Goal: Transaction & Acquisition: Purchase product/service

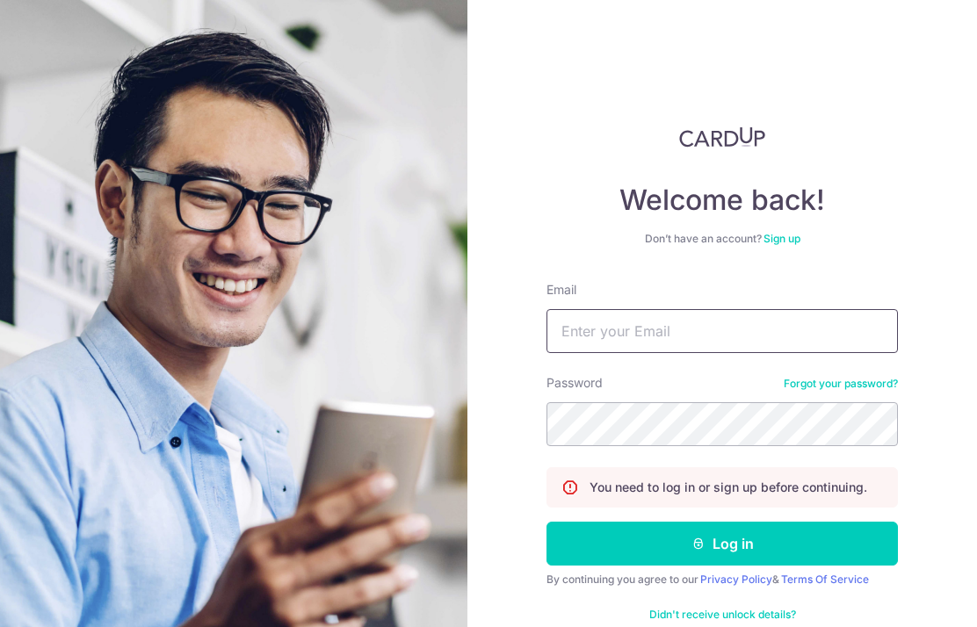
type input "vianchann@gmail.com"
click at [800, 522] on button "Log in" at bounding box center [721, 544] width 351 height 44
click at [737, 522] on button "Log in" at bounding box center [721, 544] width 351 height 44
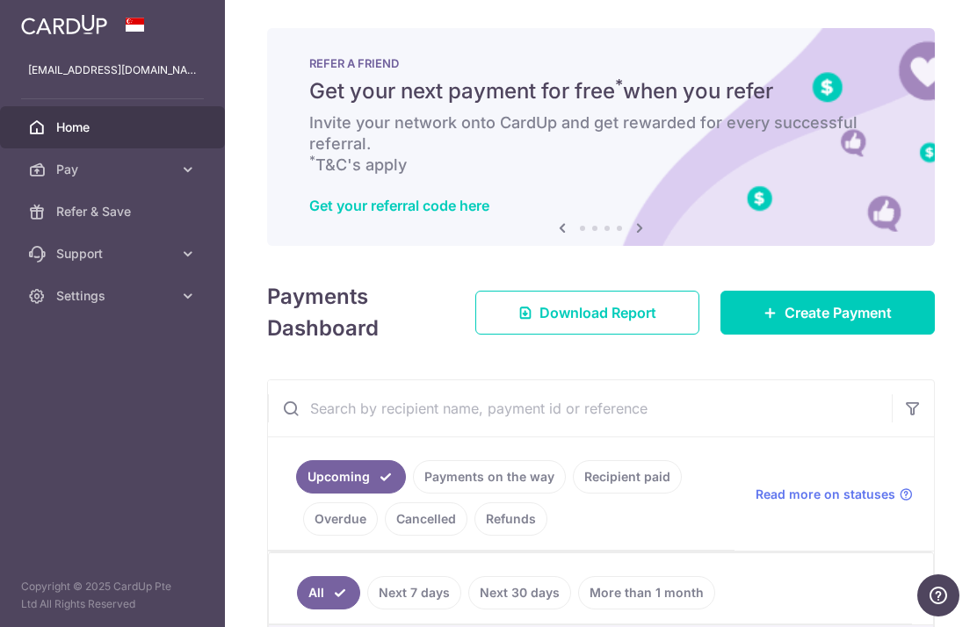
click at [834, 323] on span "Create Payment" at bounding box center [838, 312] width 107 height 21
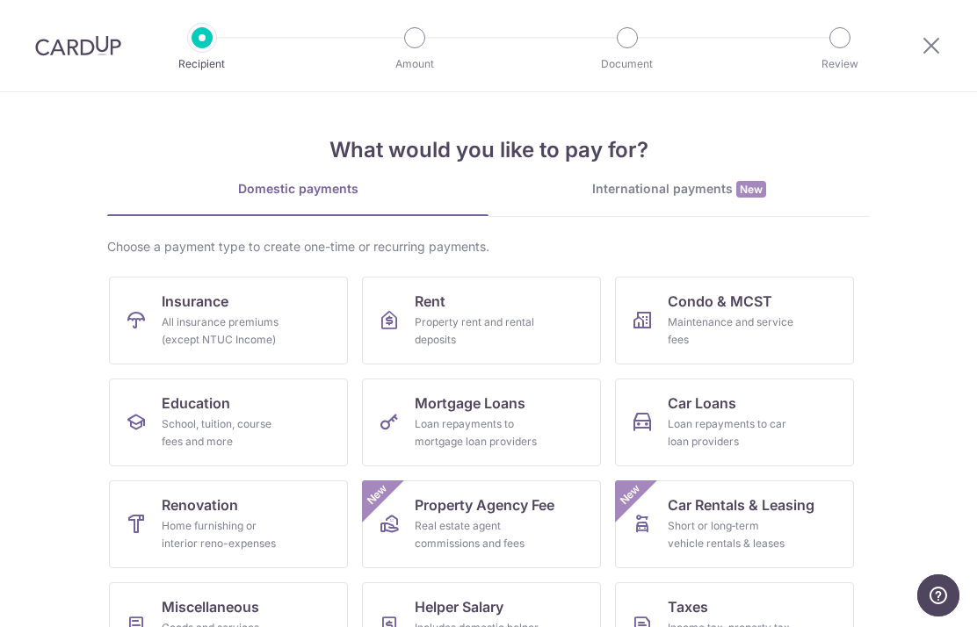
click at [527, 324] on div "Property rent and rental deposits" at bounding box center [478, 331] width 127 height 35
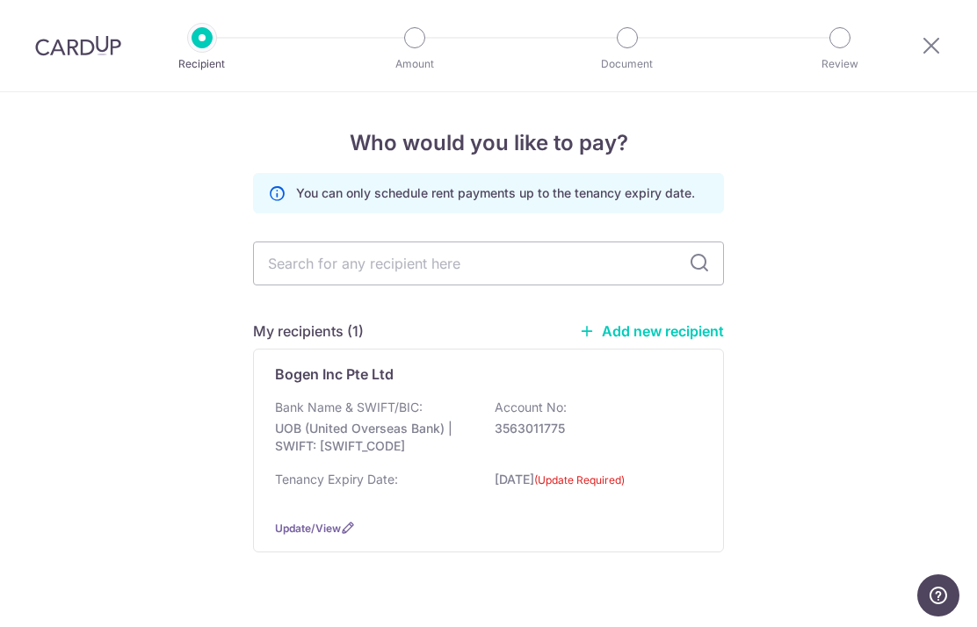
click at [634, 435] on p "3563011775" at bounding box center [593, 429] width 197 height 18
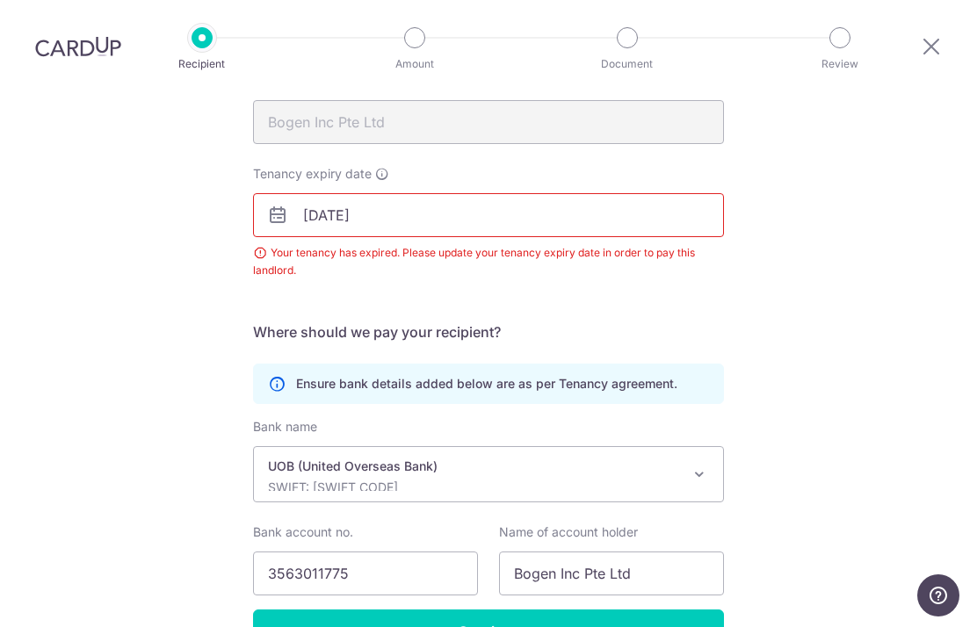
scroll to position [186, 0]
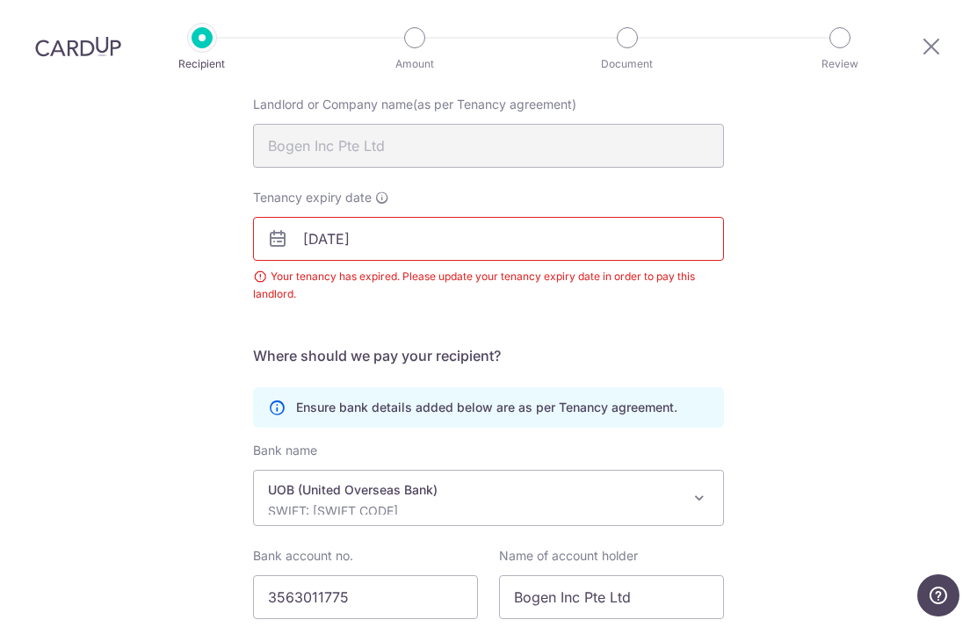
click at [379, 217] on input "[DATE]" at bounding box center [488, 239] width 471 height 44
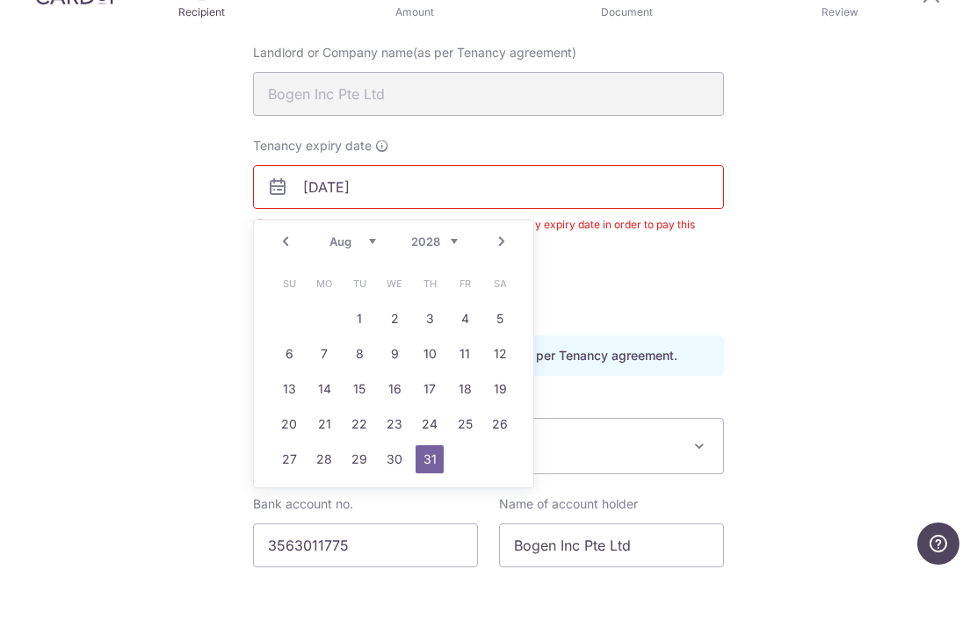
type input "[DATE]"
click at [888, 204] on div "Recipient Details Your recipient does not need a CardUp account to receive your…" at bounding box center [488, 333] width 977 height 854
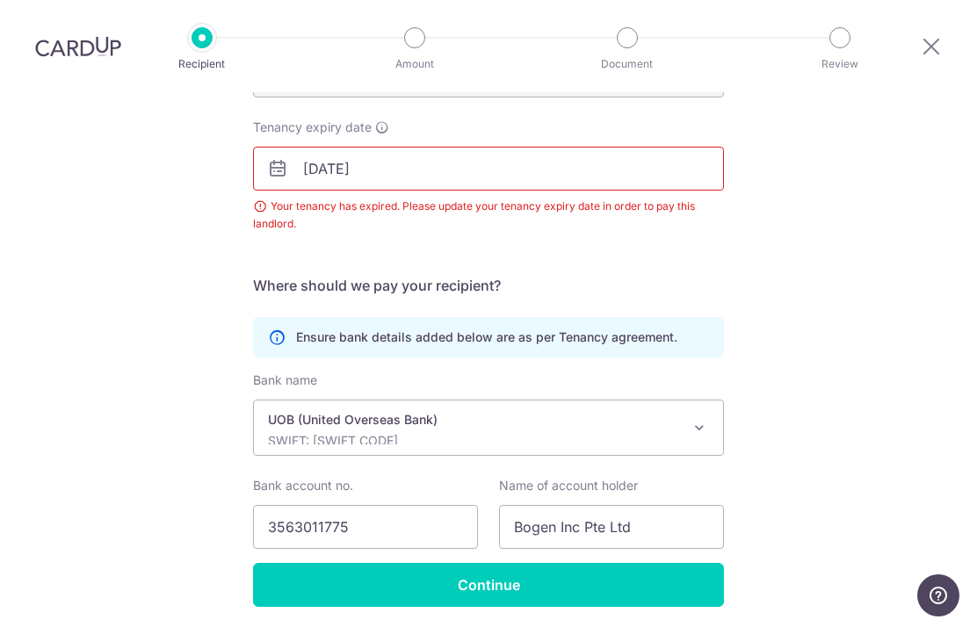
scroll to position [256, 0]
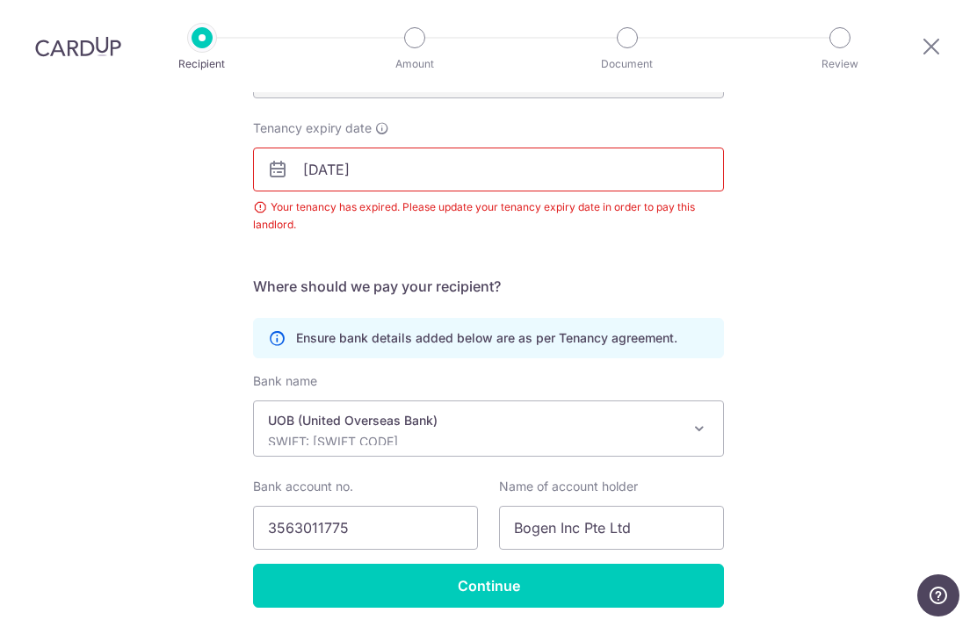
click at [474, 564] on input "Continue" at bounding box center [488, 586] width 471 height 44
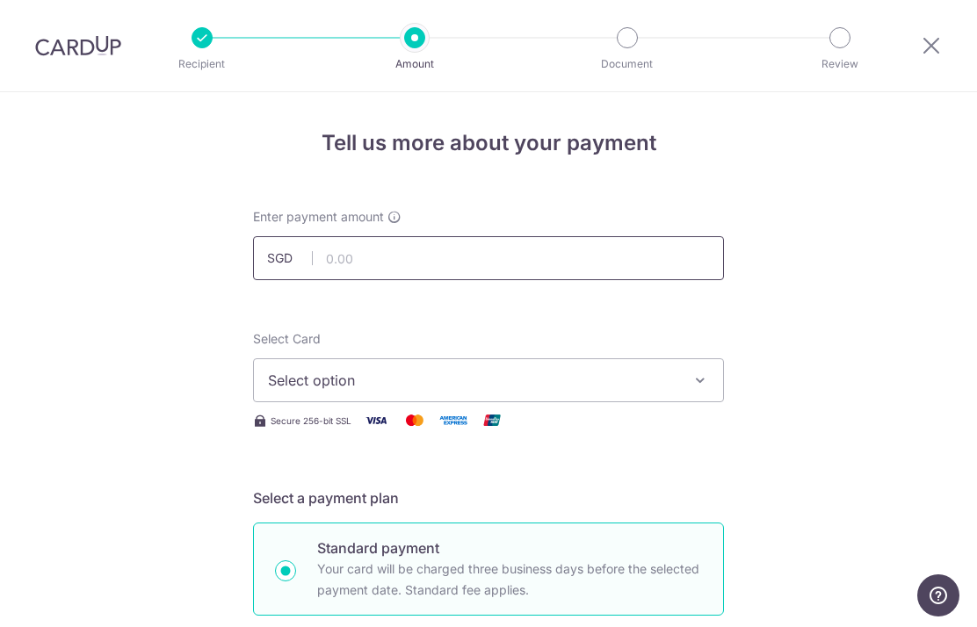
click at [626, 258] on input "text" at bounding box center [488, 258] width 471 height 44
click at [582, 399] on button "Select option" at bounding box center [488, 380] width 471 height 44
type input "15,042.00"
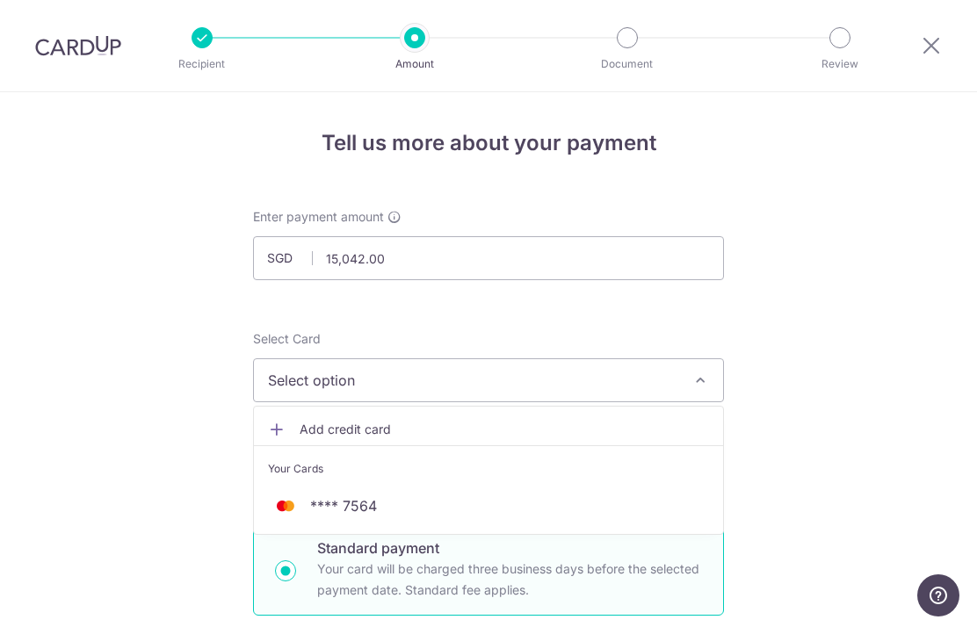
click at [572, 514] on span "**** 7564" at bounding box center [488, 506] width 441 height 21
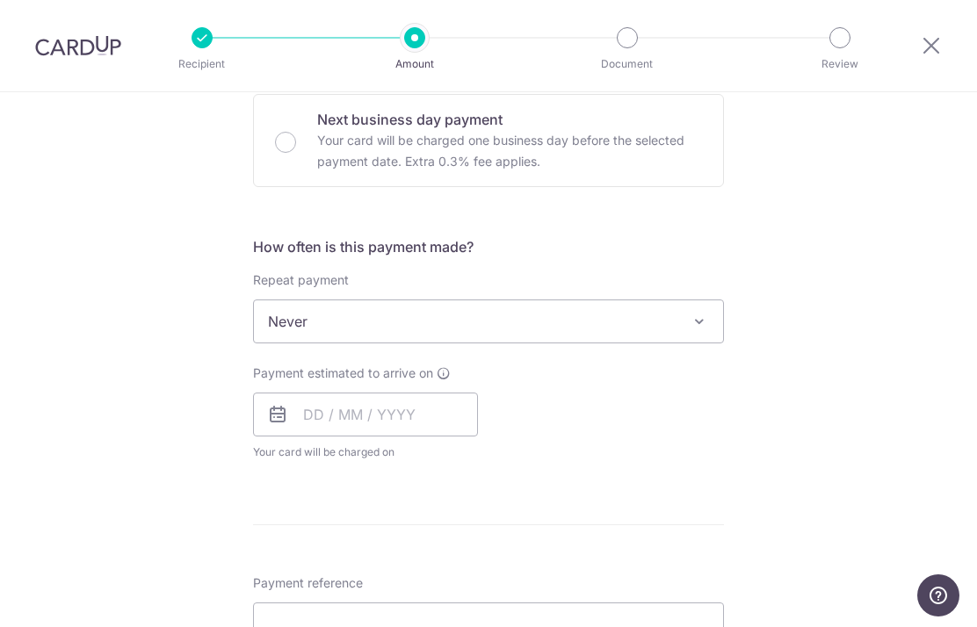
scroll to position [537, 0]
click at [698, 317] on span at bounding box center [699, 320] width 21 height 21
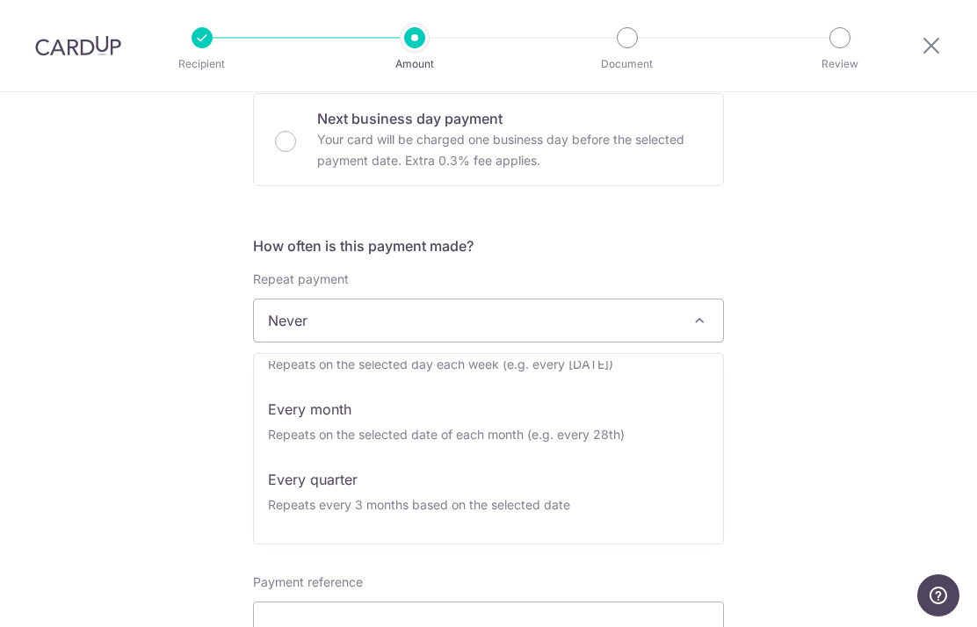
scroll to position [112, 0]
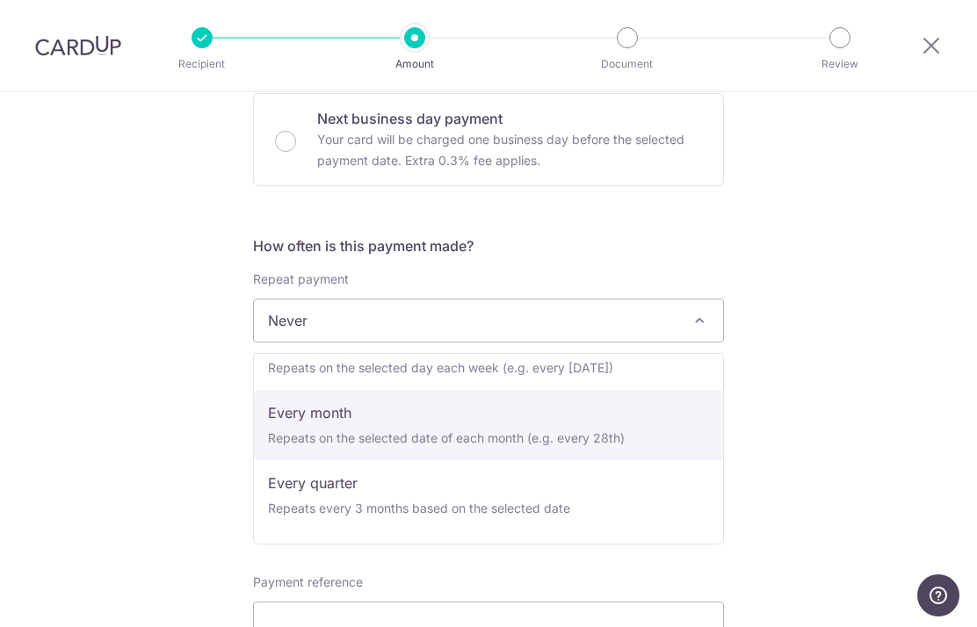
select select "3"
type input "31/08/2028"
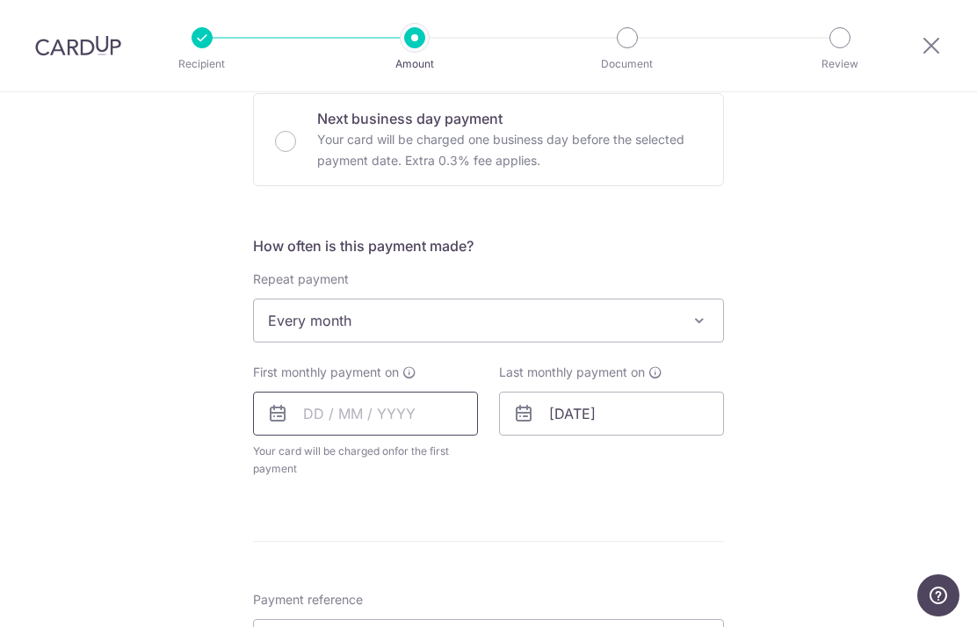
click at [305, 427] on input "text" at bounding box center [365, 414] width 225 height 44
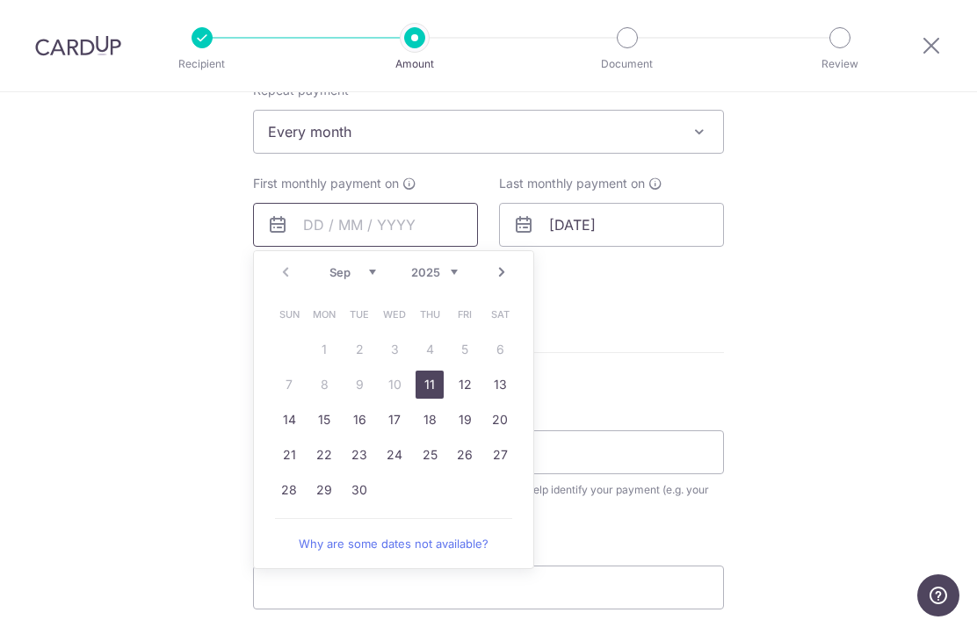
scroll to position [728, 0]
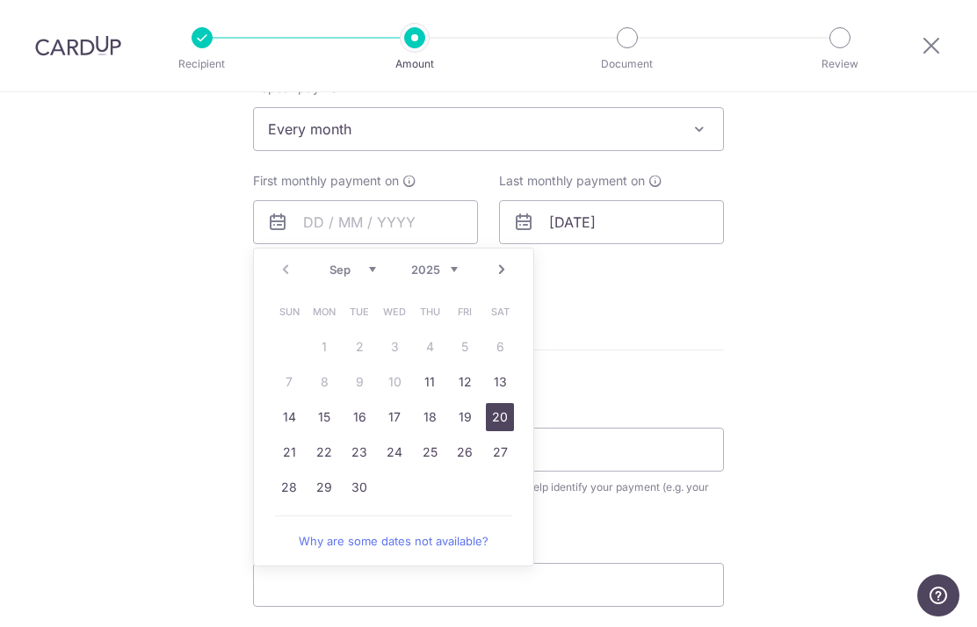
click at [496, 424] on link "20" at bounding box center [500, 417] width 28 height 28
type input "20/09/2025"
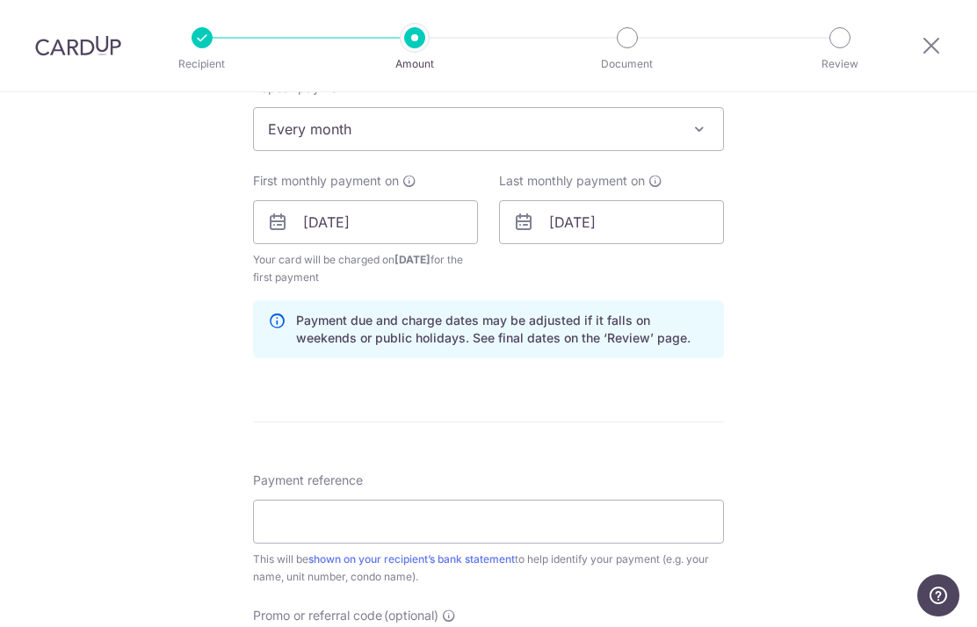
click at [652, 182] on icon at bounding box center [655, 181] width 14 height 14
click at [641, 261] on div "Last monthly payment on We will schedule repeated payments up till this date. 3…" at bounding box center [612, 229] width 246 height 114
click at [554, 227] on input "31/08/2028" at bounding box center [611, 222] width 225 height 44
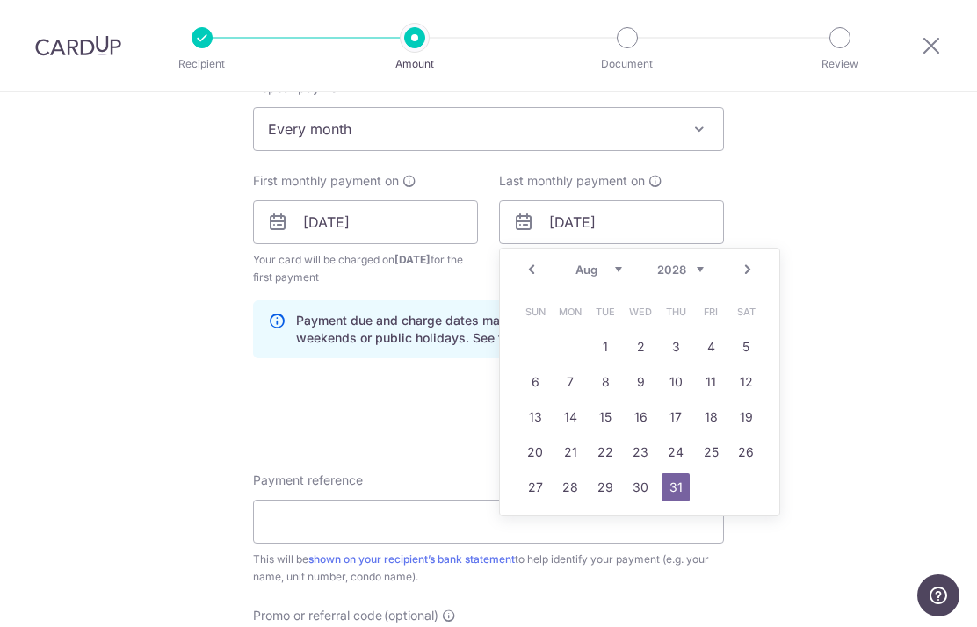
click at [538, 460] on link "20" at bounding box center [535, 452] width 28 height 28
type input "20/08/2028"
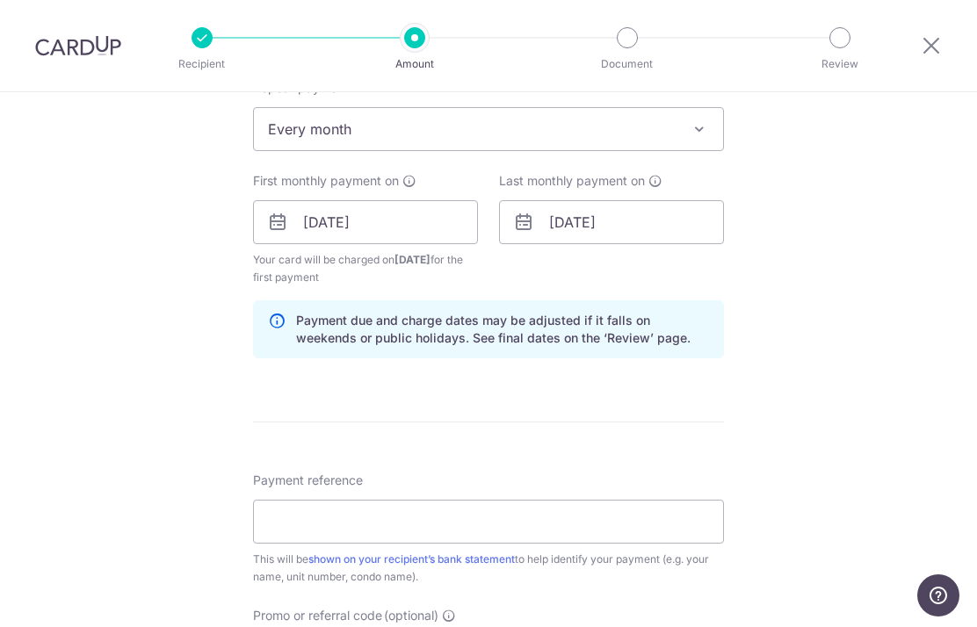
click at [820, 403] on div "Tell us more about your payment Enter payment amount SGD 15,042.00 15042.00 Sel…" at bounding box center [488, 203] width 977 height 1679
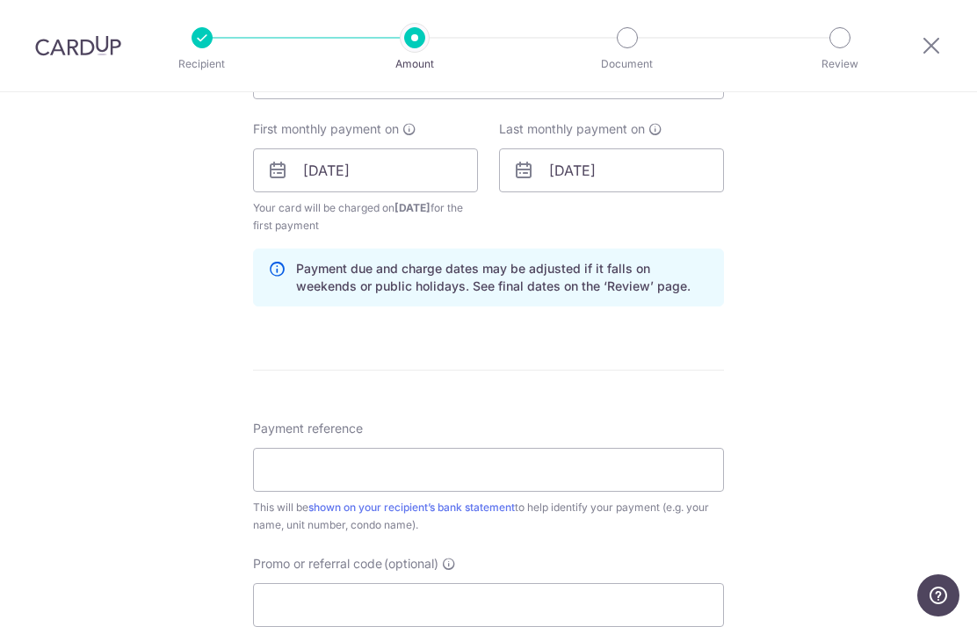
scroll to position [793, 0]
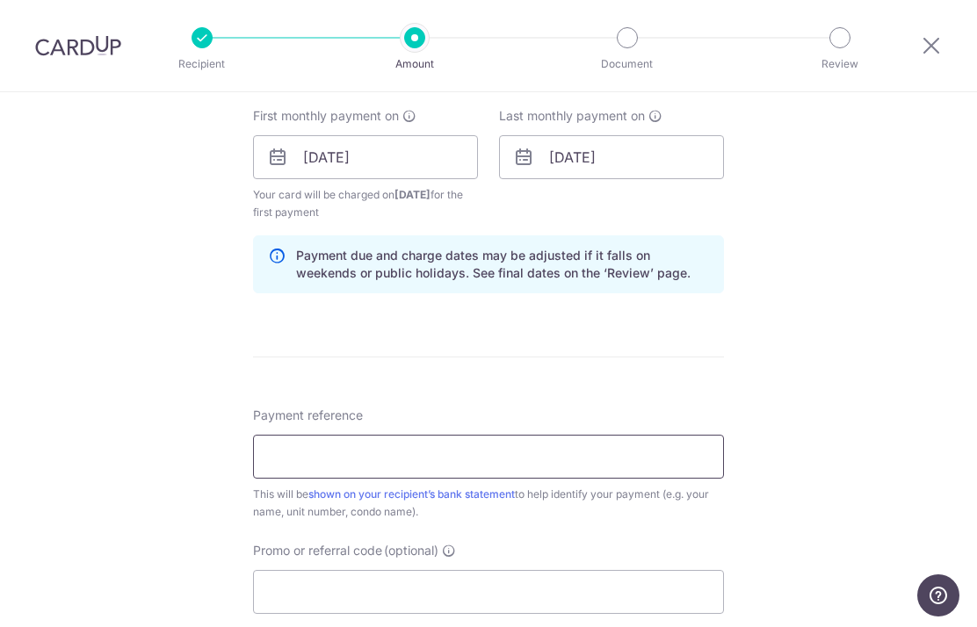
click at [661, 454] on input "Payment reference" at bounding box center [488, 457] width 471 height 44
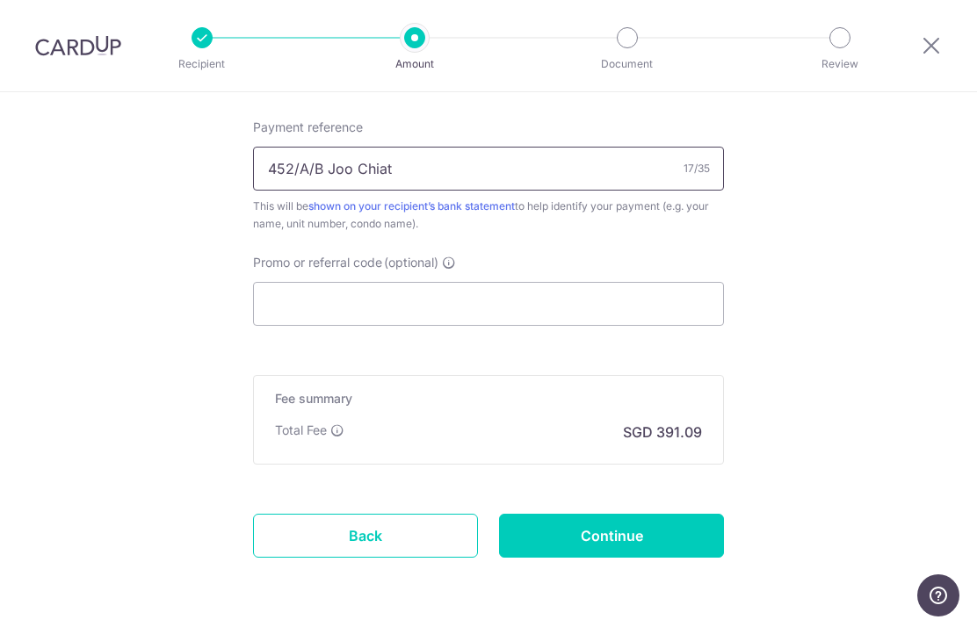
scroll to position [1081, 0]
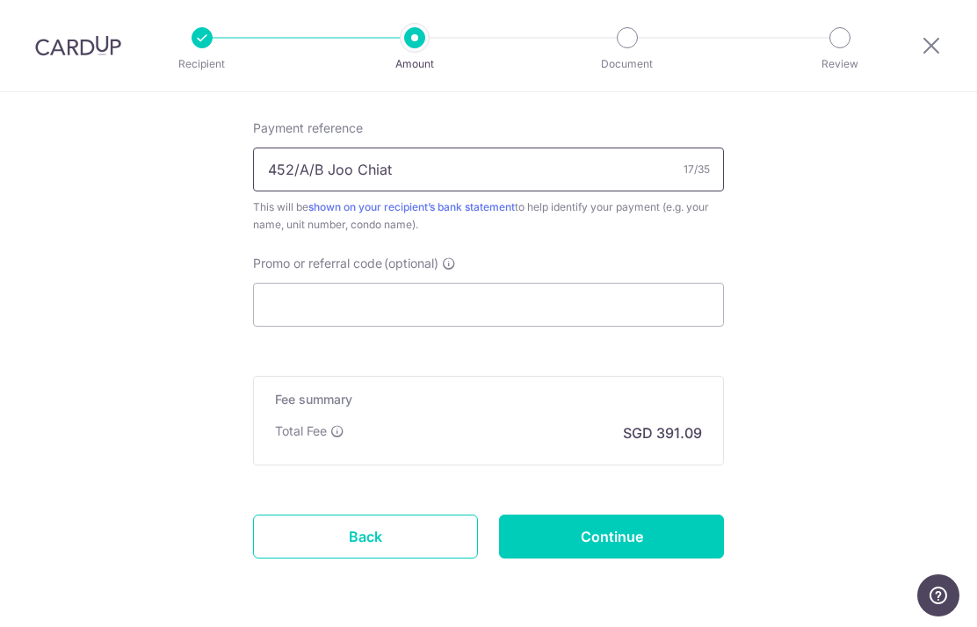
type input "452/A/B Joo Chiat"
click at [631, 549] on input "Continue" at bounding box center [611, 537] width 225 height 44
type input "Create Schedule"
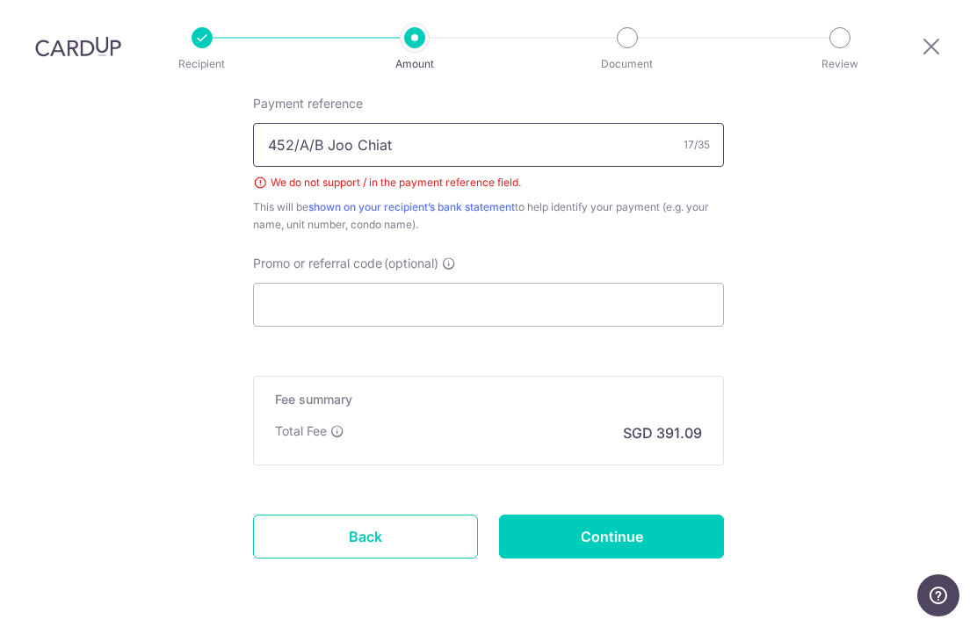
click at [304, 123] on input "452/A/B Joo Chiat" at bounding box center [488, 145] width 471 height 44
click at [313, 123] on input "452/A/B Joo Chiat" at bounding box center [488, 145] width 471 height 44
type input "452AB Joo Chiat"
click at [648, 515] on input "Continue" at bounding box center [611, 537] width 225 height 44
type input "Create Schedule"
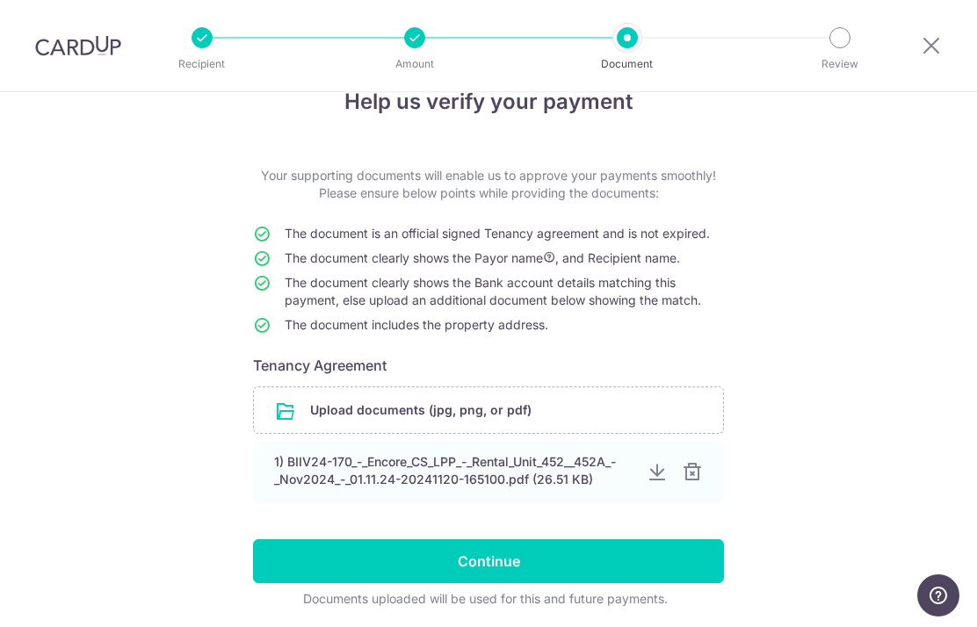
scroll to position [41, 0]
click at [493, 413] on input "file" at bounding box center [488, 410] width 469 height 46
click at [502, 413] on input "file" at bounding box center [488, 410] width 469 height 46
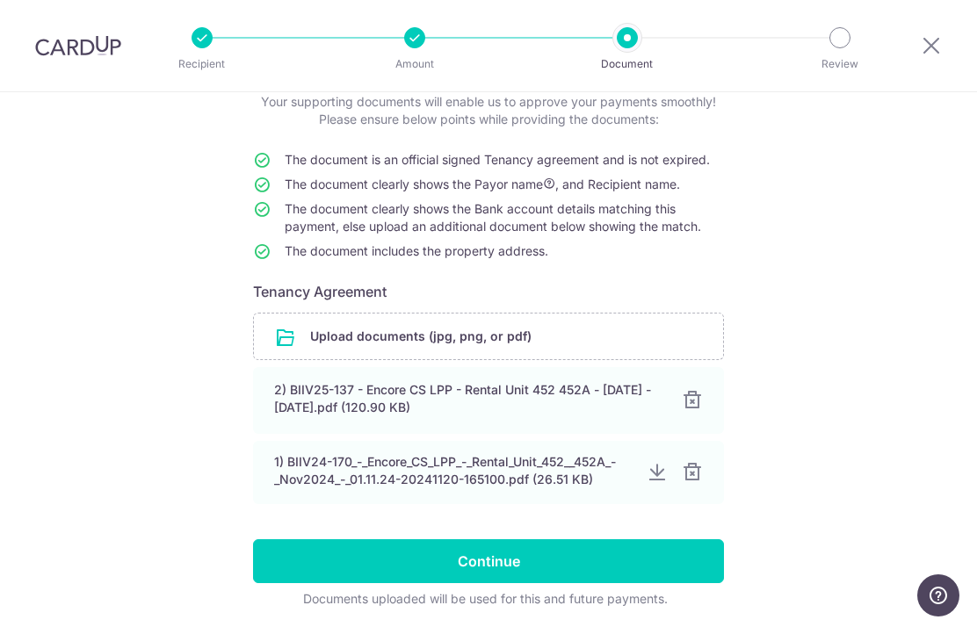
scroll to position [115, 0]
click at [696, 405] on div at bounding box center [692, 400] width 21 height 21
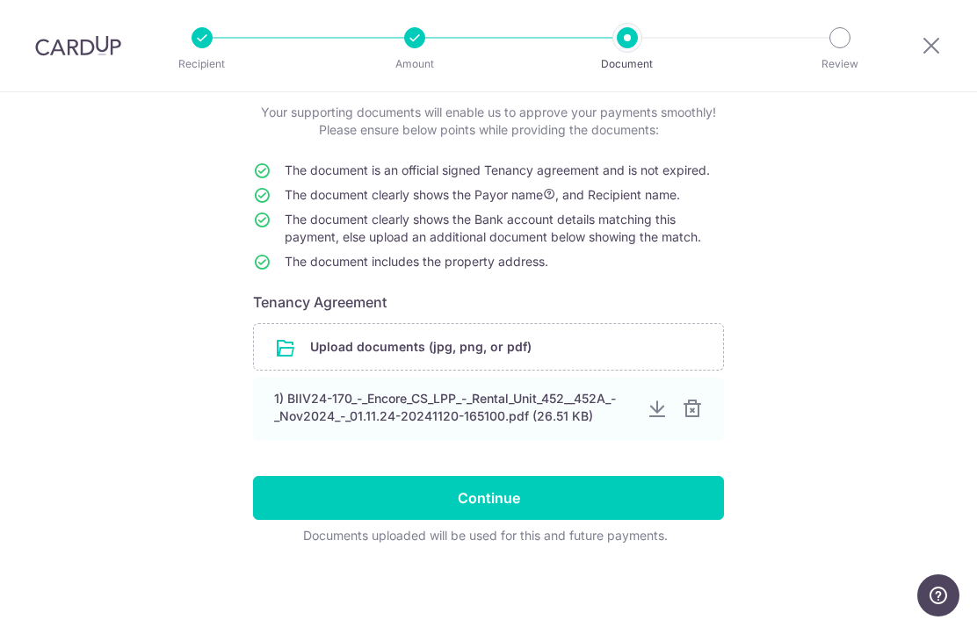
scroll to position [41, 0]
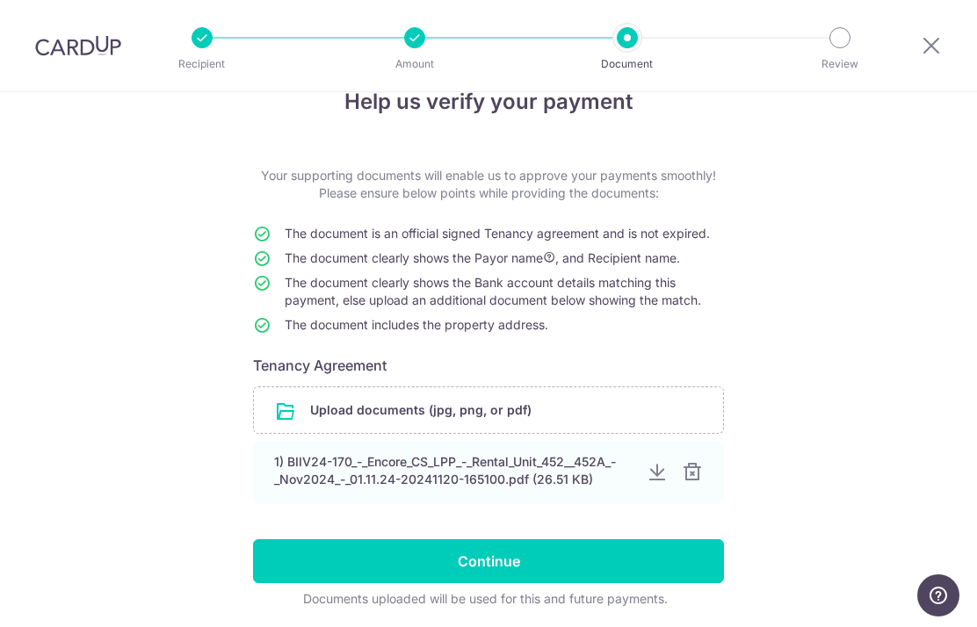
click at [510, 573] on input "Continue" at bounding box center [488, 561] width 471 height 44
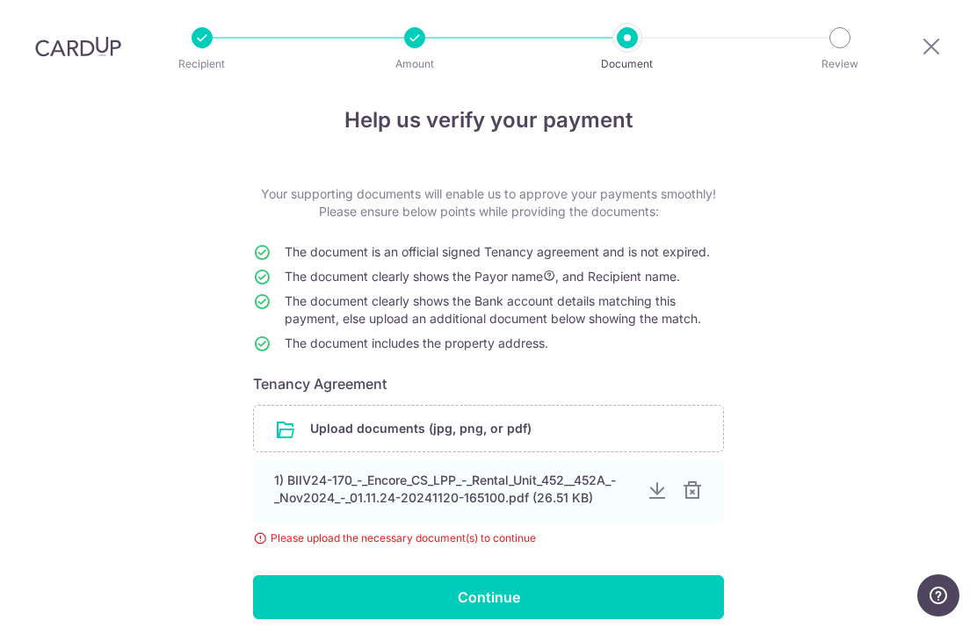
scroll to position [26, 0]
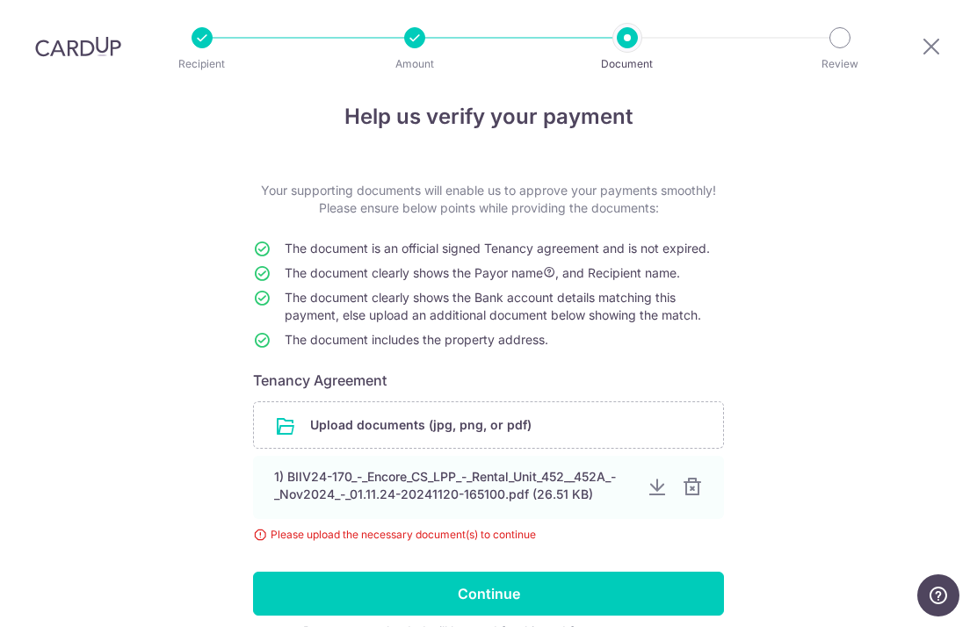
click at [521, 572] on input "Continue" at bounding box center [488, 594] width 471 height 44
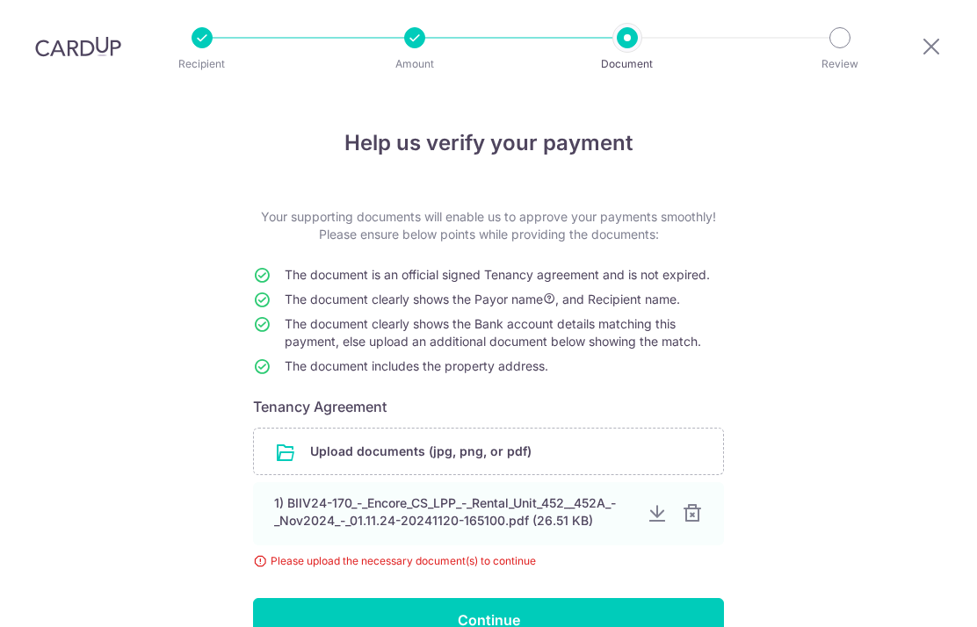
click at [439, 495] on div "1) BIIV24-170_-_Encore_CS_LPP_-_Rental_Unit_452__452A_-_Nov2024_-_01.11.24-2024…" at bounding box center [453, 512] width 358 height 35
click at [464, 598] on input "Continue" at bounding box center [488, 620] width 471 height 44
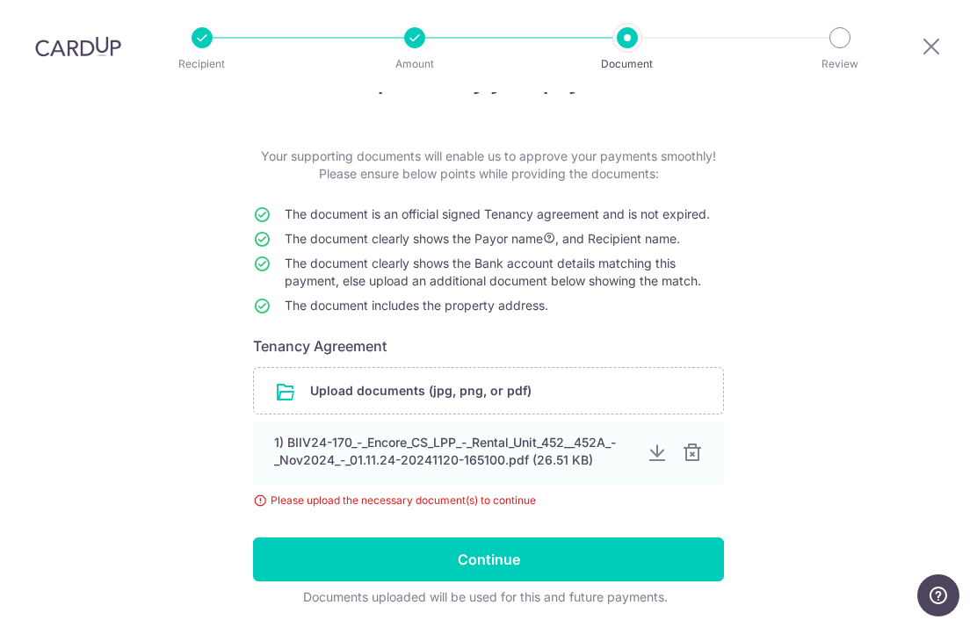
scroll to position [59, 0]
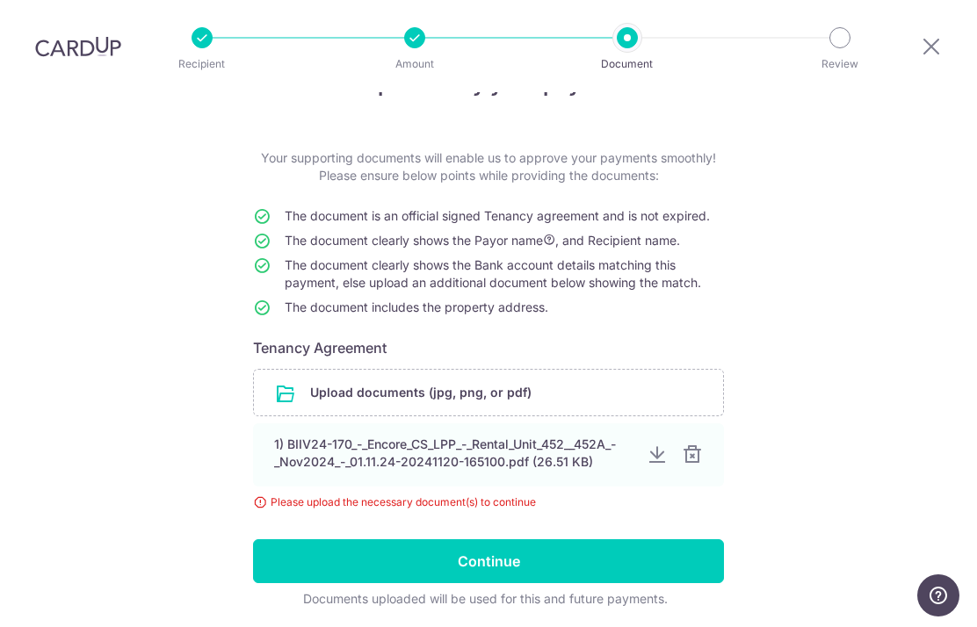
click at [489, 370] on input "file" at bounding box center [488, 393] width 469 height 46
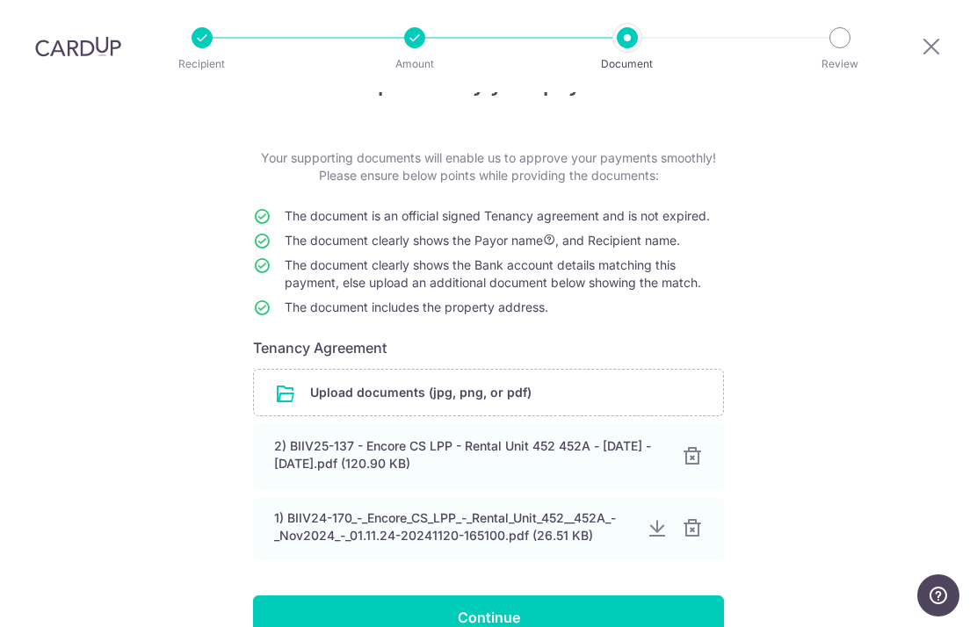
click at [529, 596] on input "Continue" at bounding box center [488, 618] width 471 height 44
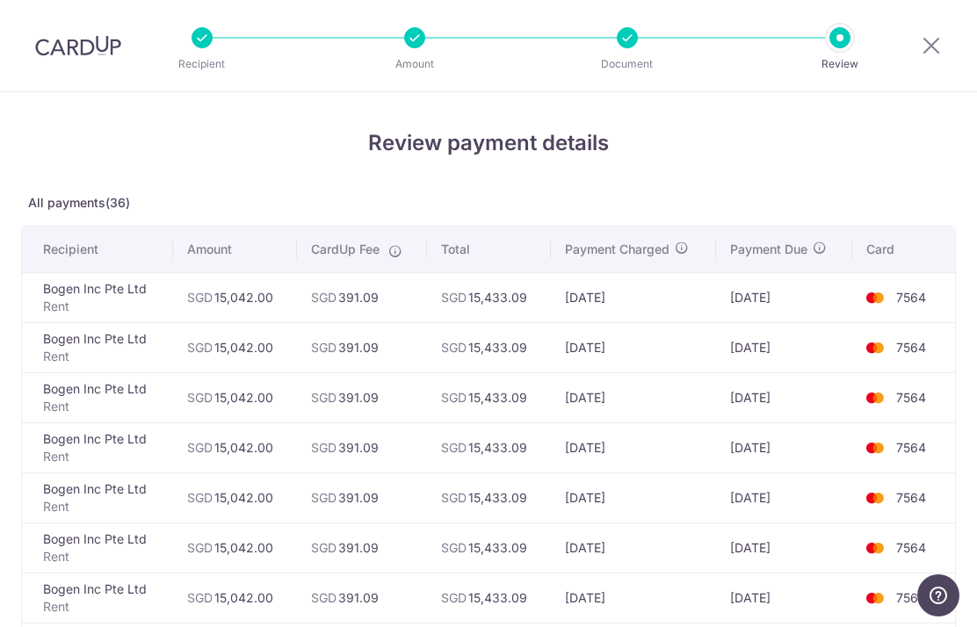
click at [928, 45] on icon at bounding box center [931, 45] width 21 height 22
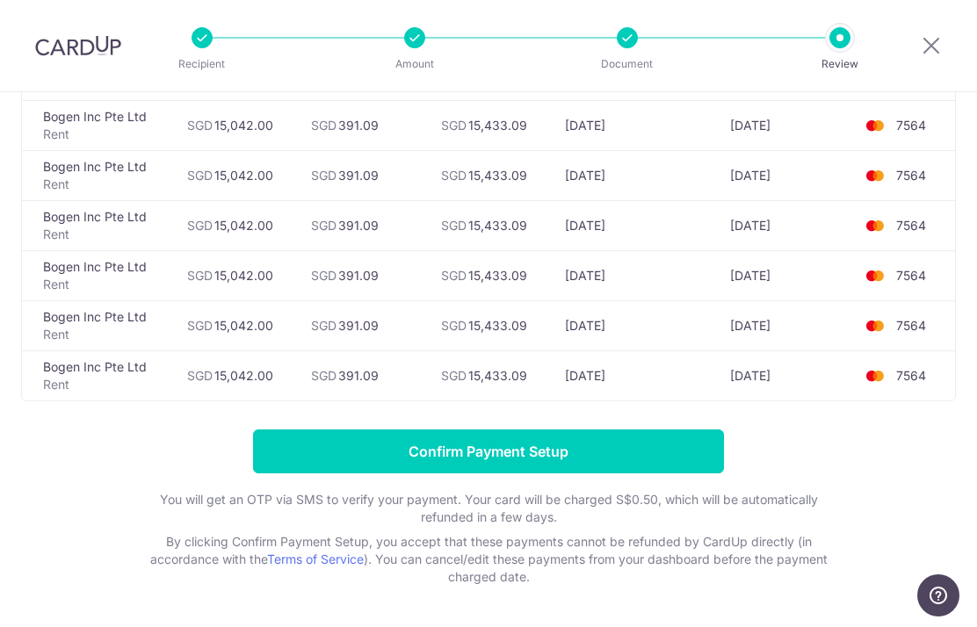
scroll to position [1674, 0]
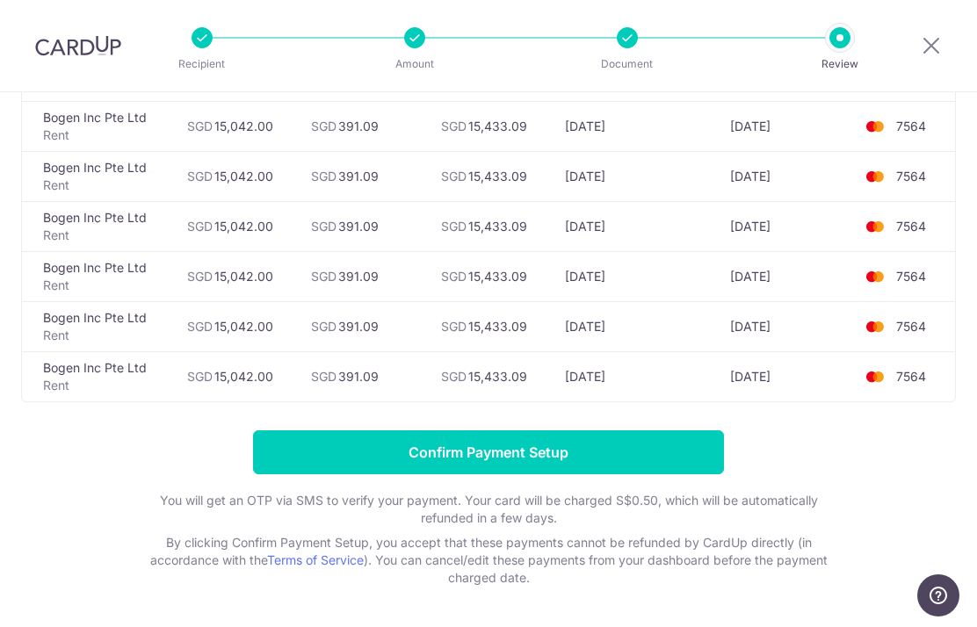
click at [510, 473] on input "Confirm Payment Setup" at bounding box center [488, 453] width 471 height 44
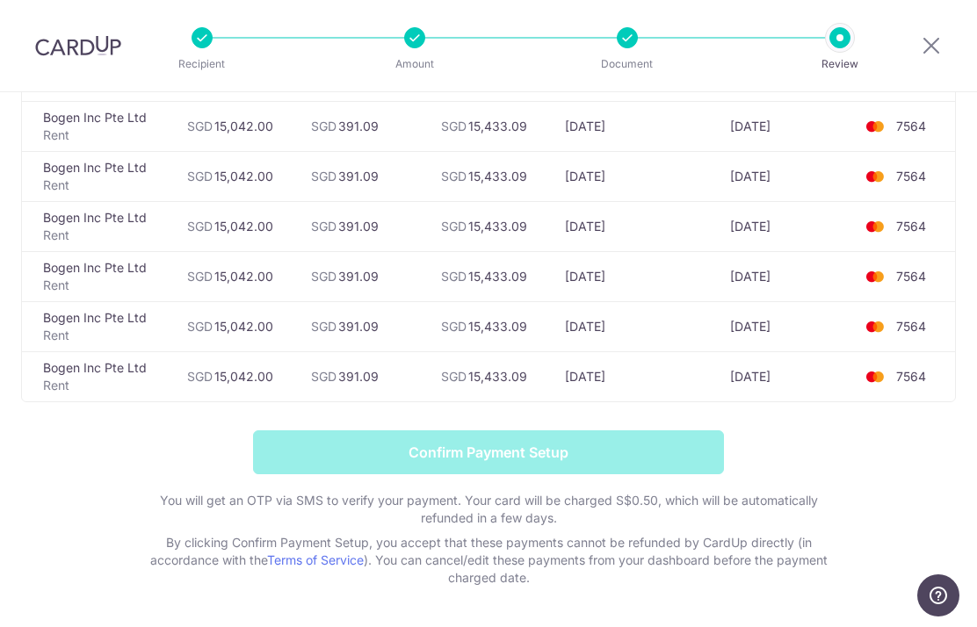
click at [825, 471] on form "Confirm Payment Setup You will get an OTP via SMS to verify your payment. Your …" at bounding box center [488, 509] width 935 height 156
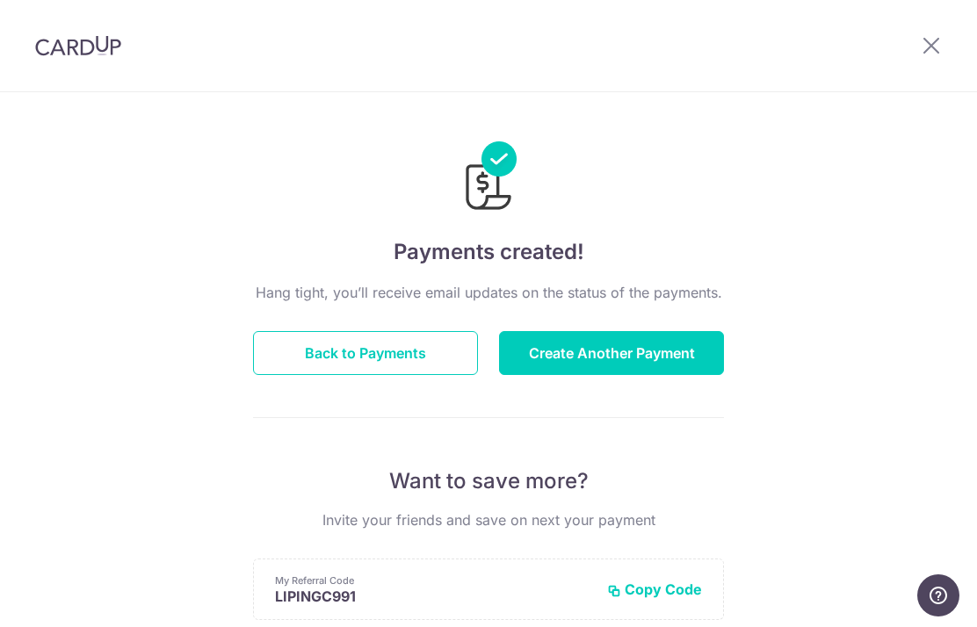
click at [662, 362] on button "Create Another Payment" at bounding box center [611, 353] width 225 height 44
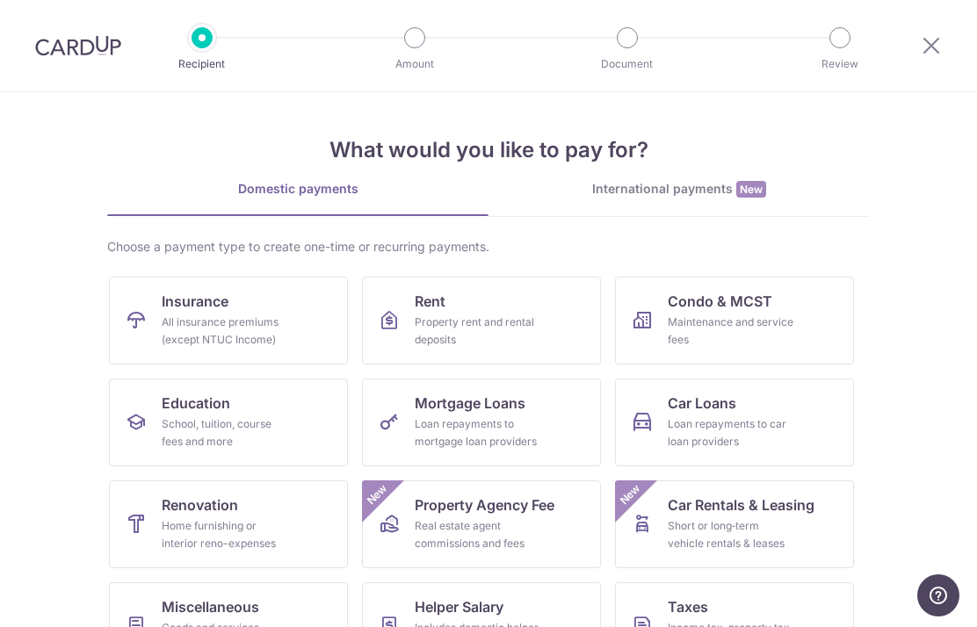
click at [719, 170] on div "What would you like to pay for? Domestic payments International payments New Ch…" at bounding box center [488, 439] width 763 height 694
click at [733, 188] on div "International payments New" at bounding box center [679, 189] width 381 height 18
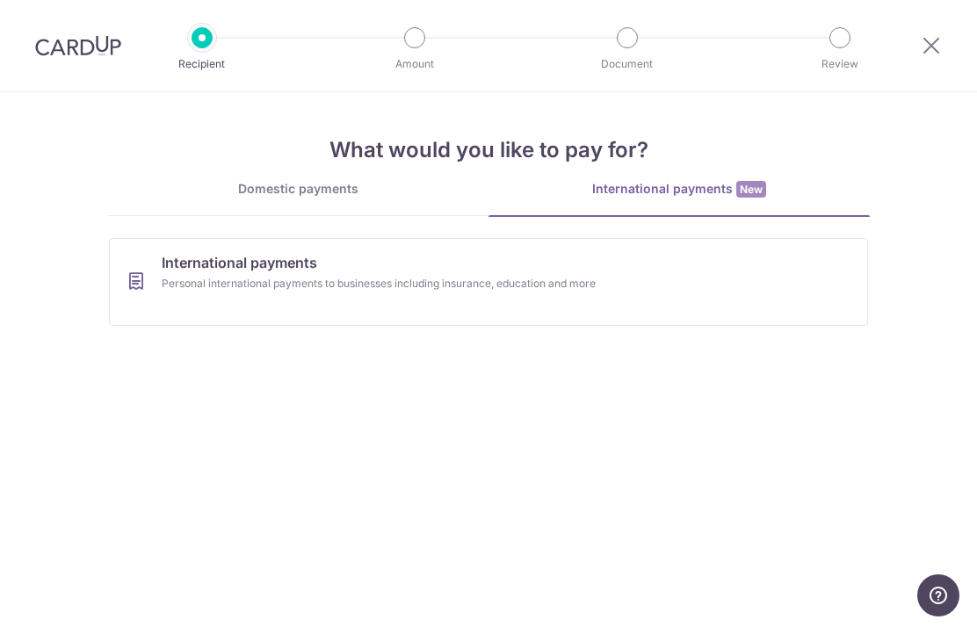
click at [622, 300] on link "International payments Personal international payments to businesses including …" at bounding box center [488, 282] width 759 height 88
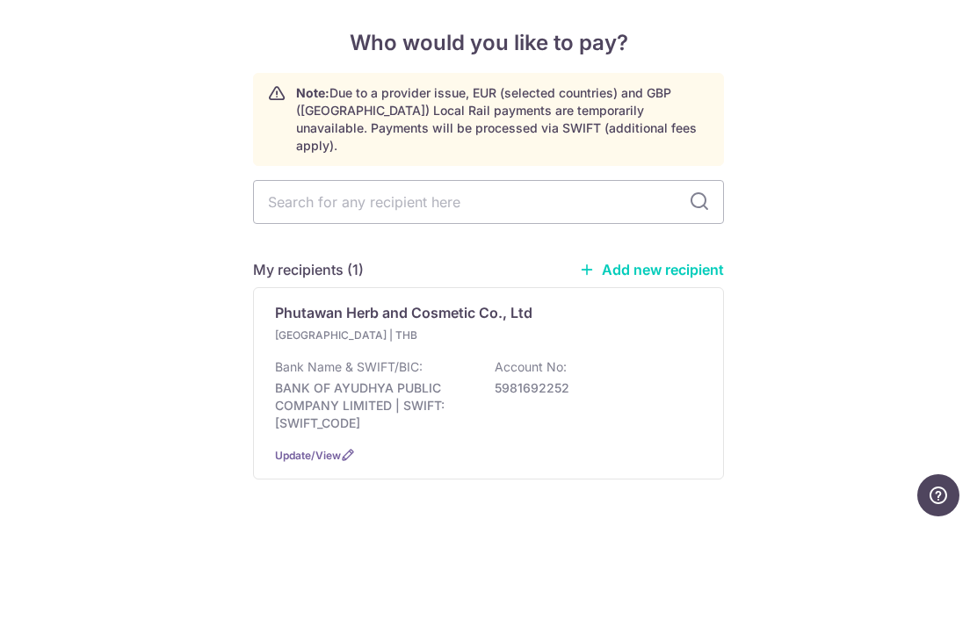
scroll to position [56, 0]
click at [569, 387] on div "Phutawan Herb and Cosmetic Co., Ltd Thailand | THB Bank Name & SWIFT/BIC: BANK …" at bounding box center [488, 483] width 471 height 192
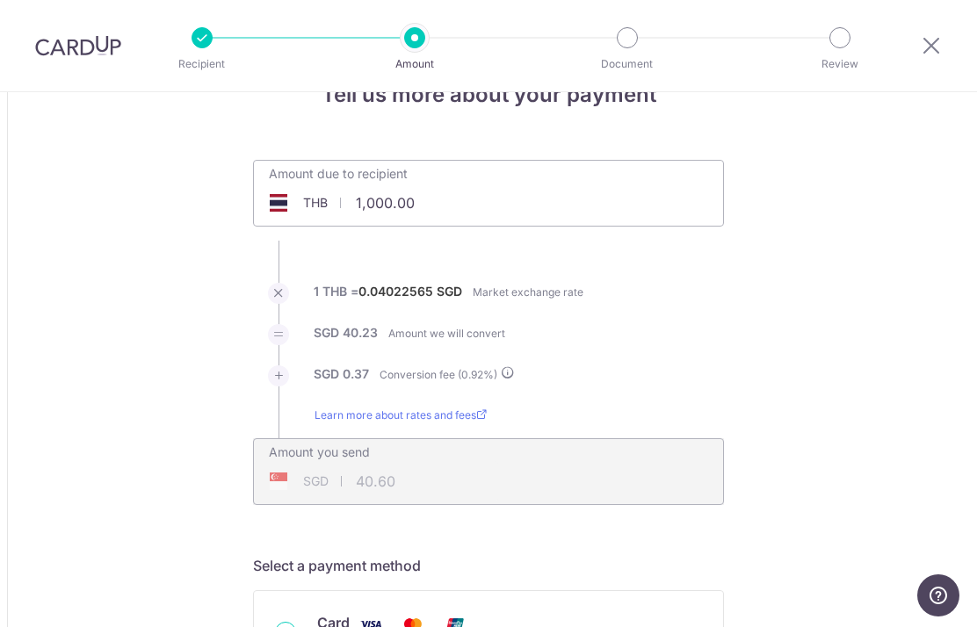
scroll to position [49, 0]
click at [480, 204] on input "1,000.00" at bounding box center [389, 202] width 271 height 40
type input "1"
type input "30,174.00"
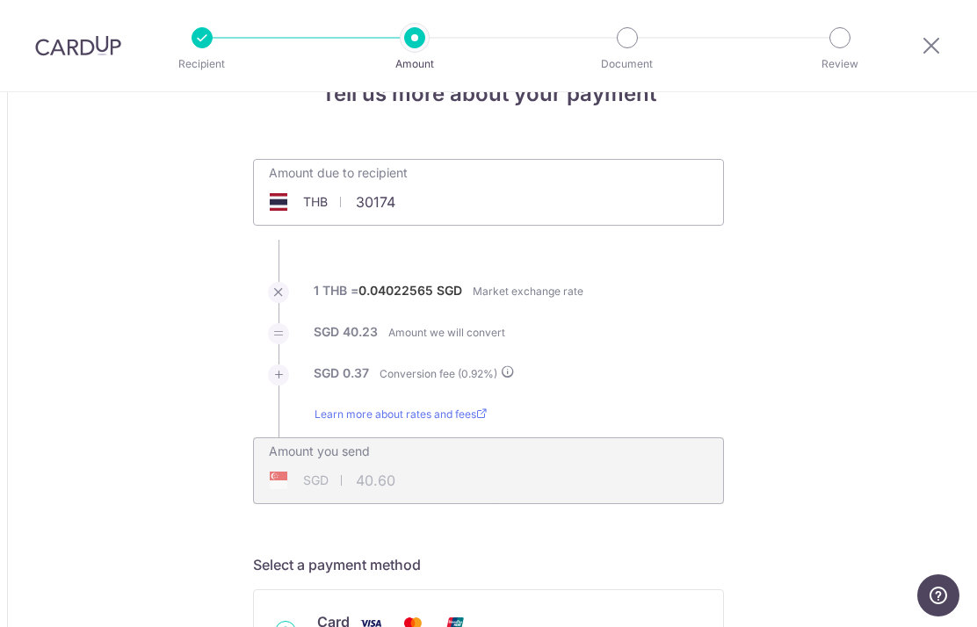
type input "1,225.08"
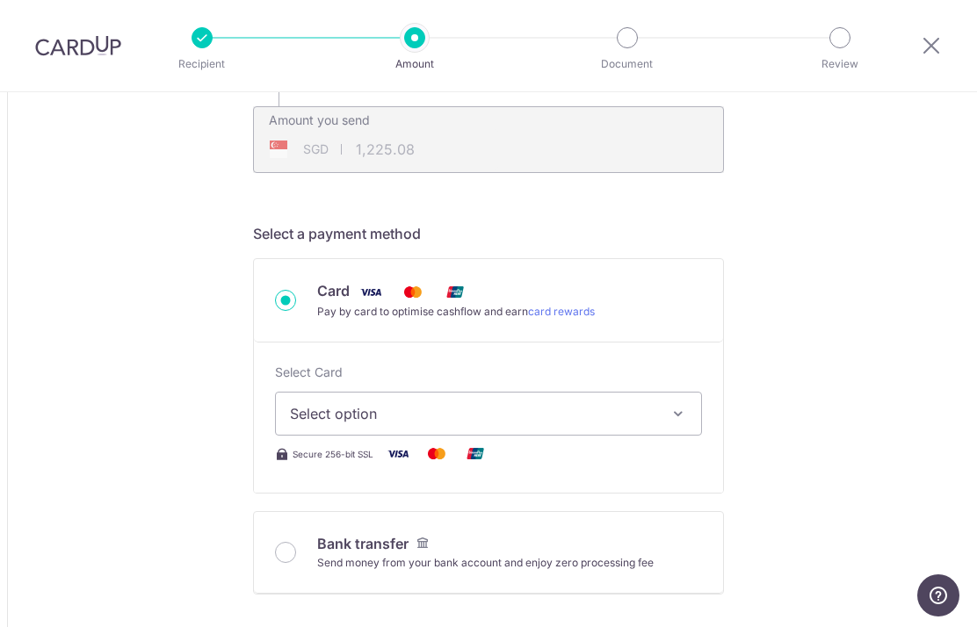
scroll to position [423, 0]
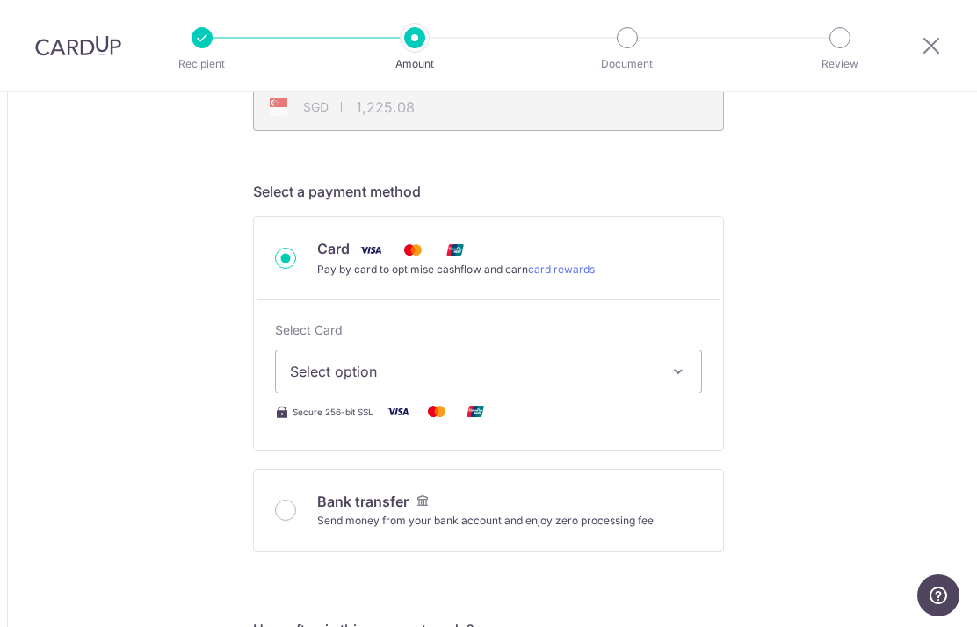
click at [673, 380] on icon "button" at bounding box center [679, 372] width 18 height 18
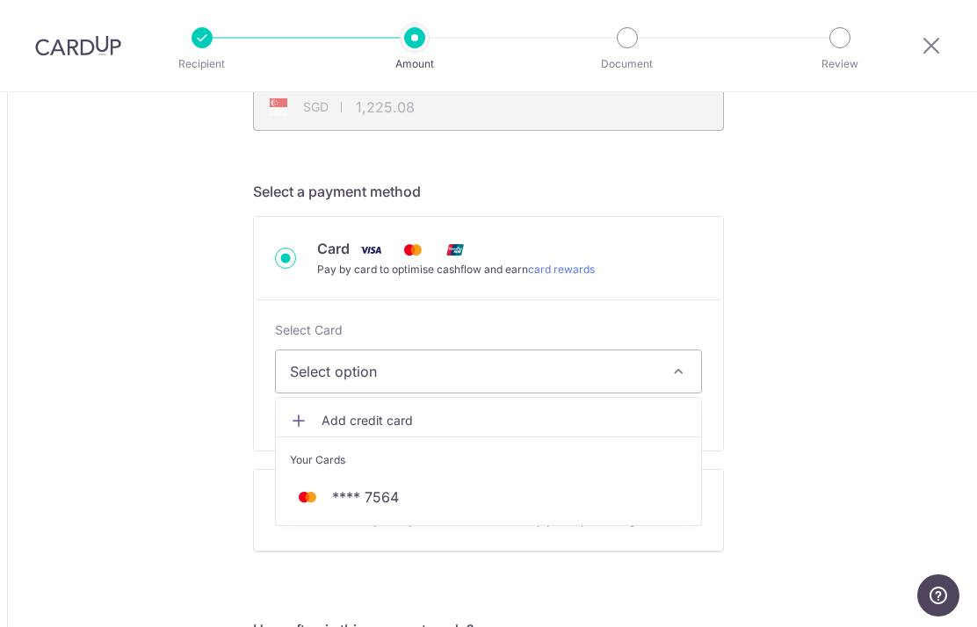
click at [508, 508] on span "**** 7564" at bounding box center [488, 497] width 397 height 21
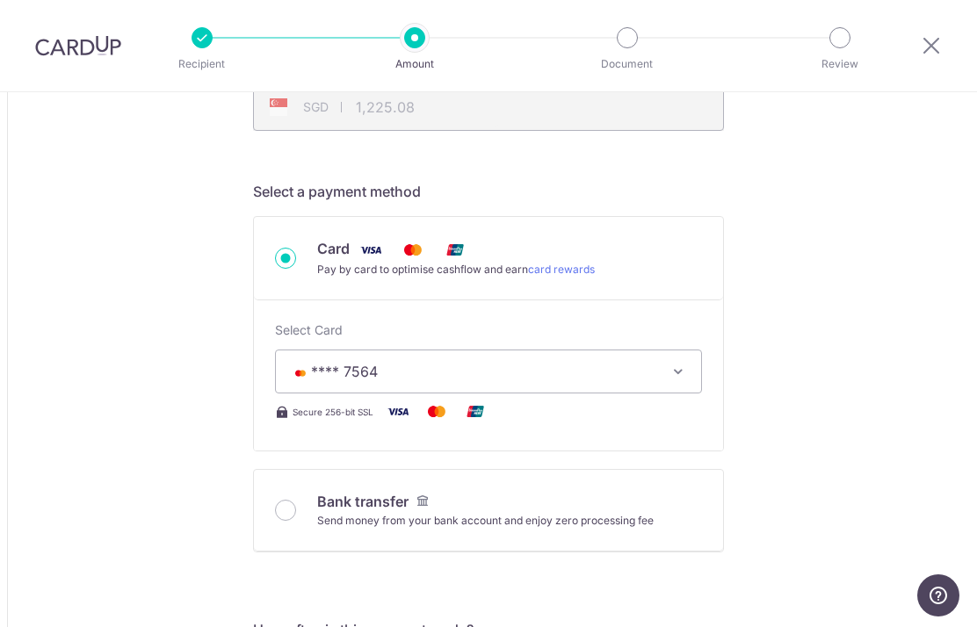
type input "30,174.00"
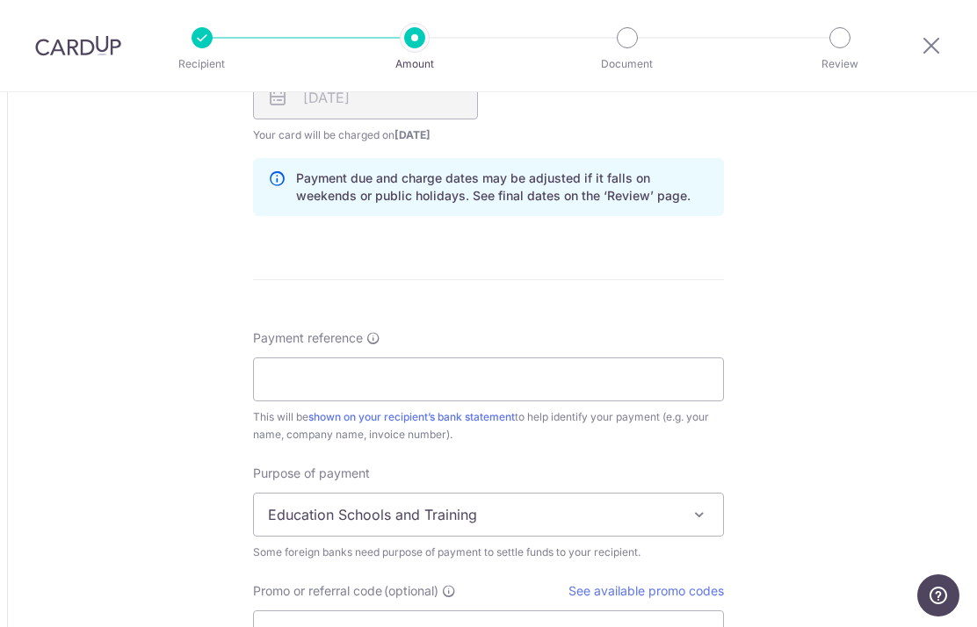
scroll to position [1147, 0]
click at [636, 391] on input "Payment reference" at bounding box center [488, 380] width 471 height 44
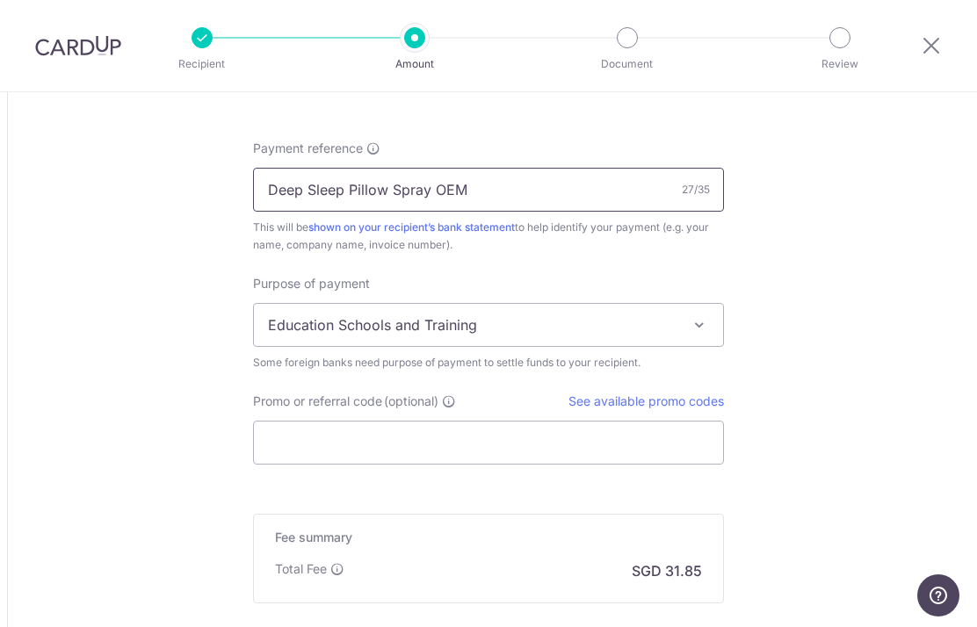
scroll to position [1385, 0]
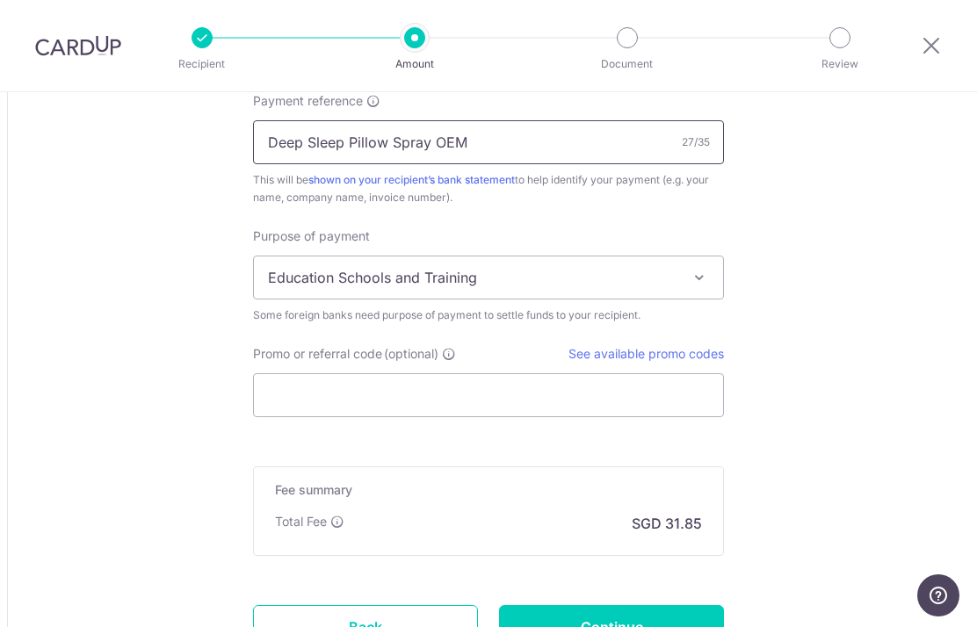
type input "Deep Sleep Pillow Spray OEM"
click at [702, 299] on span "Education Schools and Training" at bounding box center [488, 278] width 469 height 42
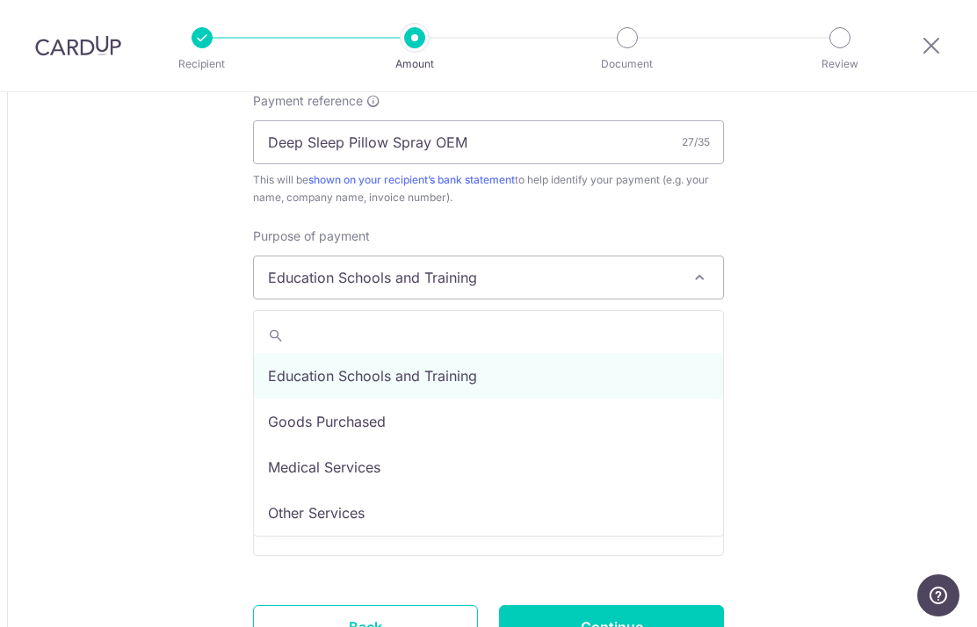
select select "Goods Purchased"
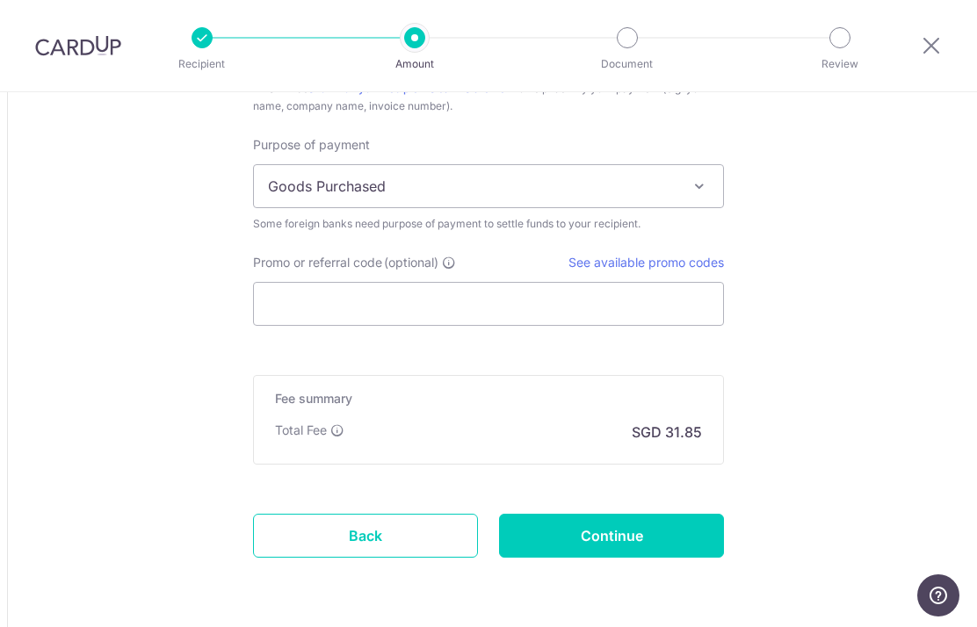
scroll to position [1475, 0]
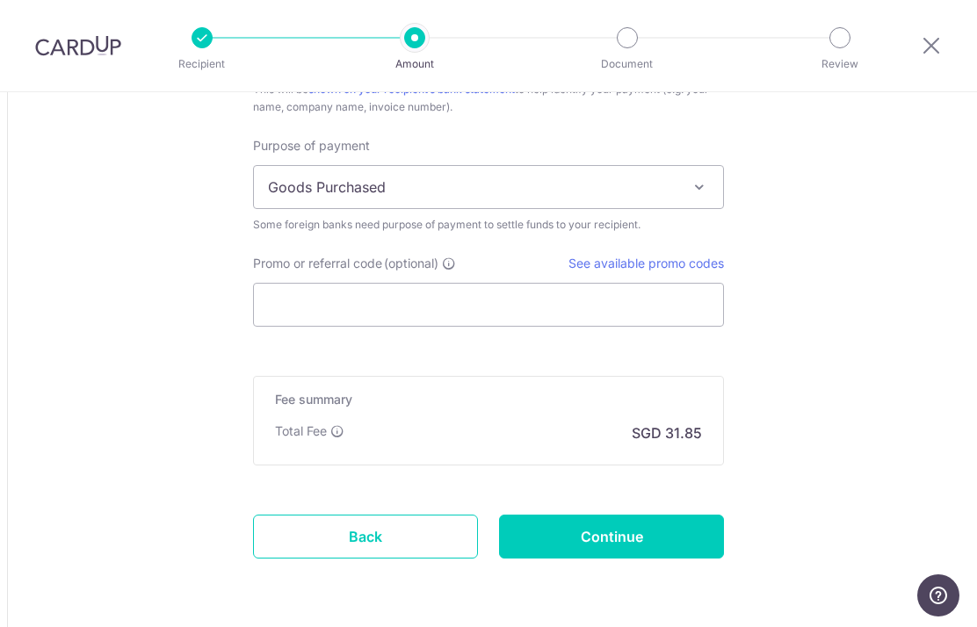
click at [600, 547] on input "Continue" at bounding box center [611, 537] width 225 height 44
type input "Create Schedule"
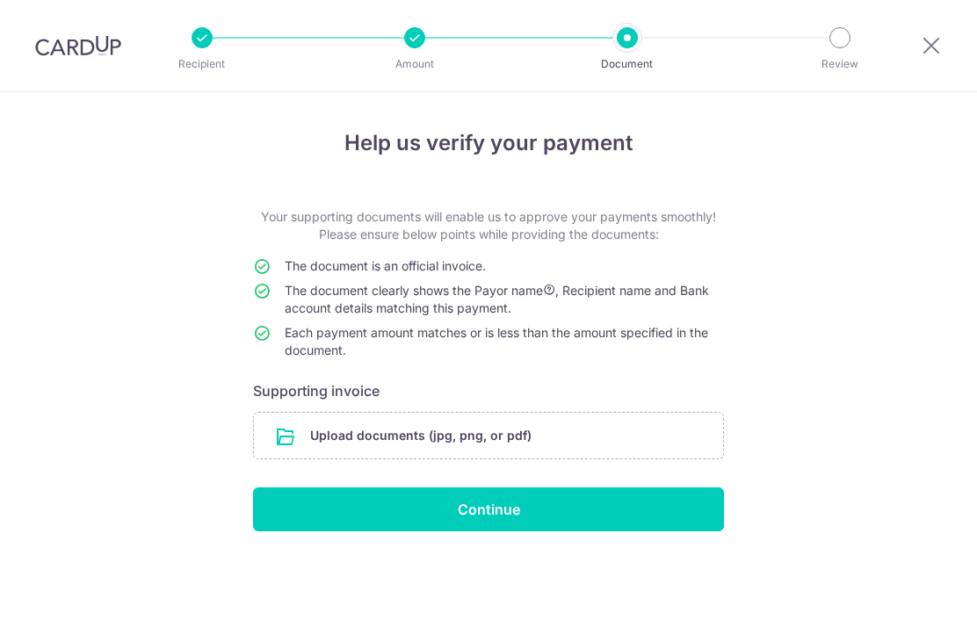
click at [619, 445] on input "file" at bounding box center [488, 436] width 469 height 46
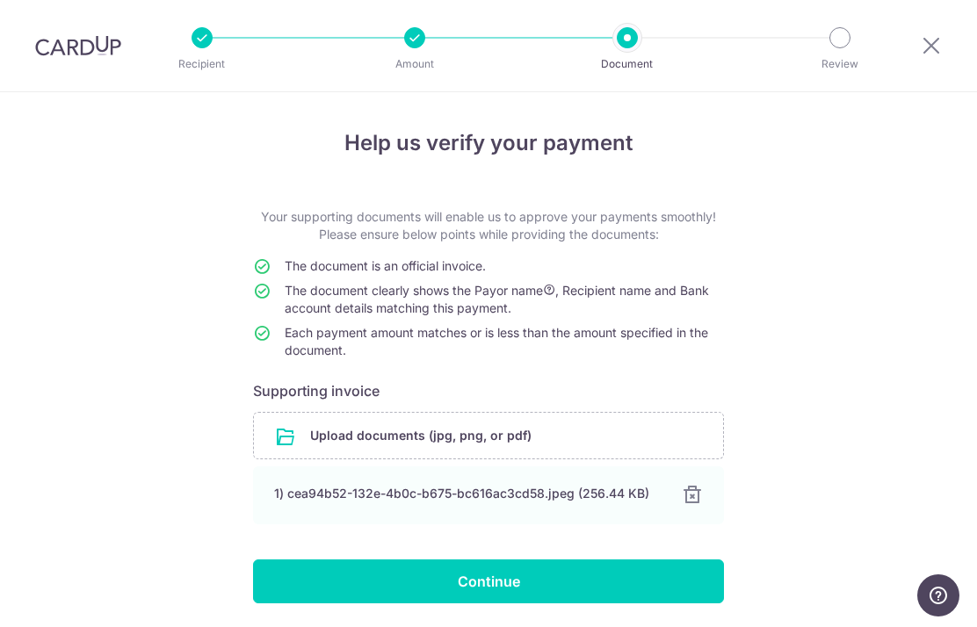
click at [489, 581] on input "Continue" at bounding box center [488, 582] width 471 height 44
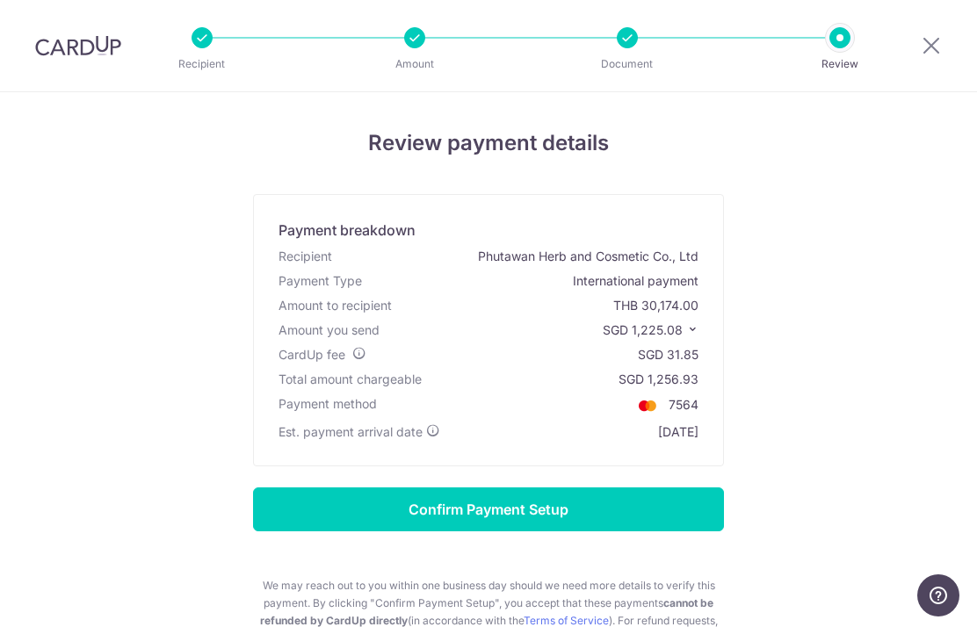
click at [532, 515] on input "Confirm Payment Setup" at bounding box center [488, 510] width 471 height 44
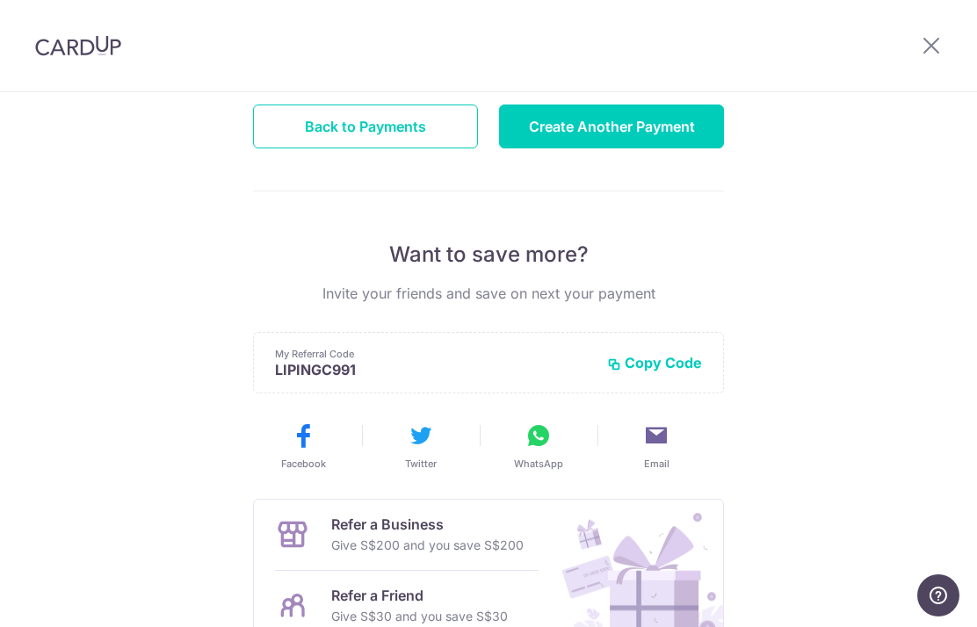
scroll to position [223, 0]
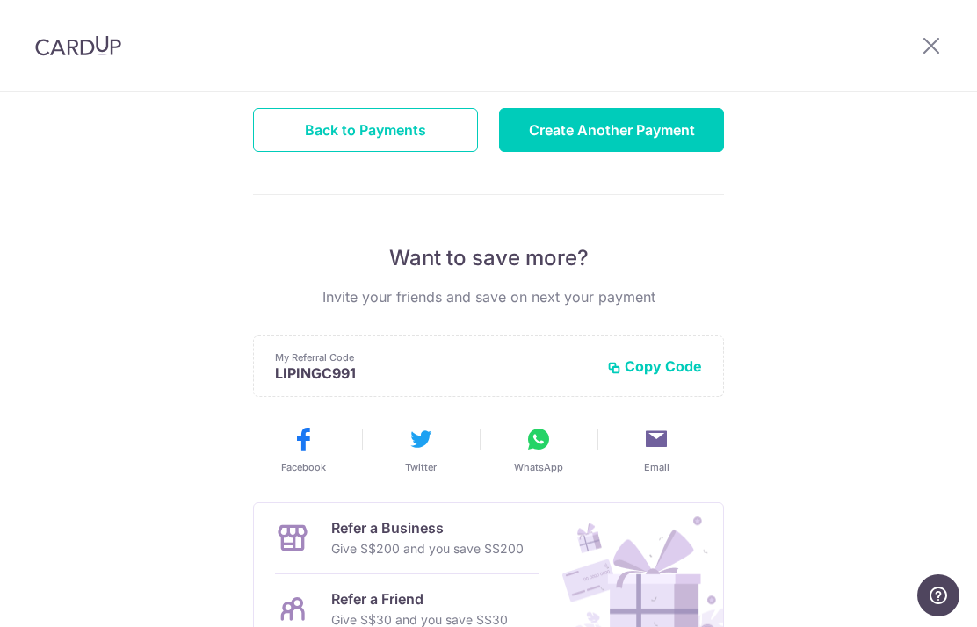
click at [673, 148] on button "Create Another Payment" at bounding box center [611, 130] width 225 height 44
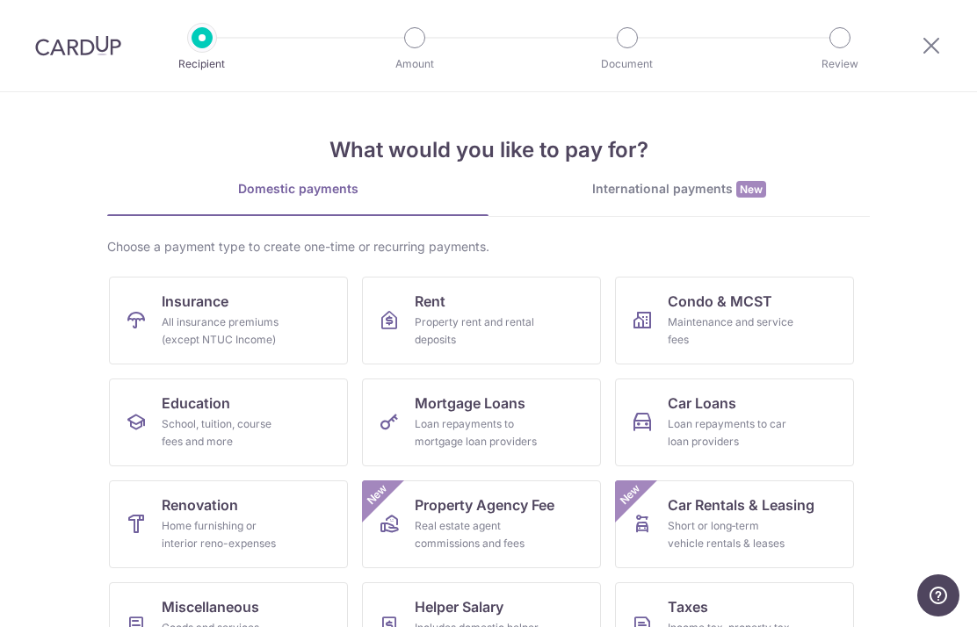
click at [741, 192] on span "New" at bounding box center [751, 189] width 30 height 17
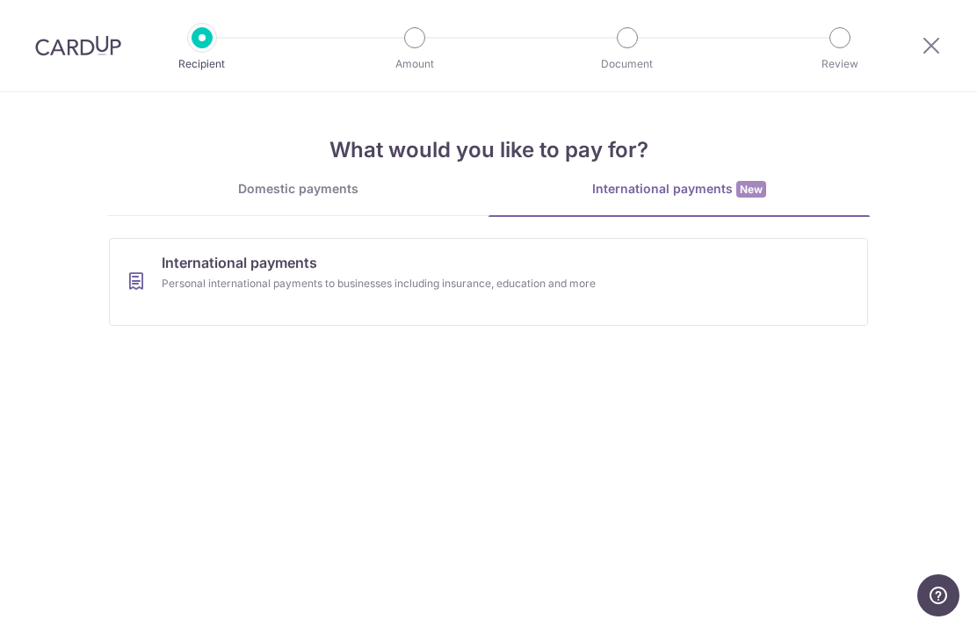
click at [618, 286] on div "Personal international payments to businesses including insurance, education an…" at bounding box center [465, 284] width 607 height 18
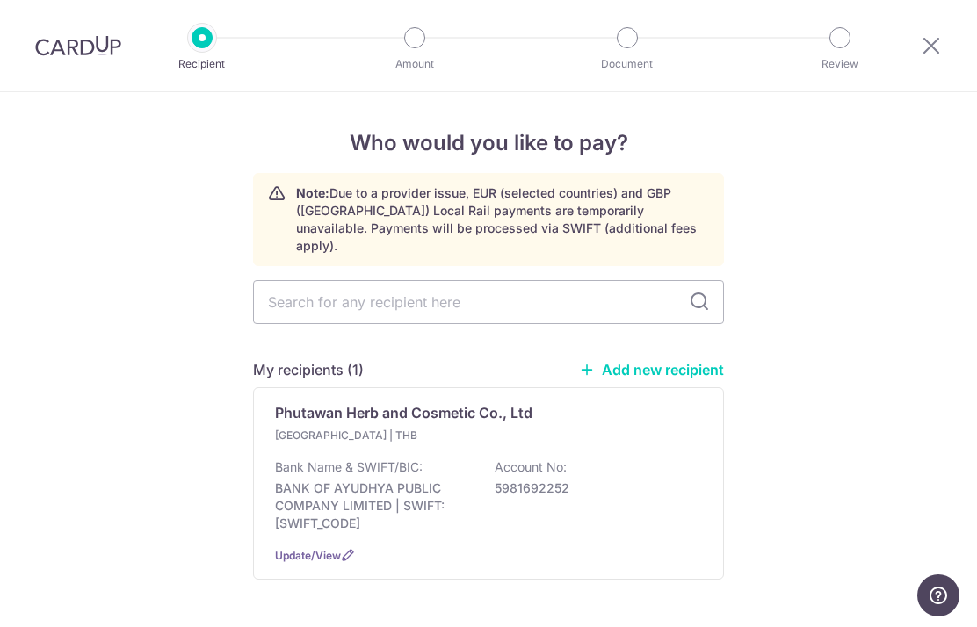
click at [620, 459] on div "Bank Name & SWIFT/BIC: BANK OF AYUDHYA PUBLIC COMPANY LIMITED | SWIFT: [SWIFT_C…" at bounding box center [488, 496] width 427 height 74
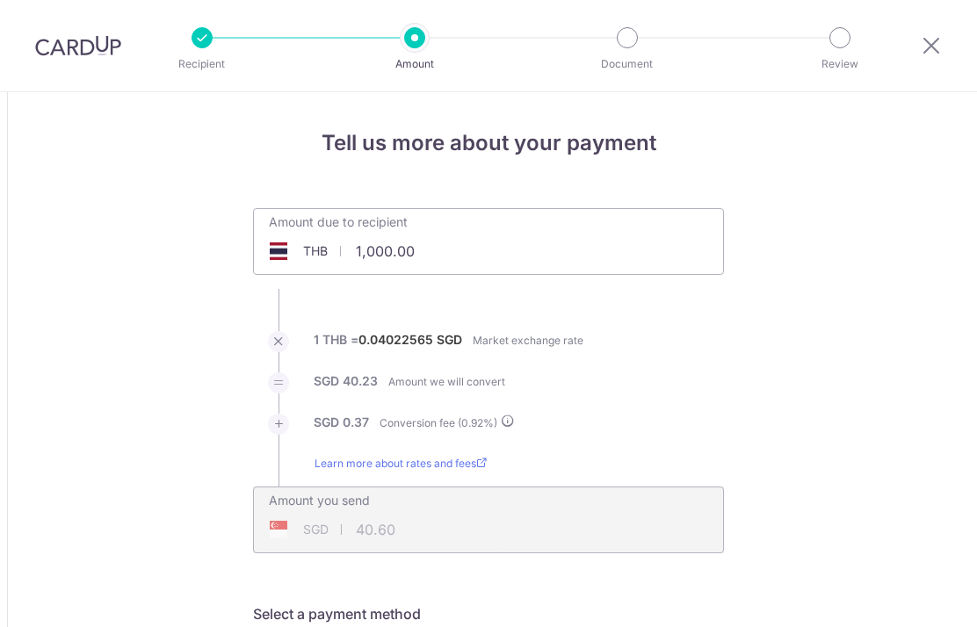
click at [567, 250] on div "Amount due to recipient THB 1,000.00 1000" at bounding box center [488, 229] width 469 height 41
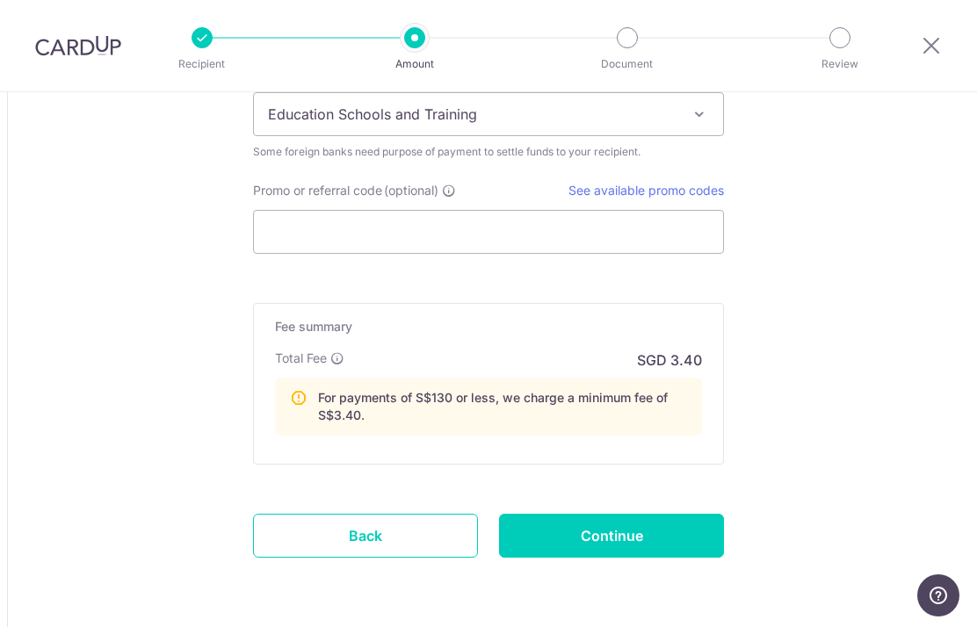
scroll to position [1547, 0]
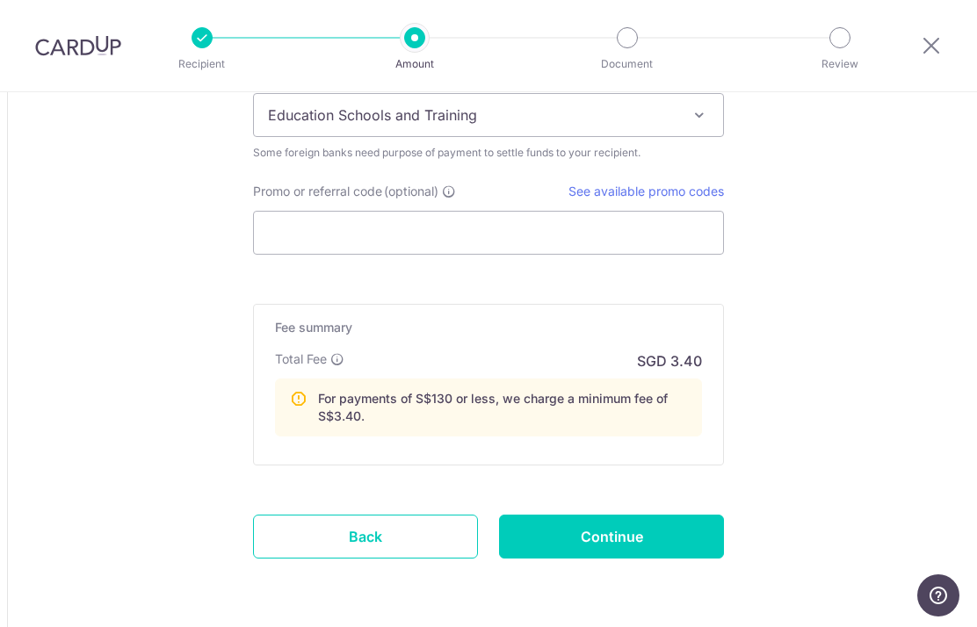
click at [420, 531] on link "Back" at bounding box center [365, 537] width 225 height 44
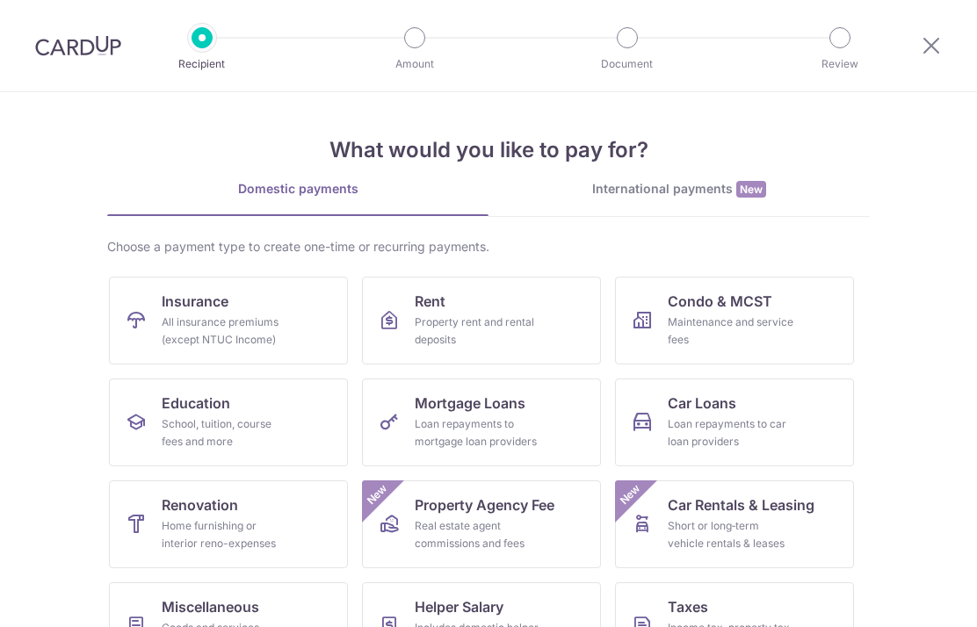
click at [718, 189] on div "International payments New" at bounding box center [679, 189] width 381 height 18
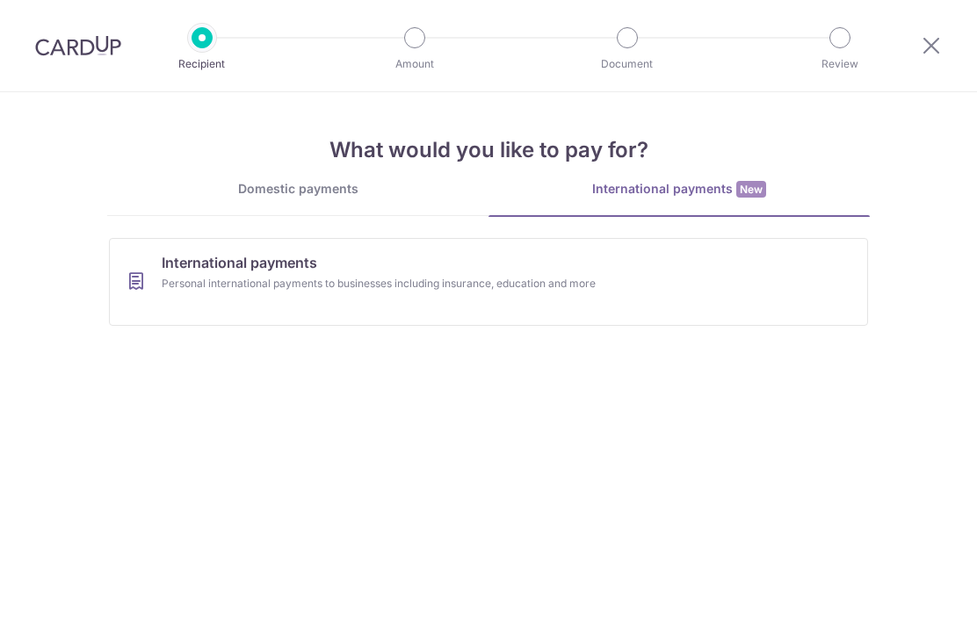
click at [534, 273] on link "International payments Personal international payments to businesses including …" at bounding box center [488, 282] width 759 height 88
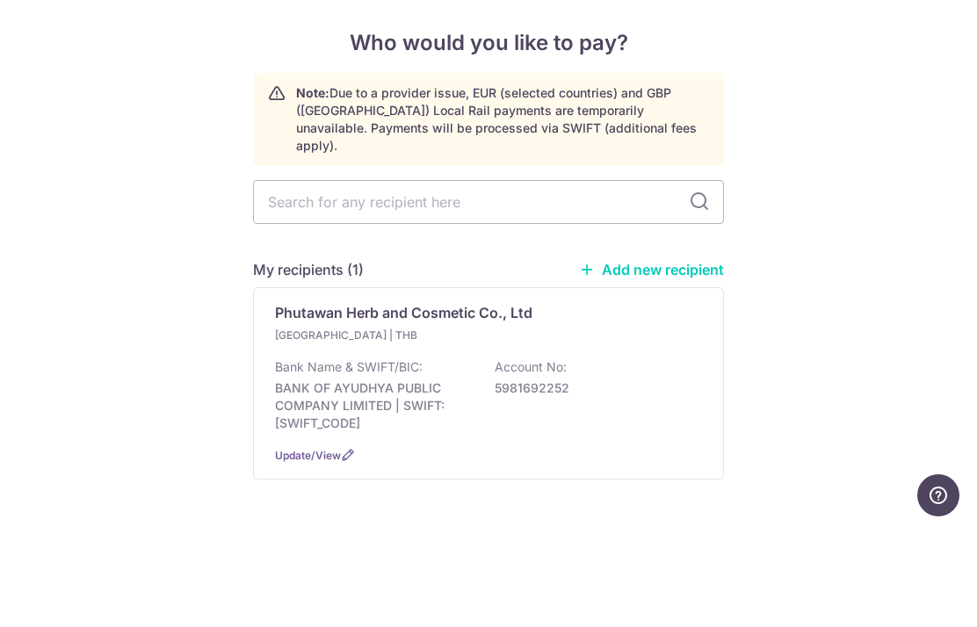
scroll to position [19, 0]
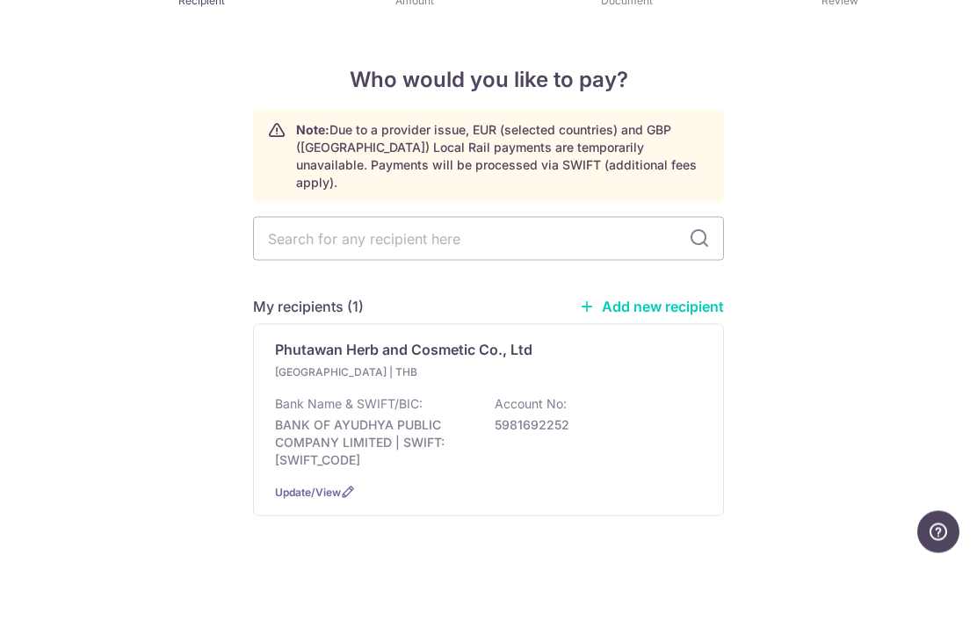
click at [518, 459] on div "Bank Name & SWIFT/BIC: BANK OF AYUDHYA PUBLIC COMPANY LIMITED | SWIFT: [SWIFT_C…" at bounding box center [488, 496] width 427 height 74
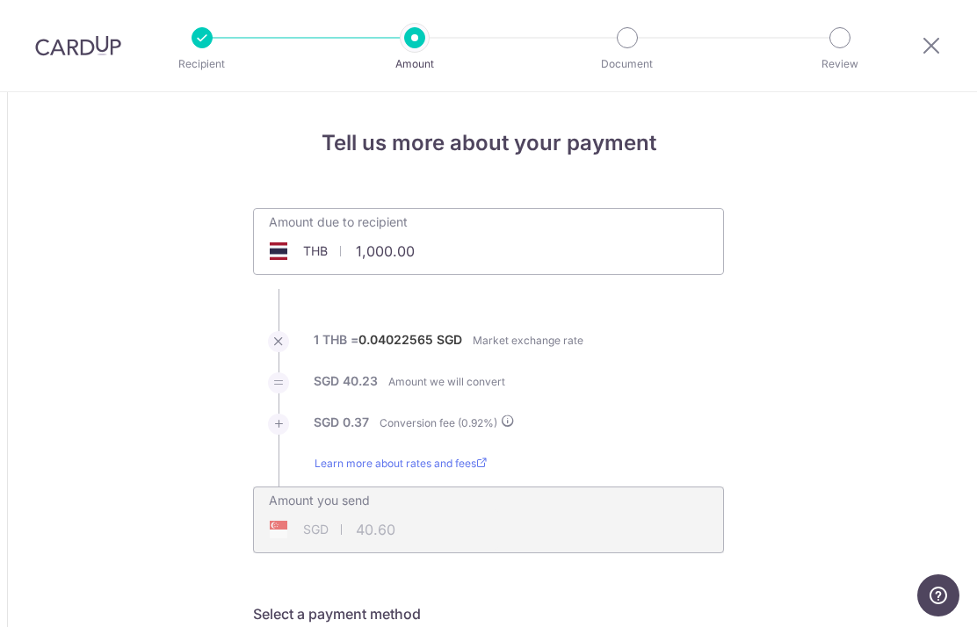
click at [430, 260] on input "1,000.00" at bounding box center [389, 251] width 271 height 40
type input "1"
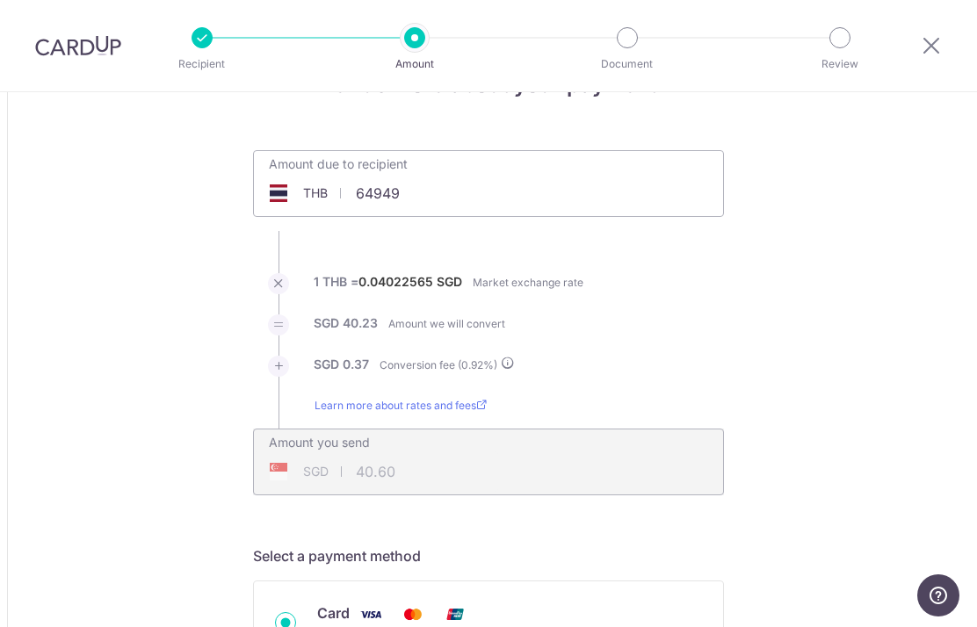
scroll to position [60, 0]
type input "49,999.00"
type input "2,029.97"
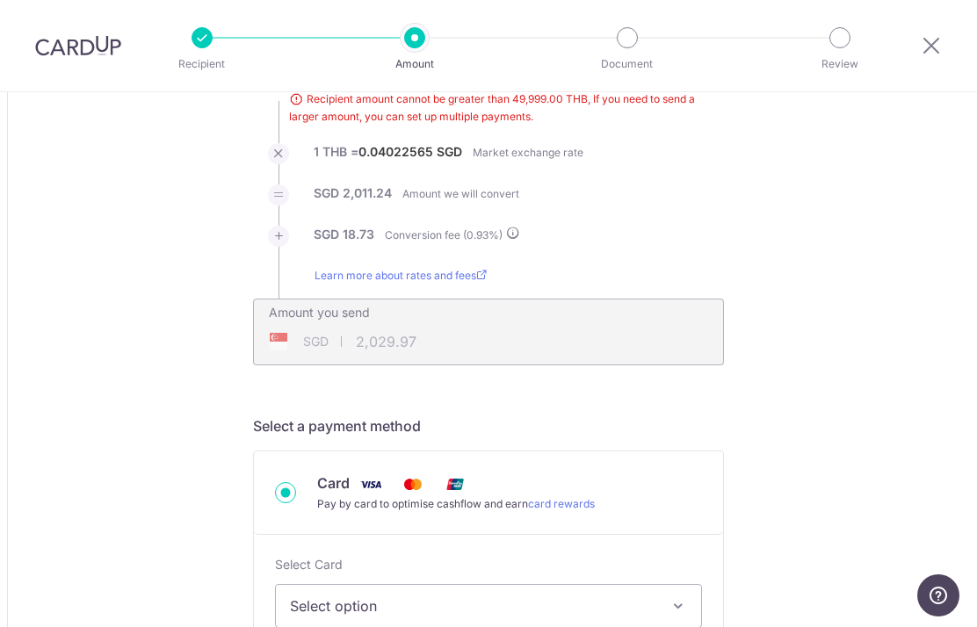
scroll to position [58, 0]
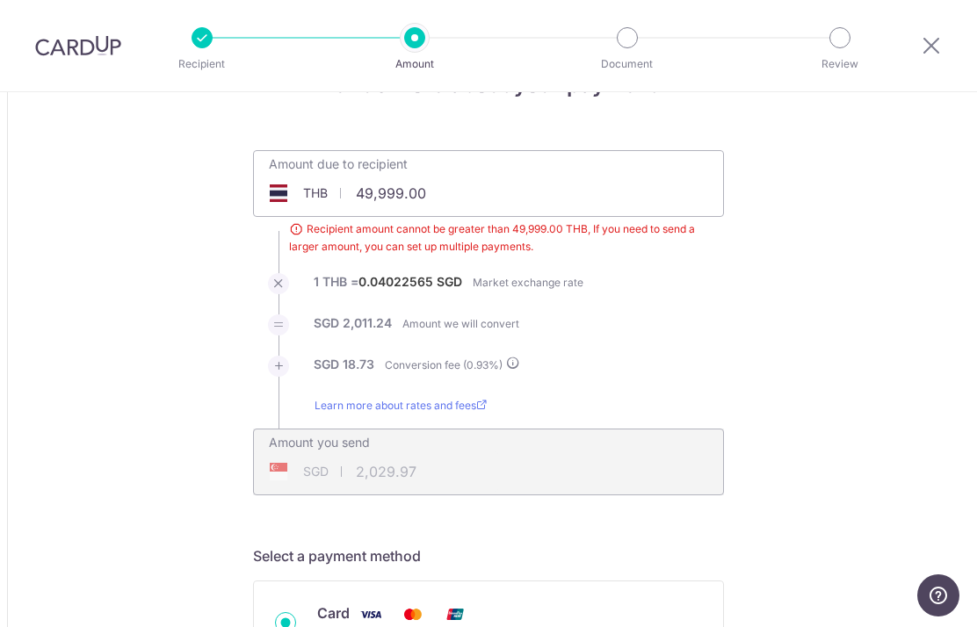
click at [478, 204] on input "49,999.00" at bounding box center [488, 193] width 469 height 40
type input "4"
type input "49,990.00"
type input "2,029.61"
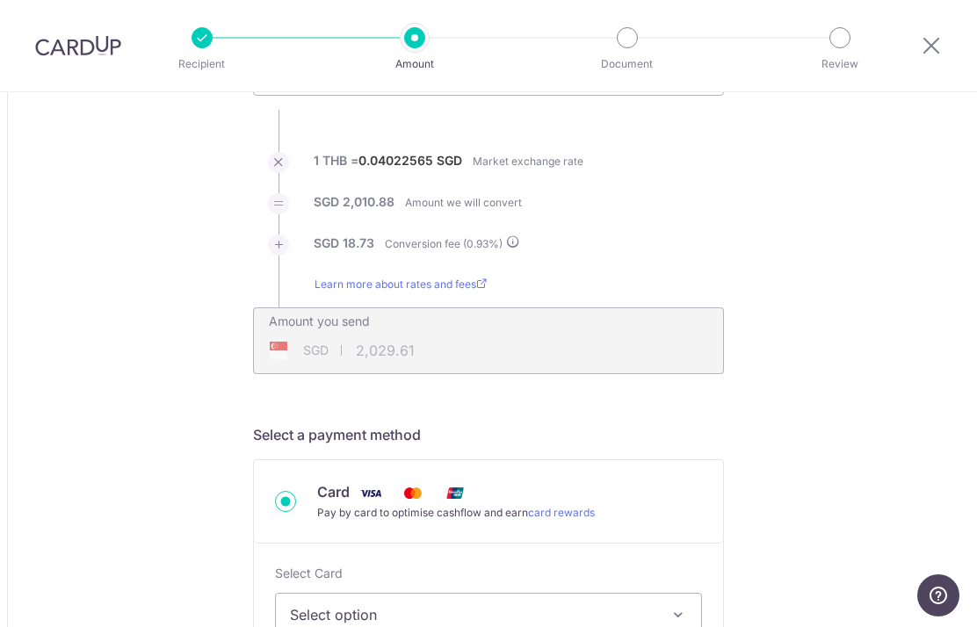
click at [592, 342] on div "Amount you send SGD 2,029.61 2029.61" at bounding box center [488, 328] width 469 height 41
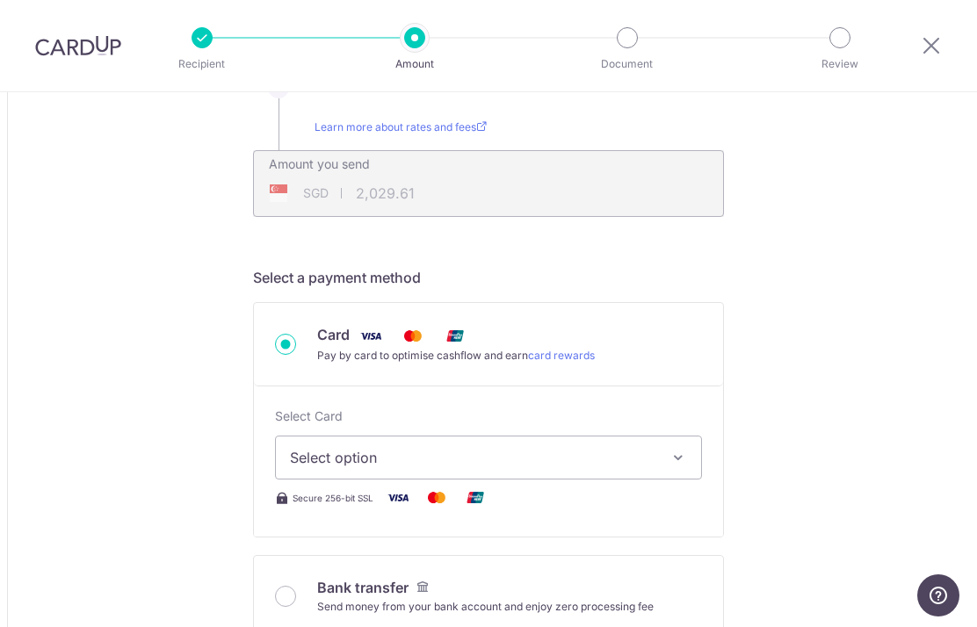
scroll to position [460, 0]
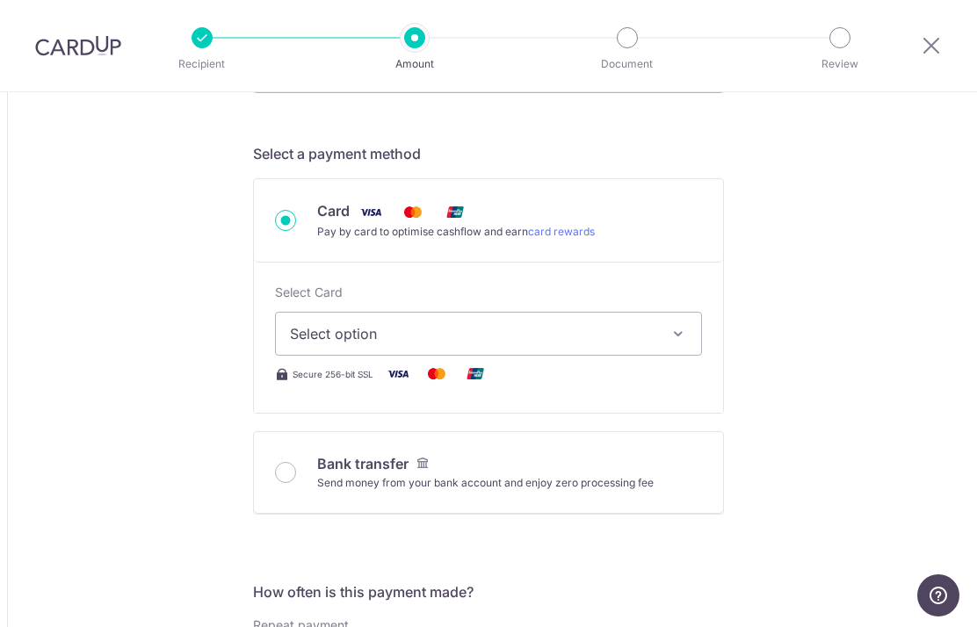
click at [662, 337] on button "Select option" at bounding box center [488, 334] width 427 height 44
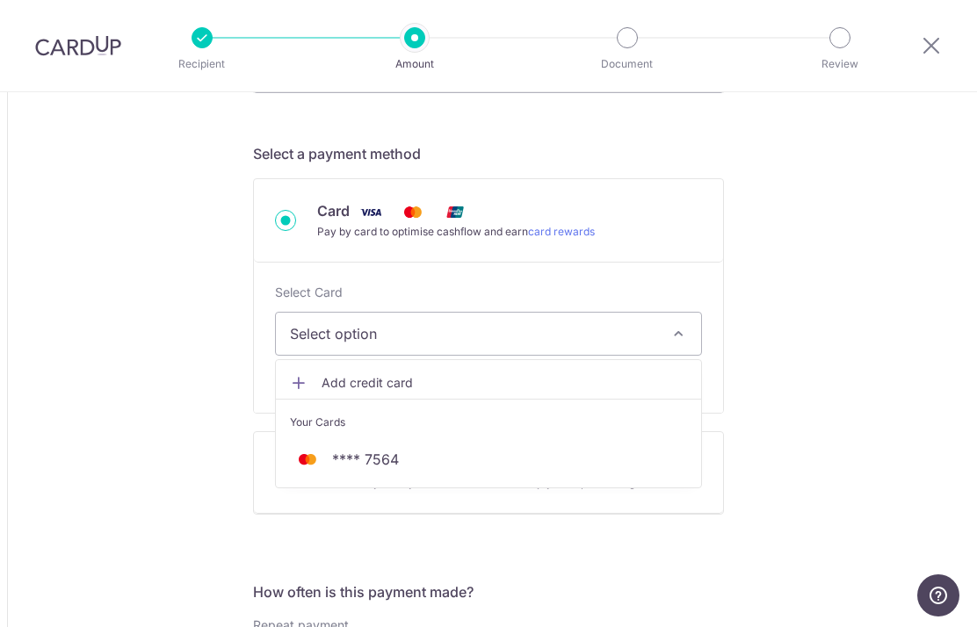
click at [525, 470] on span "**** 7564" at bounding box center [488, 459] width 397 height 21
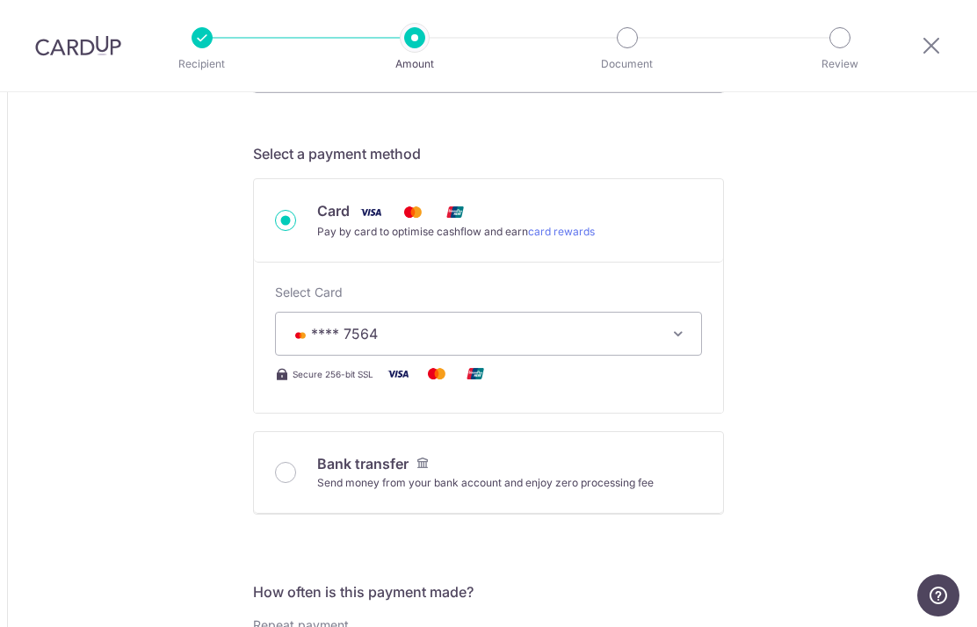
type input "49,990.00"
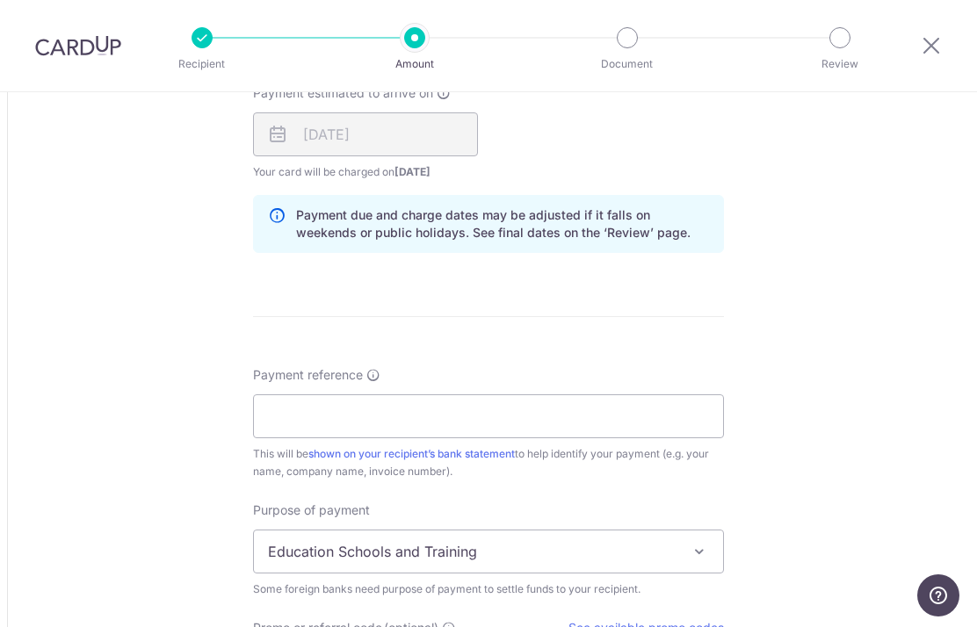
scroll to position [1111, 0]
click at [575, 427] on input "Payment reference" at bounding box center [488, 416] width 471 height 44
type input "f"
click at [939, 392] on div "Tell us more about your payment Amount due to recipient THB 49,990.00 49990 Rec…" at bounding box center [488, 18] width 977 height 2074
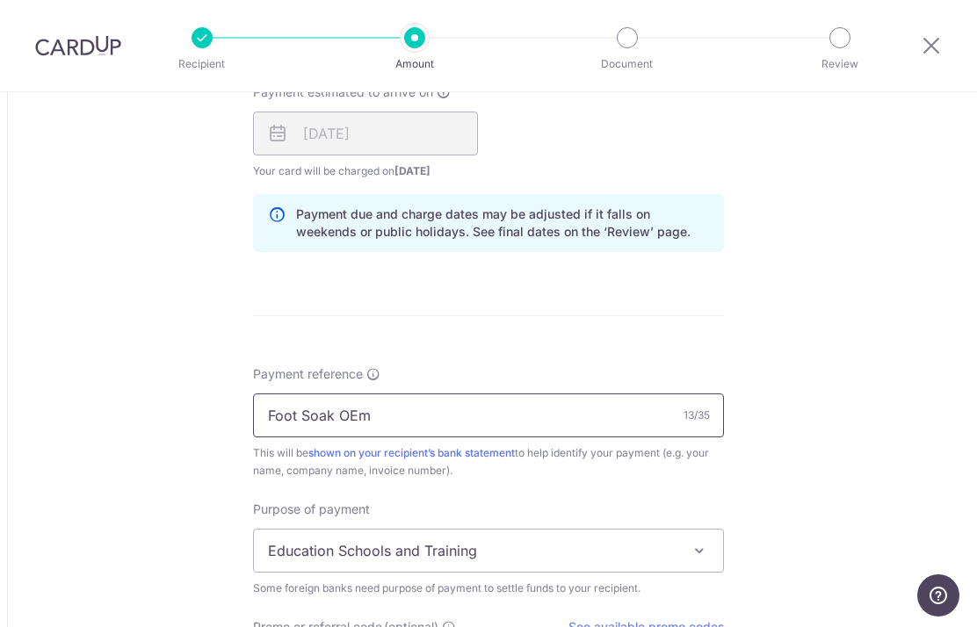
click at [521, 436] on input "Foot Soak OEm" at bounding box center [488, 416] width 471 height 44
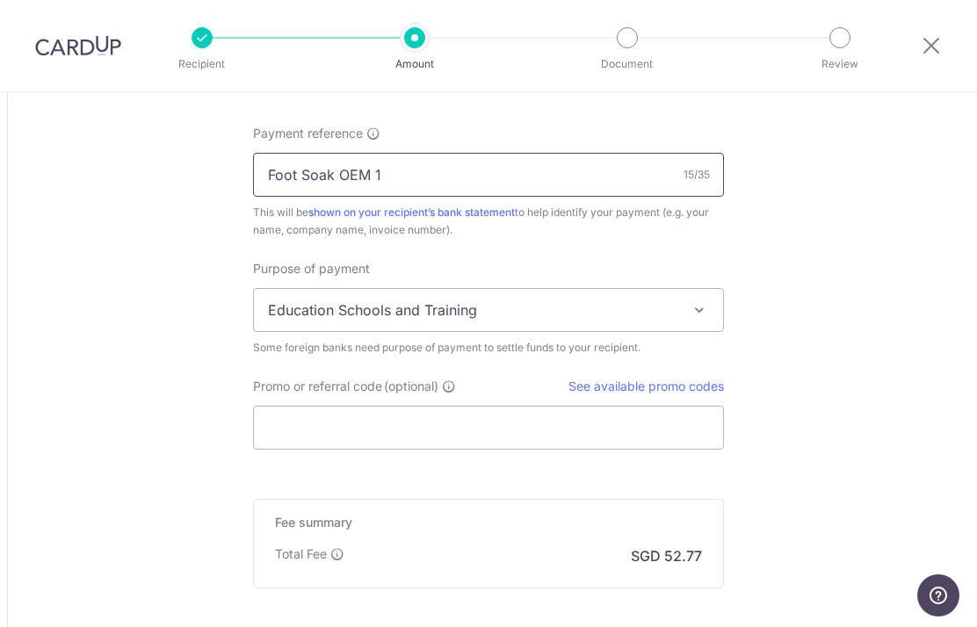
scroll to position [1359, 0]
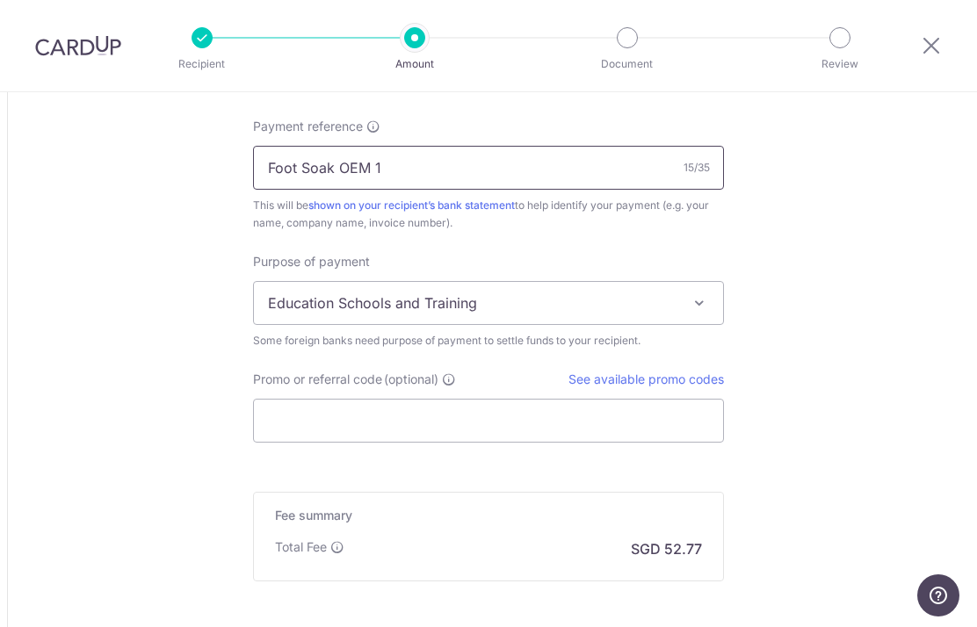
type input "Foot Soak OEM 1"
click at [675, 307] on span "Education Schools and Training" at bounding box center [488, 303] width 469 height 42
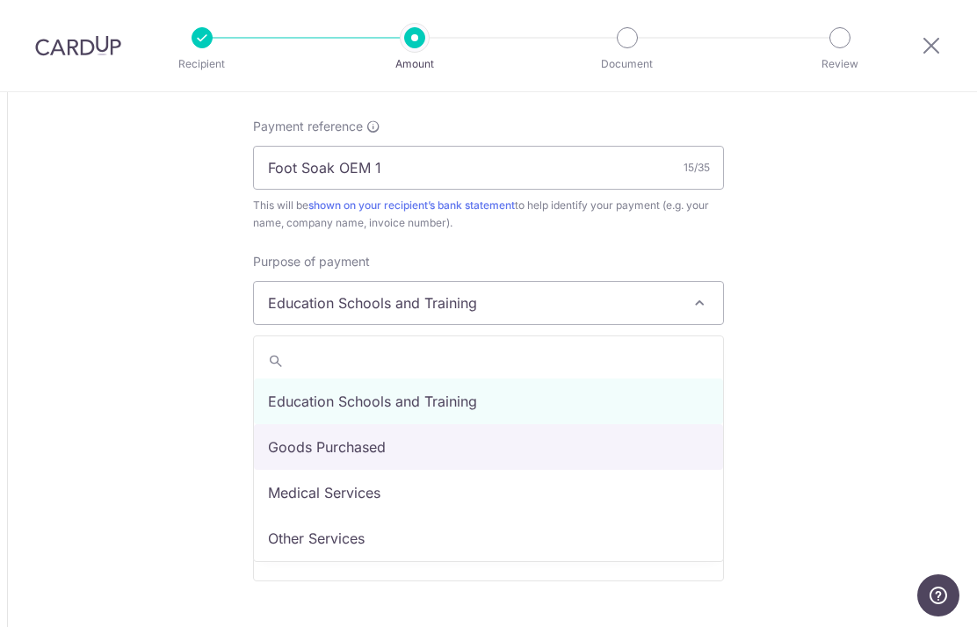
select select "Goods Purchased"
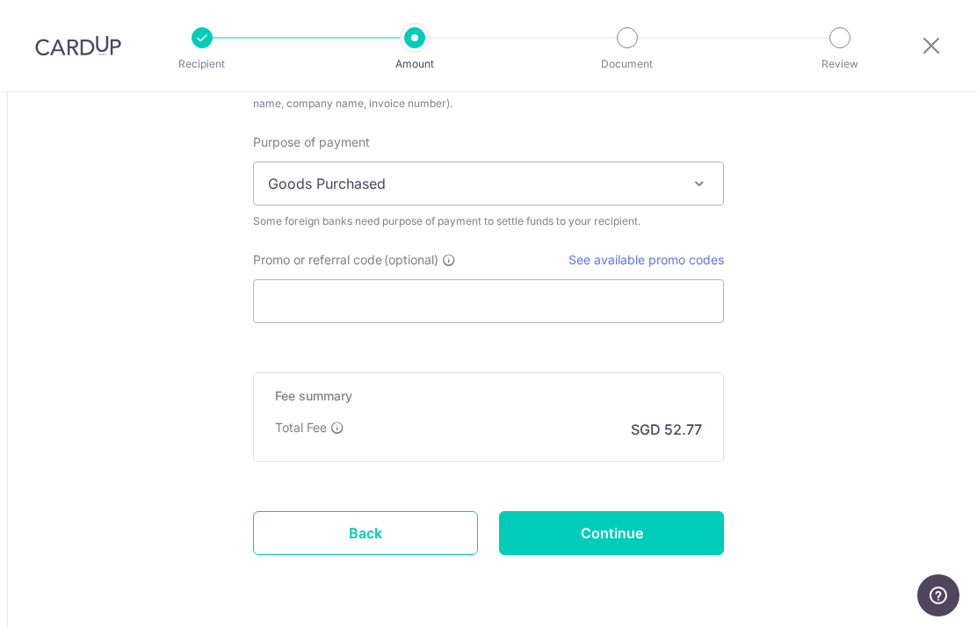
scroll to position [1475, 0]
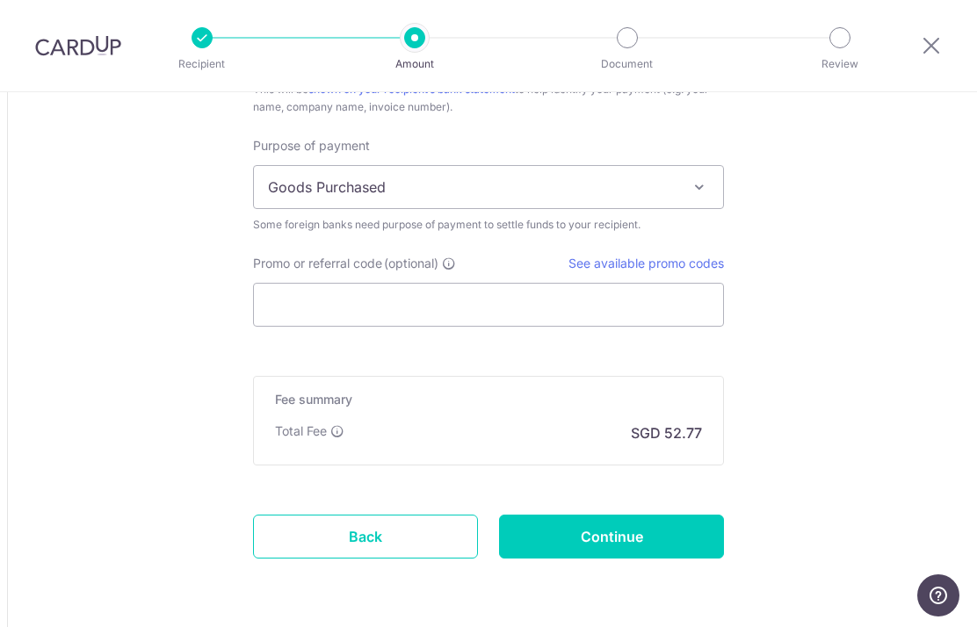
click at [623, 546] on input "Continue" at bounding box center [611, 537] width 225 height 44
type input "Create Schedule"
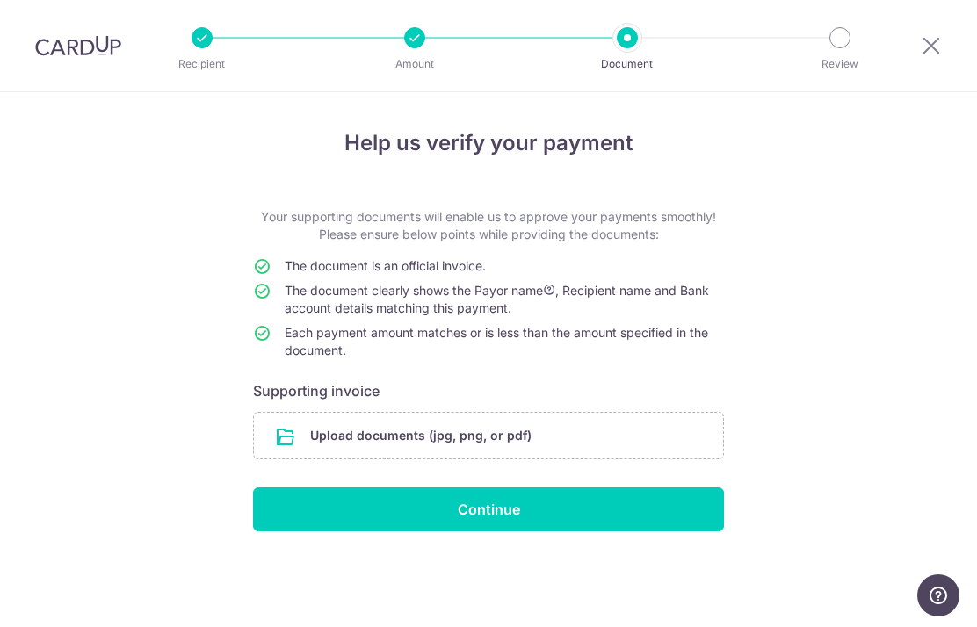
click at [524, 447] on input "file" at bounding box center [488, 436] width 469 height 46
click at [487, 520] on input "Continue" at bounding box center [488, 510] width 471 height 44
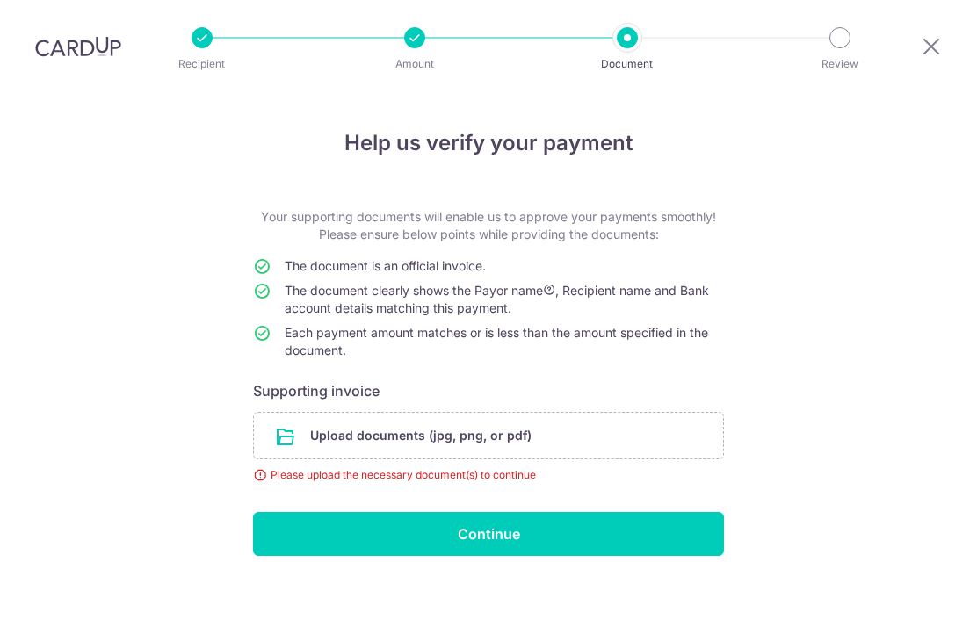
click at [504, 413] on input "file" at bounding box center [488, 436] width 469 height 46
click at [514, 413] on input "file" at bounding box center [488, 436] width 469 height 46
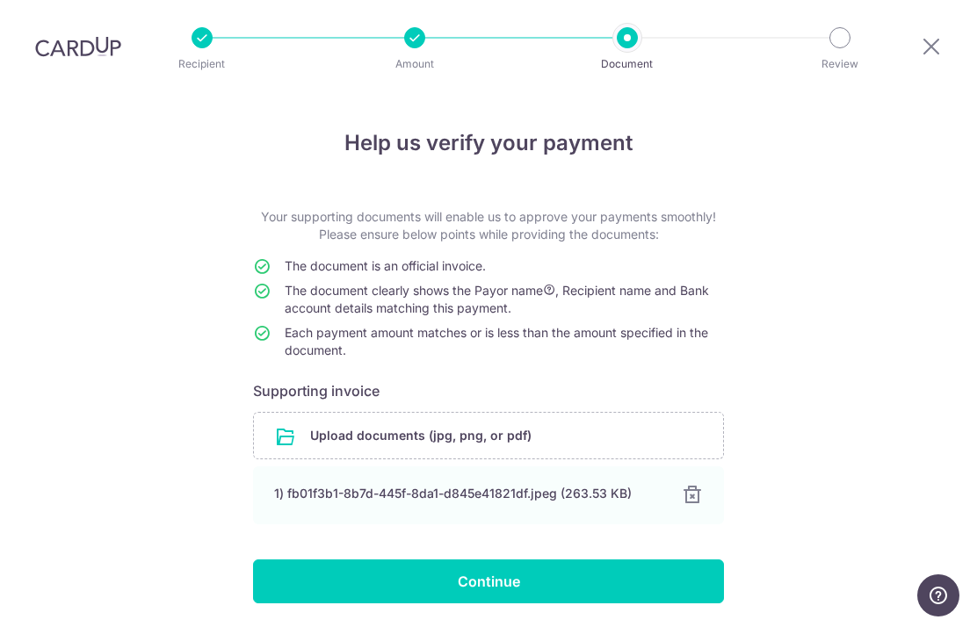
click at [620, 606] on div "Help us verify your payment Your supporting documents will enable us to approve…" at bounding box center [488, 389] width 977 height 594
click at [526, 560] on input "Continue" at bounding box center [488, 582] width 471 height 44
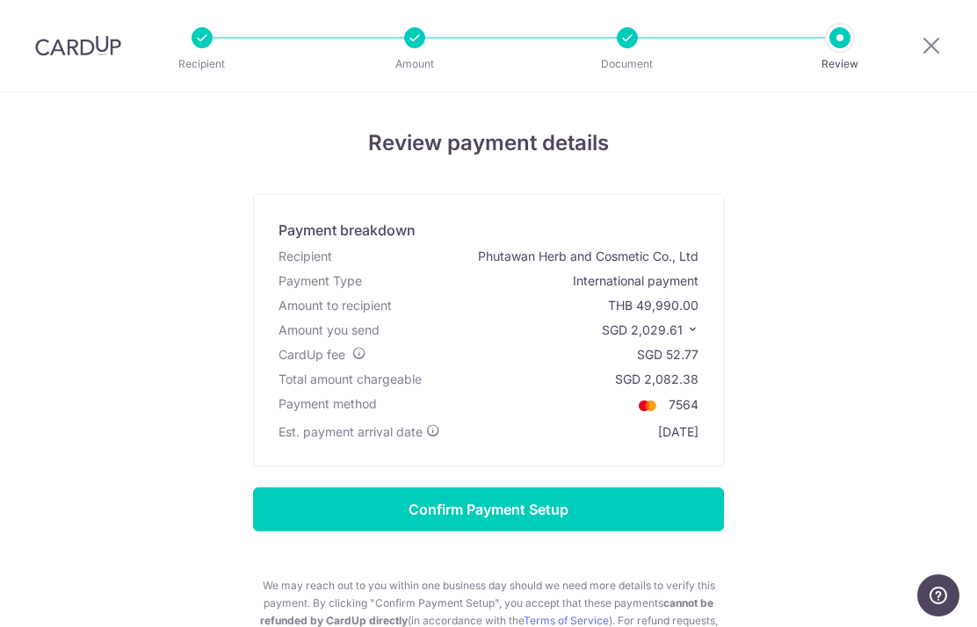
click at [548, 510] on input "Confirm Payment Setup" at bounding box center [488, 510] width 471 height 44
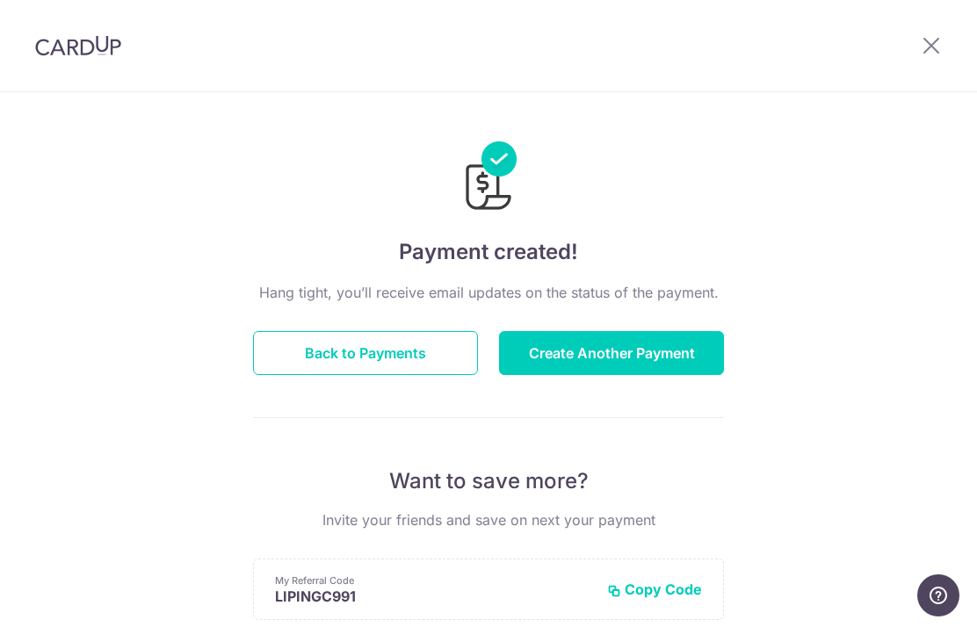
click at [637, 355] on button "Create Another Payment" at bounding box center [611, 353] width 225 height 44
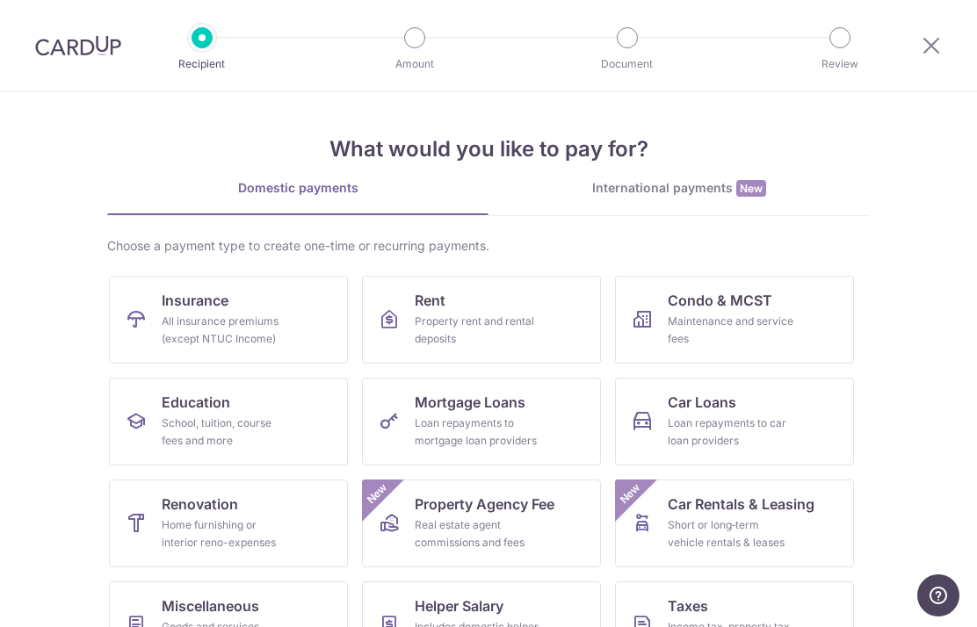
scroll to position [4, 0]
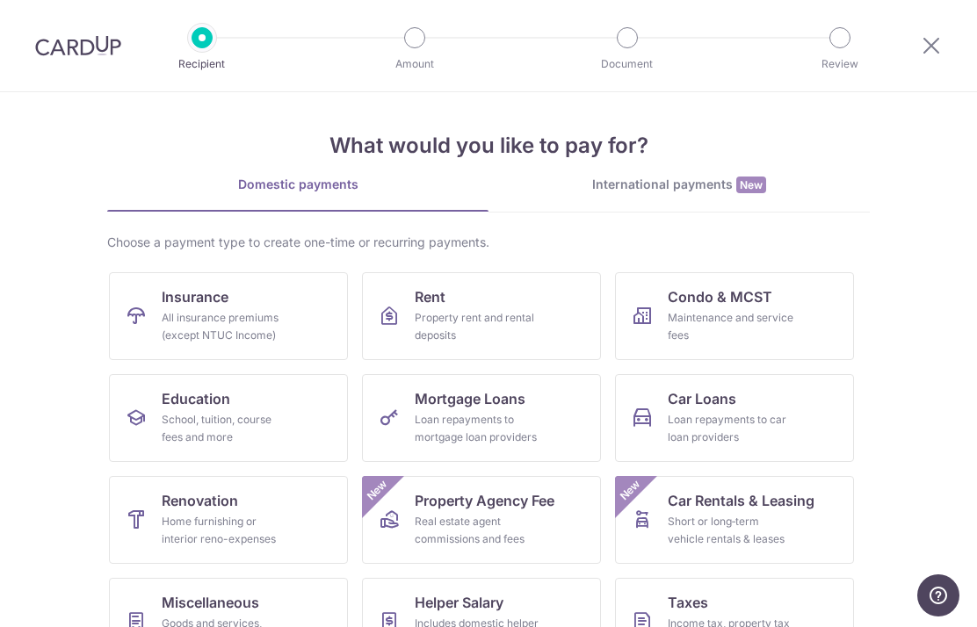
click at [723, 199] on link "International payments New" at bounding box center [679, 194] width 381 height 36
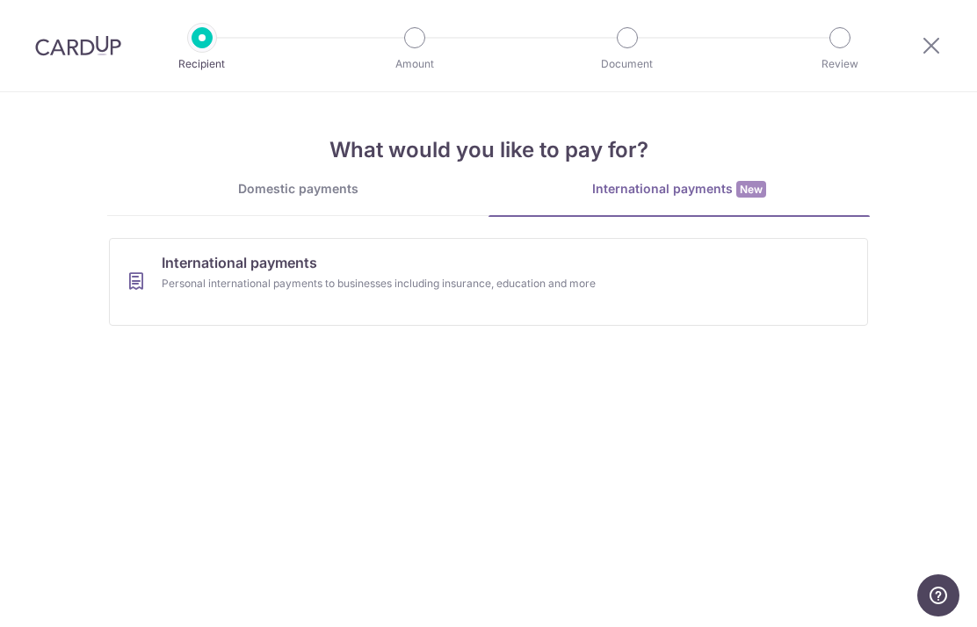
click at [655, 295] on link "International payments Personal international payments to businesses including …" at bounding box center [488, 282] width 759 height 88
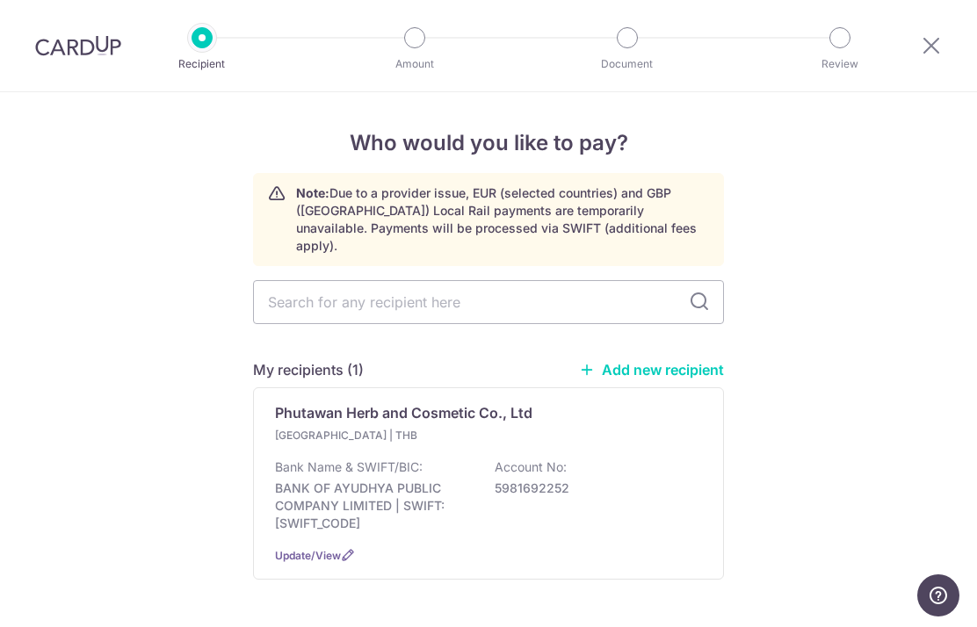
click at [546, 465] on div "Bank Name & SWIFT/BIC: BANK OF AYUDHYA PUBLIC COMPANY LIMITED | SWIFT: [SWIFT_C…" at bounding box center [488, 496] width 427 height 74
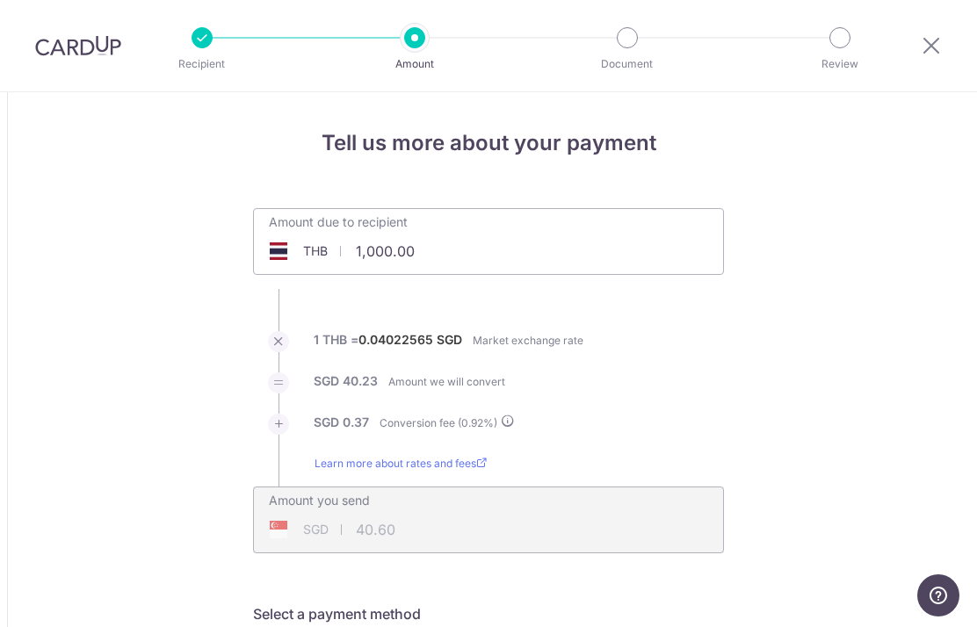
click at [448, 247] on input "1,000.00" at bounding box center [389, 251] width 271 height 40
type input "1"
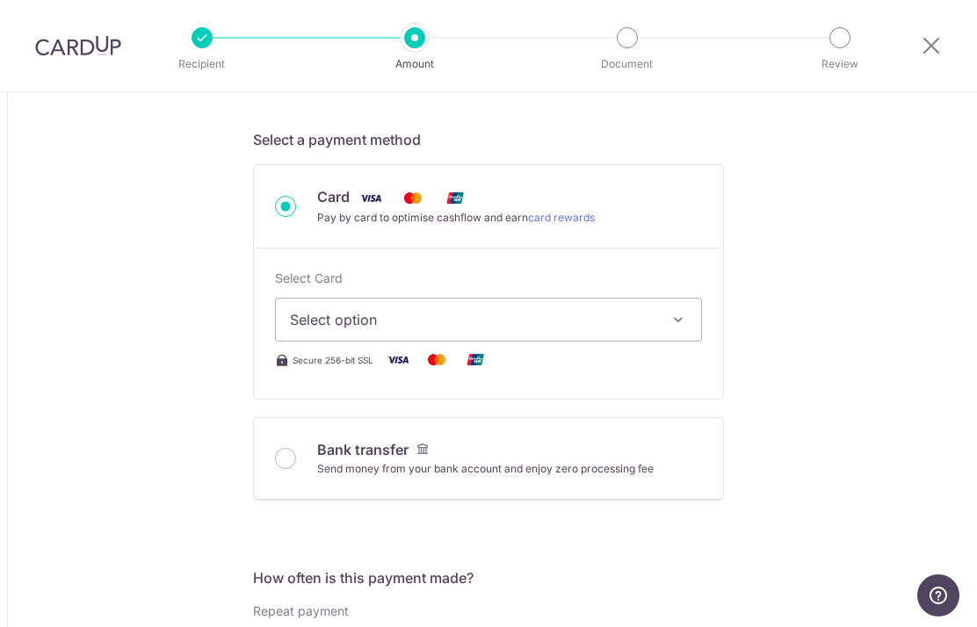
scroll to position [475, 0]
click at [589, 324] on span "Select option" at bounding box center [473, 318] width 366 height 21
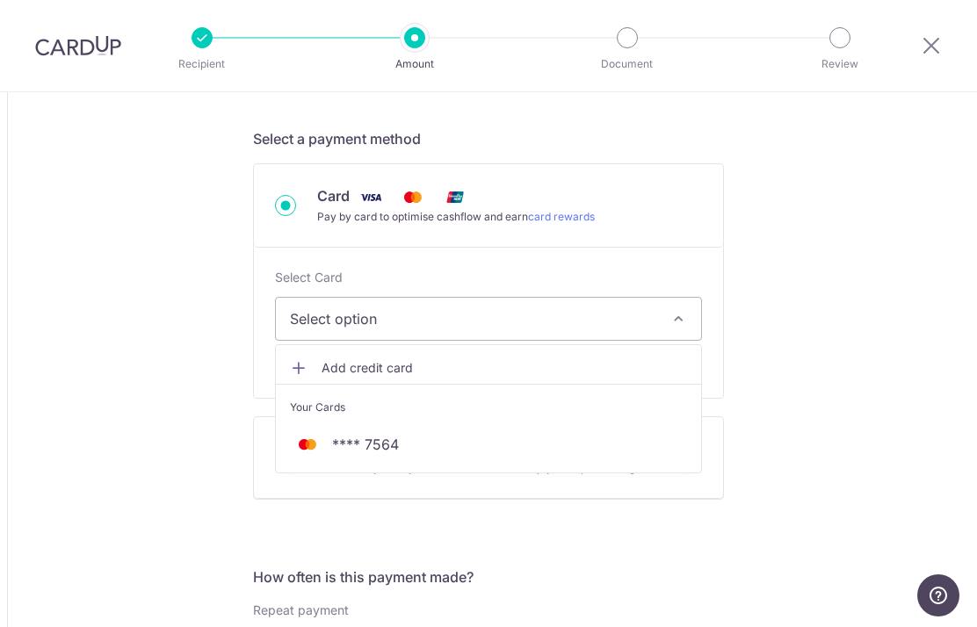
type input "35,791.50"
type input "1,453.14"
click at [641, 329] on div at bounding box center [488, 313] width 977 height 627
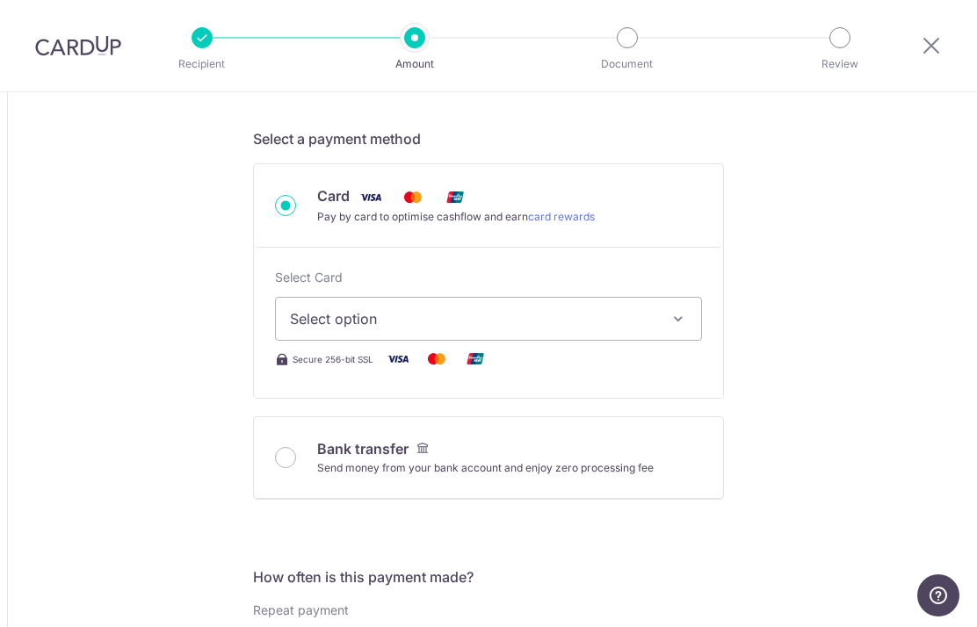
click at [613, 327] on span "Select option" at bounding box center [473, 318] width 366 height 21
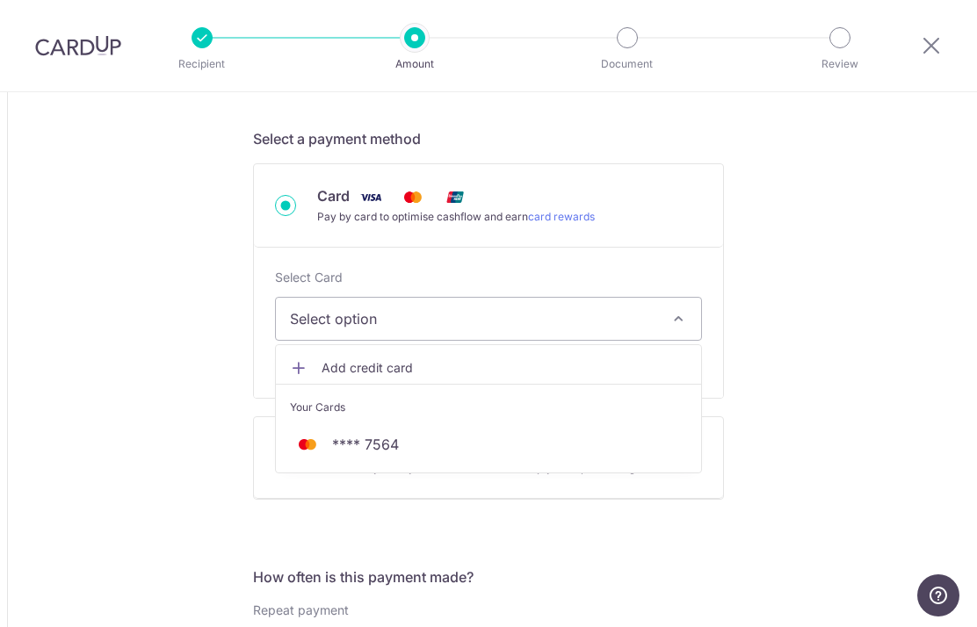
click at [491, 452] on span "**** 7564" at bounding box center [488, 444] width 397 height 21
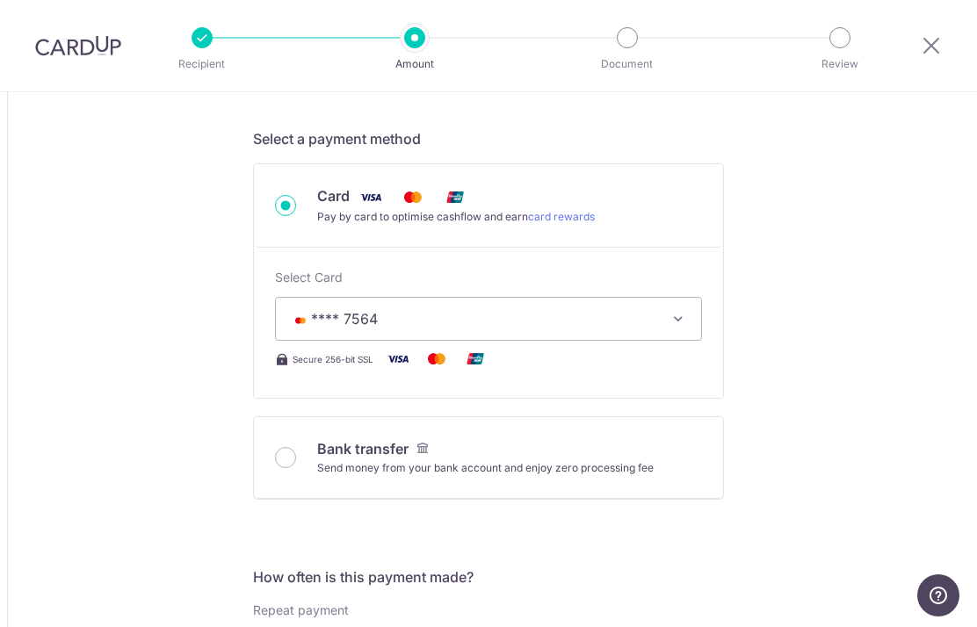
type input "35,791.50"
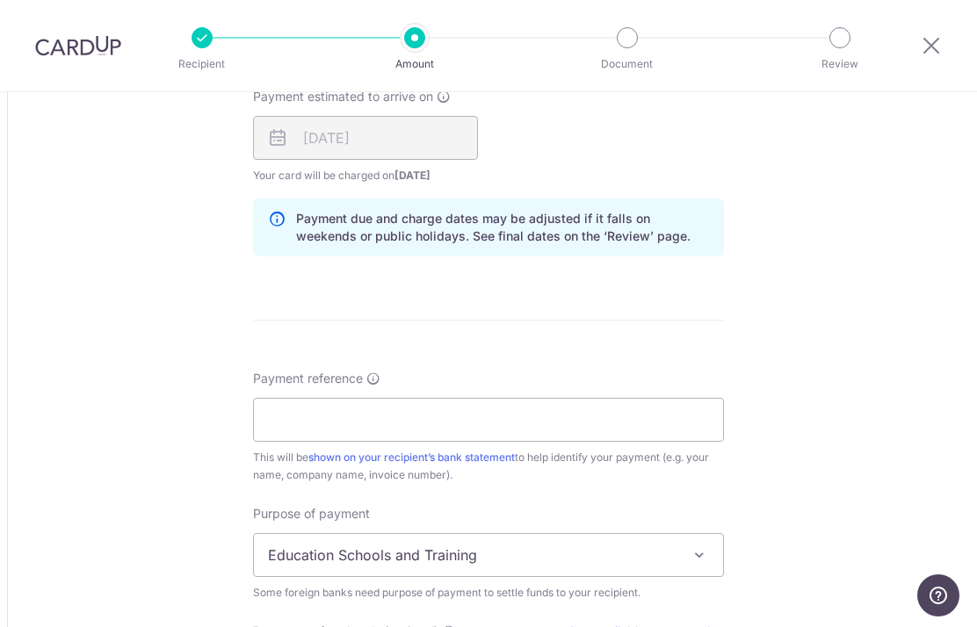
scroll to position [1138, 0]
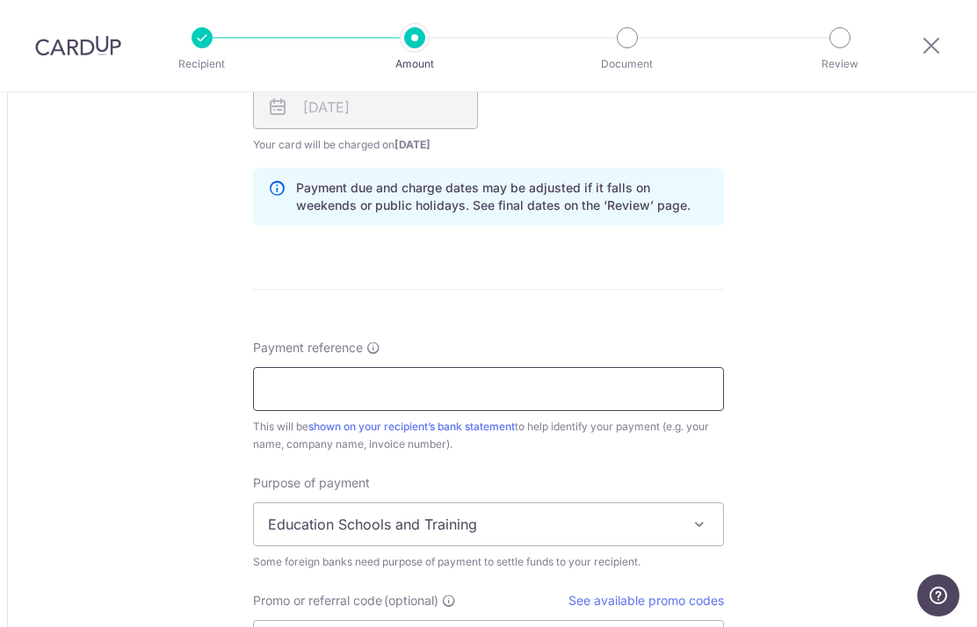
click at [556, 395] on input "Payment reference" at bounding box center [488, 389] width 471 height 44
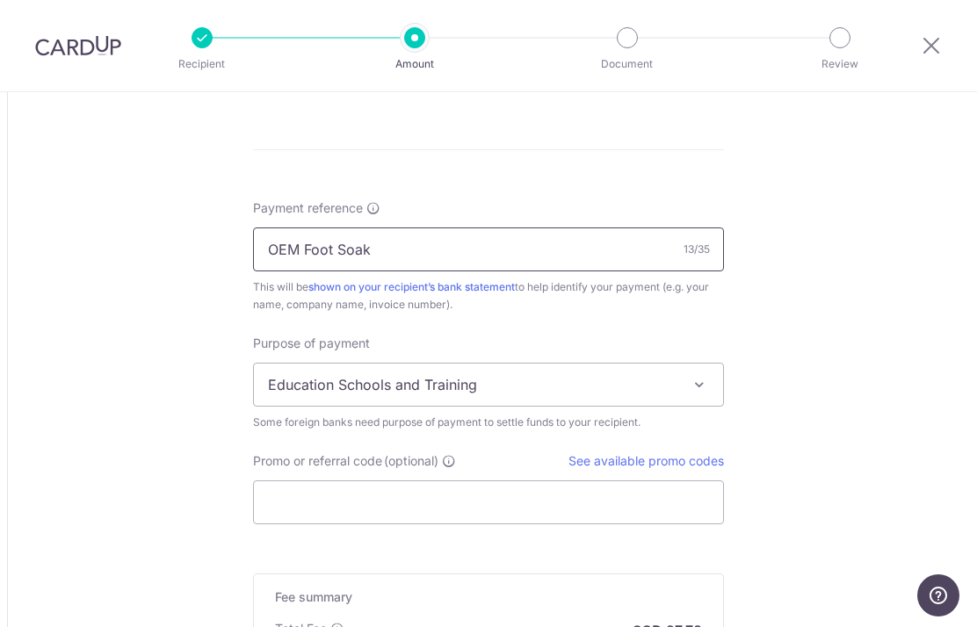
scroll to position [1296, 0]
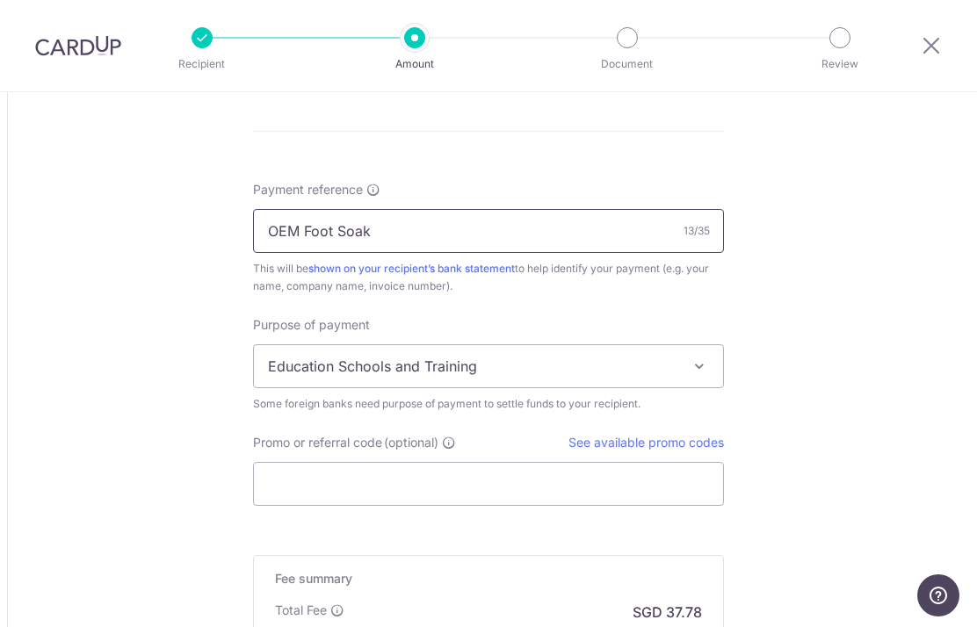
type input "OEM Foot Soak"
click at [690, 385] on span "Education Schools and Training" at bounding box center [488, 366] width 469 height 42
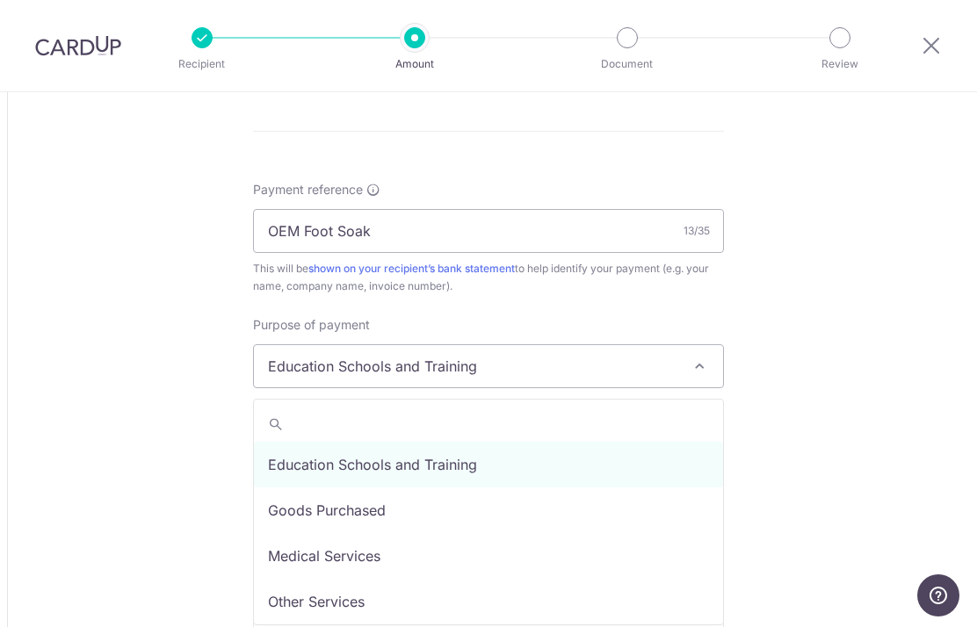
select select "Goods Purchased"
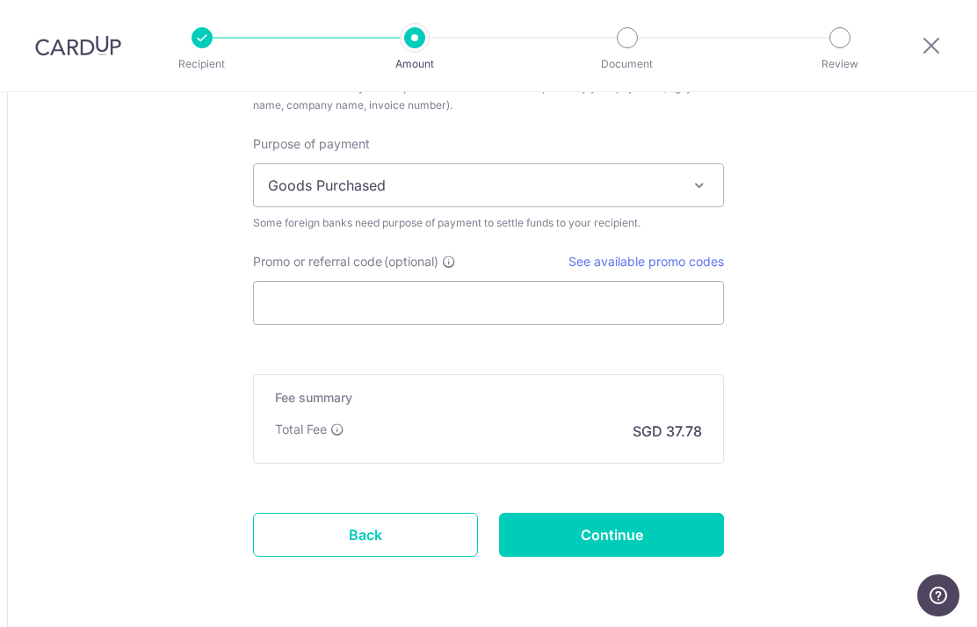
scroll to position [1475, 0]
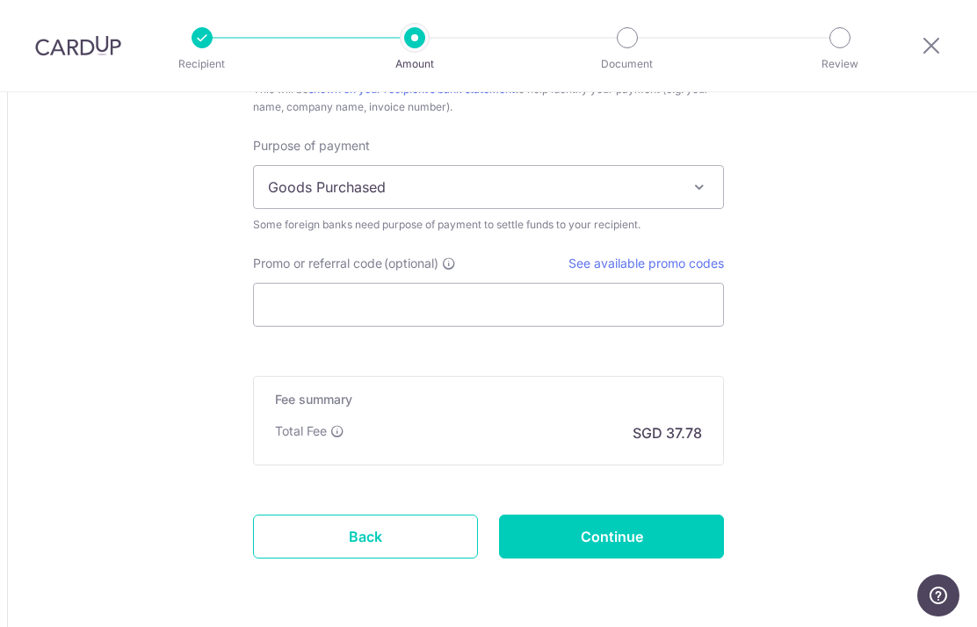
click at [658, 551] on input "Continue" at bounding box center [611, 537] width 225 height 44
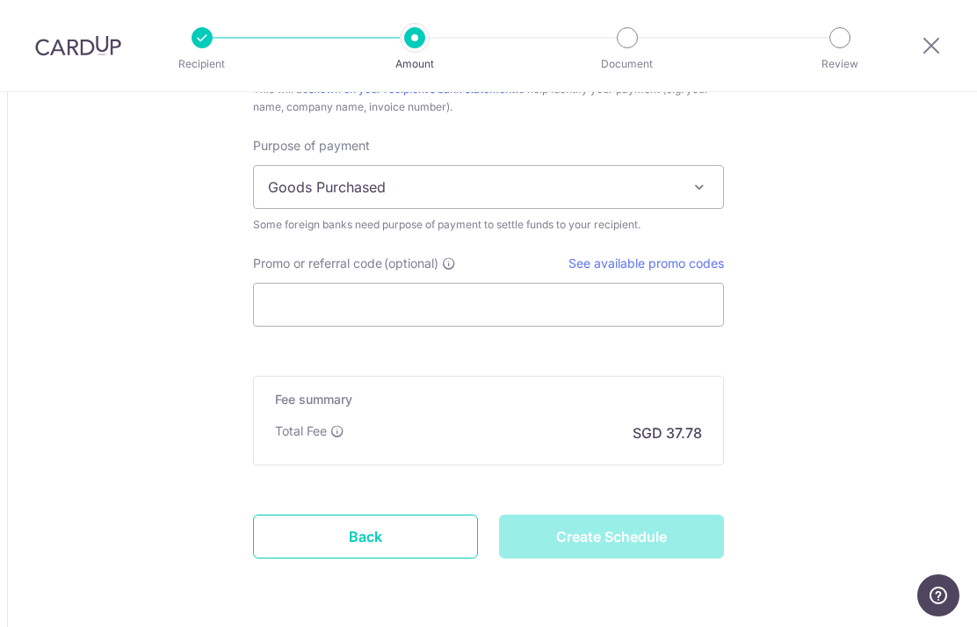
type input "Create Schedule"
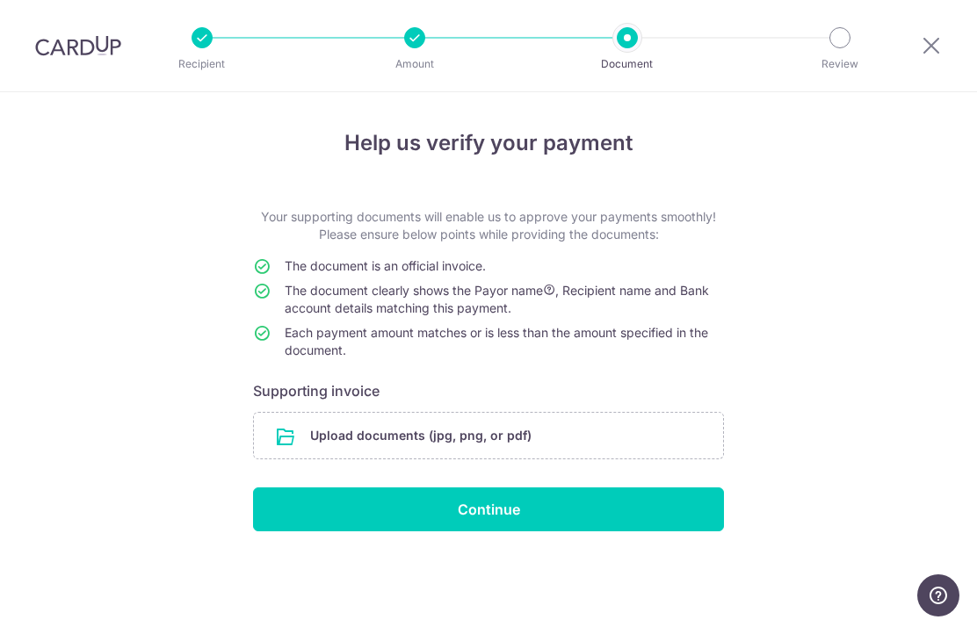
click at [525, 423] on input "file" at bounding box center [488, 436] width 469 height 46
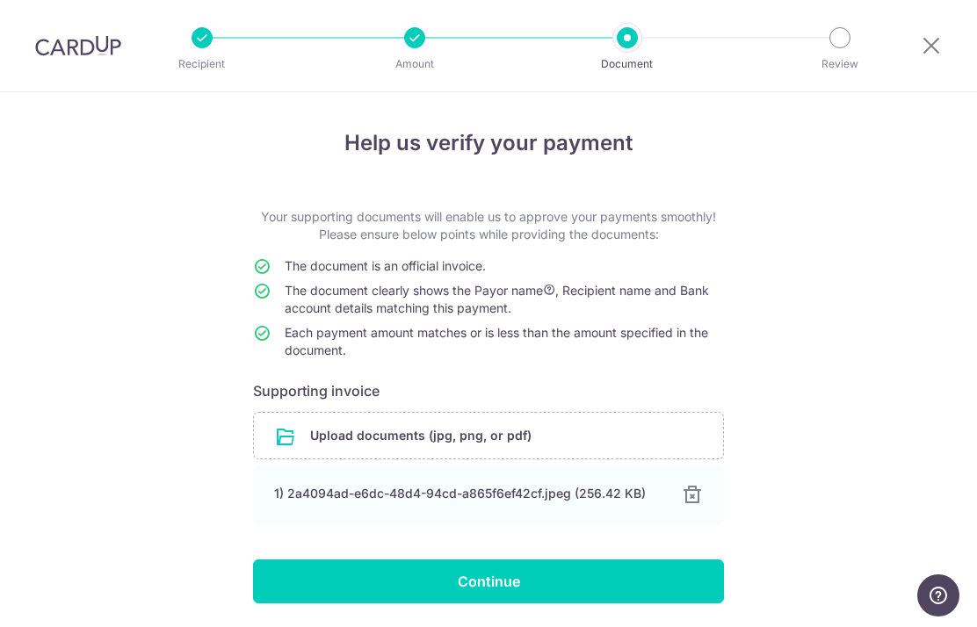
click at [515, 587] on input "Continue" at bounding box center [488, 582] width 471 height 44
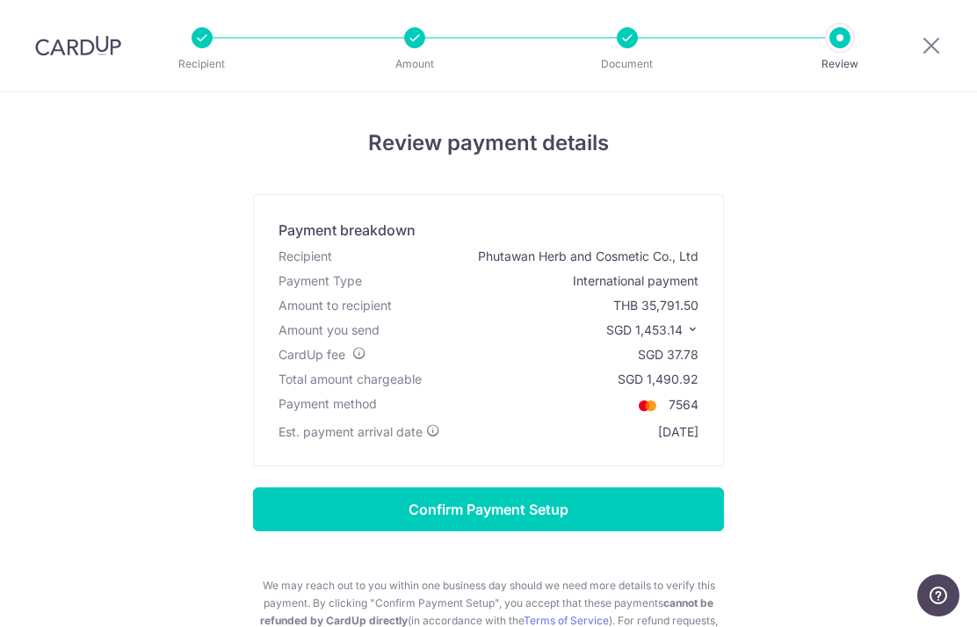
click at [520, 516] on input "Confirm Payment Setup" at bounding box center [488, 510] width 471 height 44
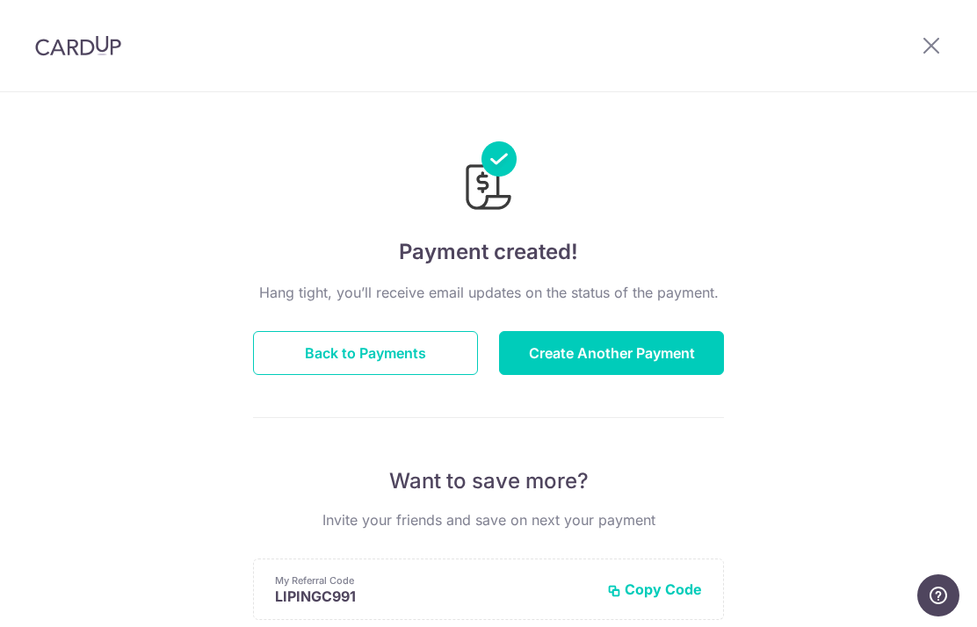
click at [641, 351] on button "Create Another Payment" at bounding box center [611, 353] width 225 height 44
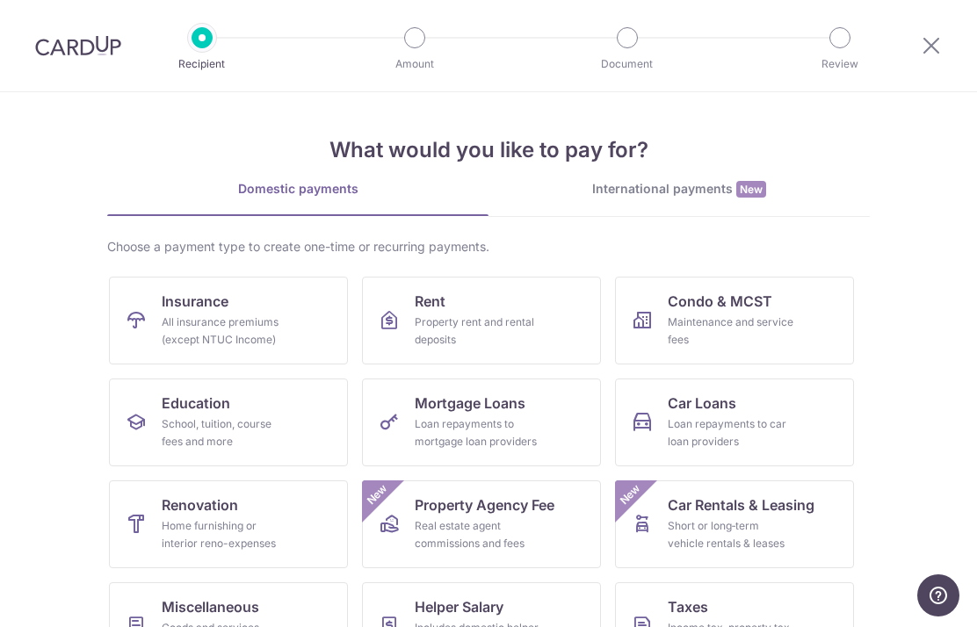
click at [730, 190] on div "International payments New" at bounding box center [679, 189] width 381 height 18
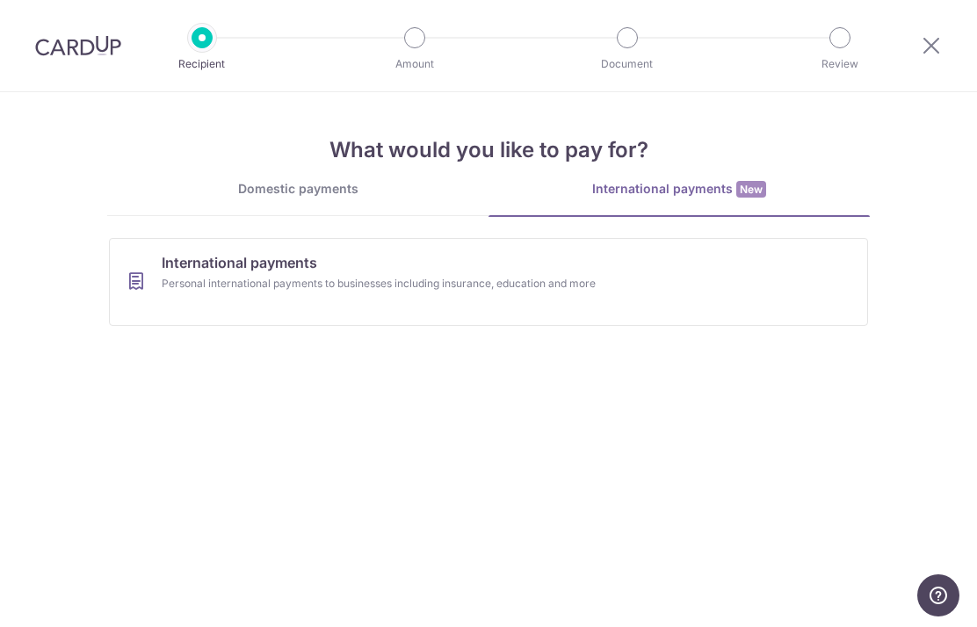
click at [559, 300] on link "International payments Personal international payments to businesses including …" at bounding box center [488, 282] width 759 height 88
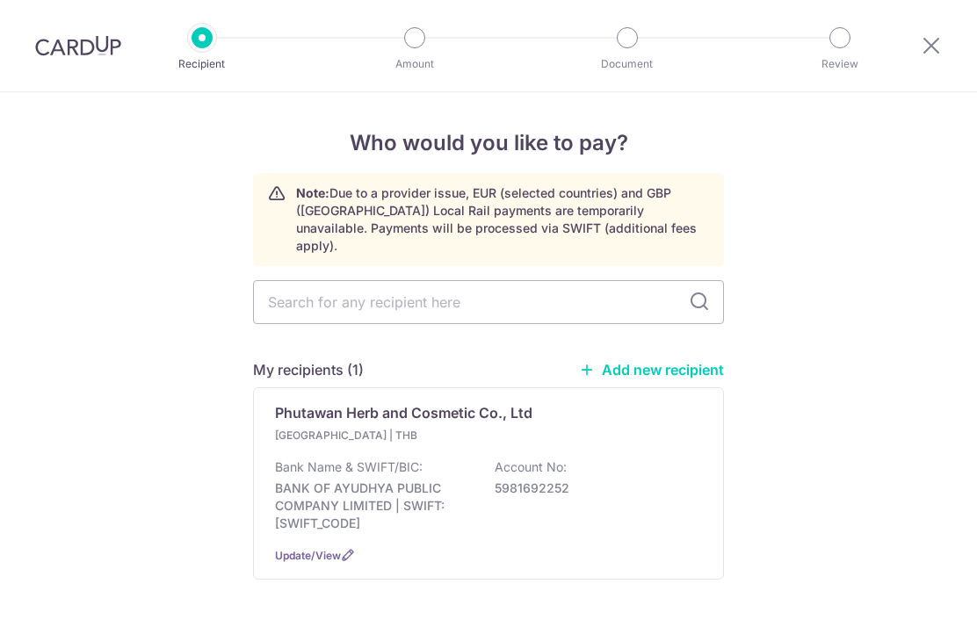
click at [459, 466] on div "Bank Name & SWIFT/BIC: BANK OF AYUDHYA PUBLIC COMPANY LIMITED | SWIFT: [SWIFT_C…" at bounding box center [488, 496] width 427 height 74
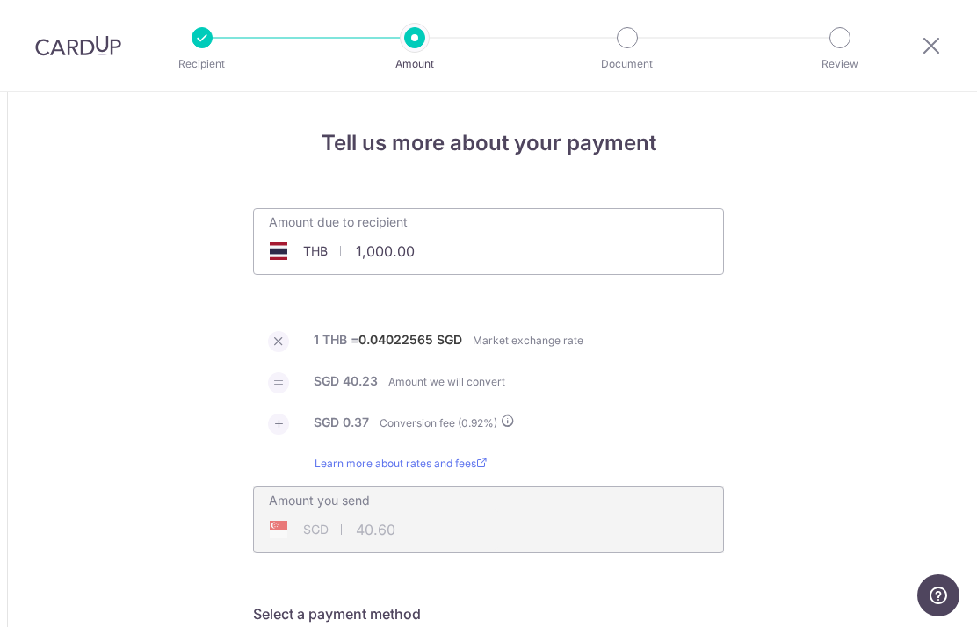
click at [499, 270] on div "Amount due to recipient THB 1,000.00 1000" at bounding box center [488, 241] width 471 height 67
click at [466, 254] on input "1,000.00" at bounding box center [389, 251] width 271 height 40
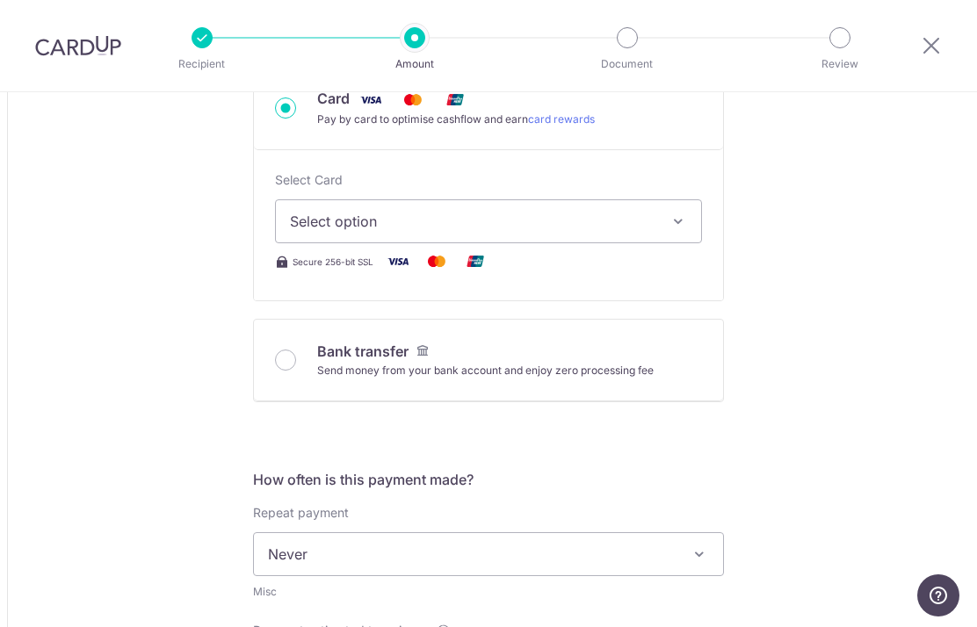
scroll to position [574, 0]
click at [605, 231] on span "Select option" at bounding box center [473, 220] width 366 height 21
type input "14,959.00"
type input "607.34"
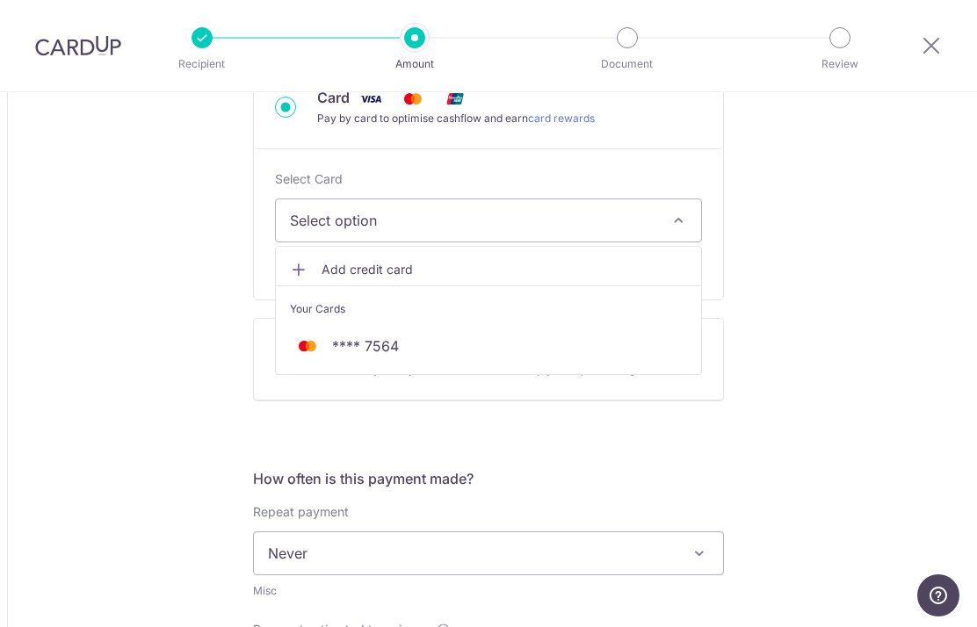
click at [578, 214] on div at bounding box center [488, 313] width 977 height 627
click at [598, 227] on span "Select option" at bounding box center [473, 220] width 366 height 21
click at [454, 357] on span "**** 7564" at bounding box center [488, 346] width 397 height 21
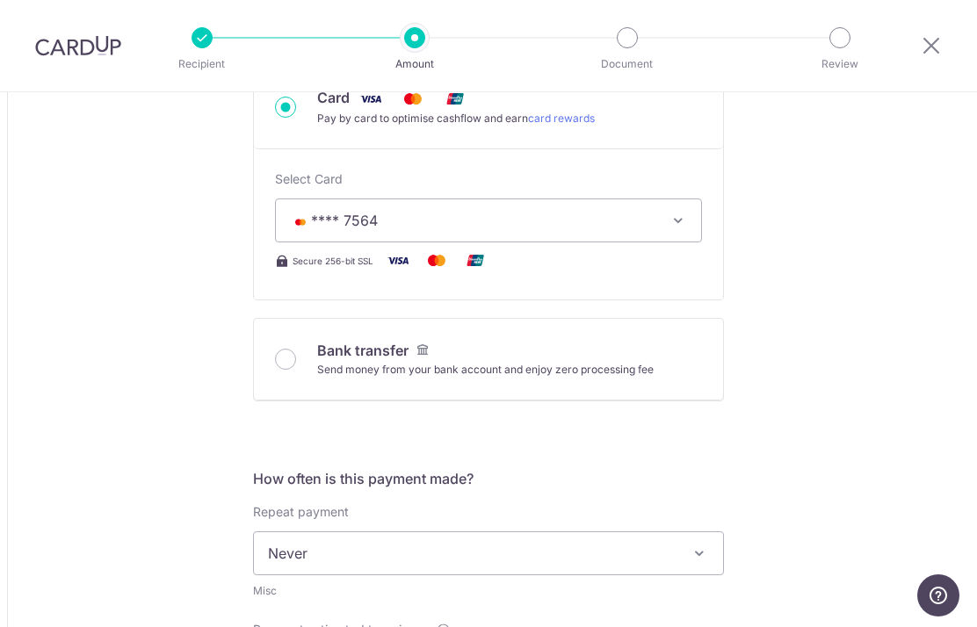
type input "14,959.00"
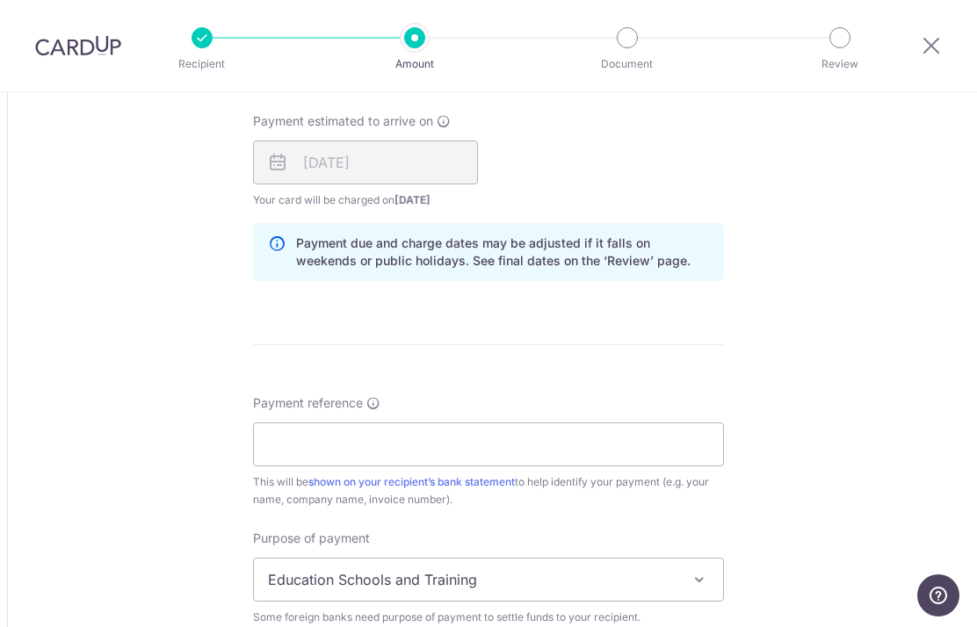
scroll to position [1083, 0]
click at [492, 446] on input "Payment reference" at bounding box center [488, 444] width 471 height 44
type input "P"
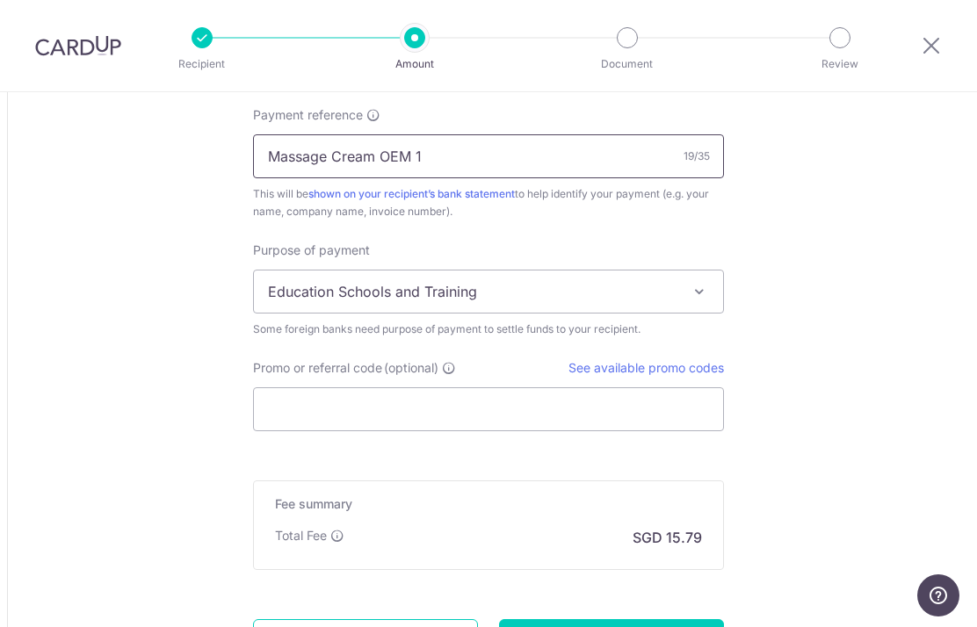
scroll to position [1367, 0]
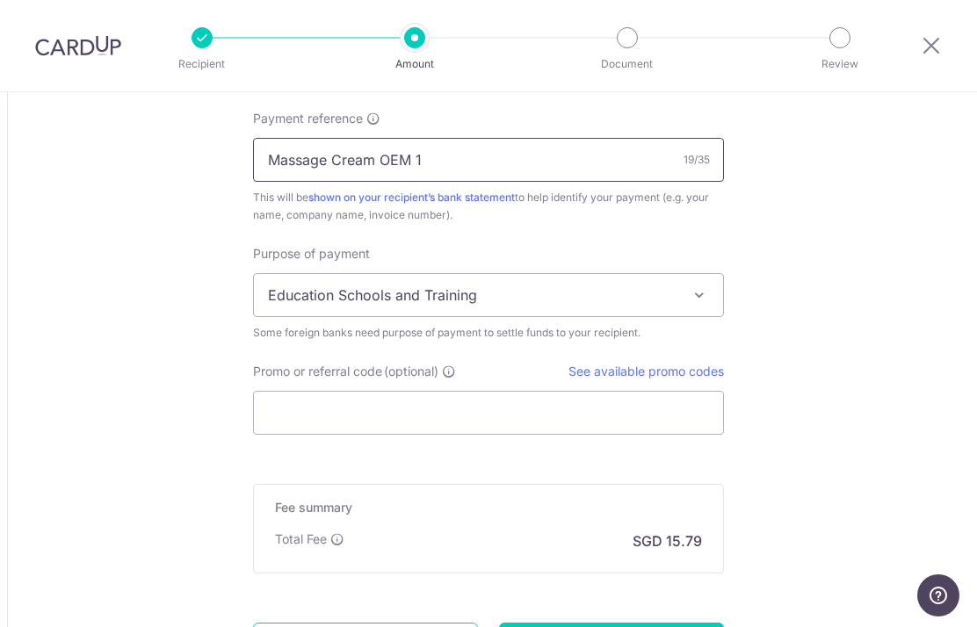
type input "Massage Cream OEM 1"
click at [696, 299] on span at bounding box center [699, 295] width 21 height 21
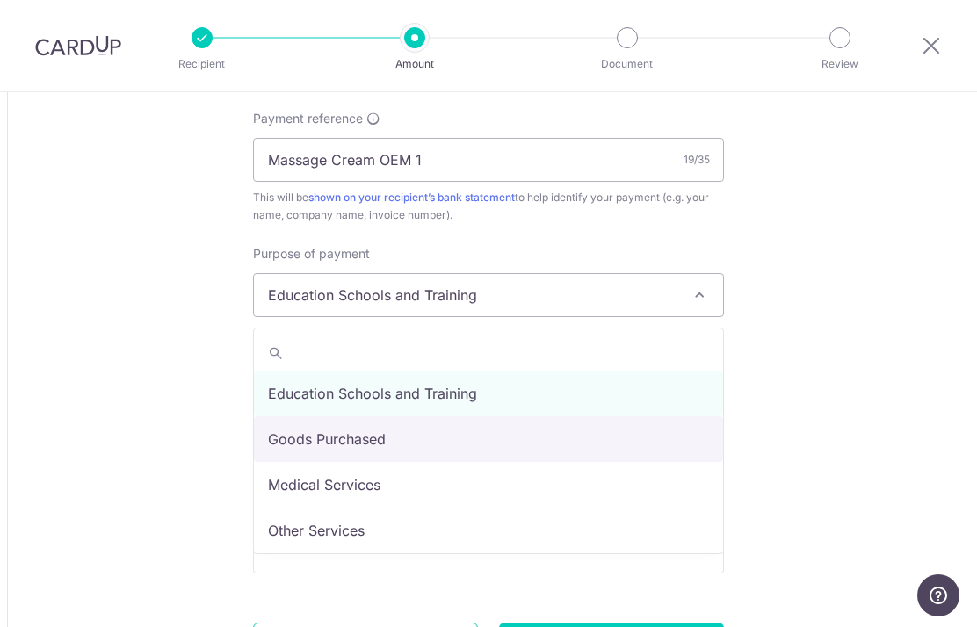
select select "Goods Purchased"
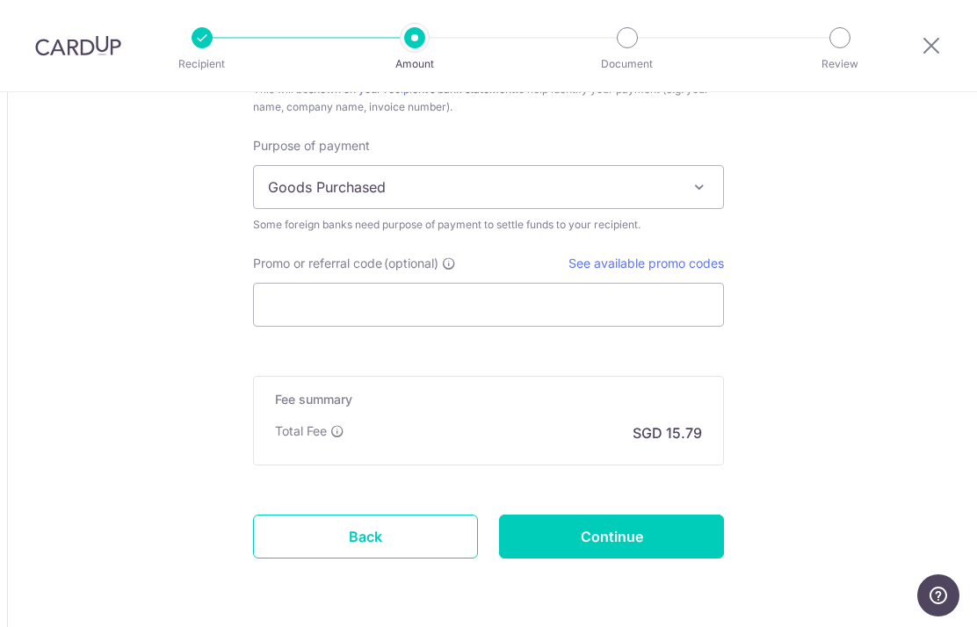
scroll to position [1475, 0]
click at [633, 548] on input "Continue" at bounding box center [611, 537] width 225 height 44
type input "Create Schedule"
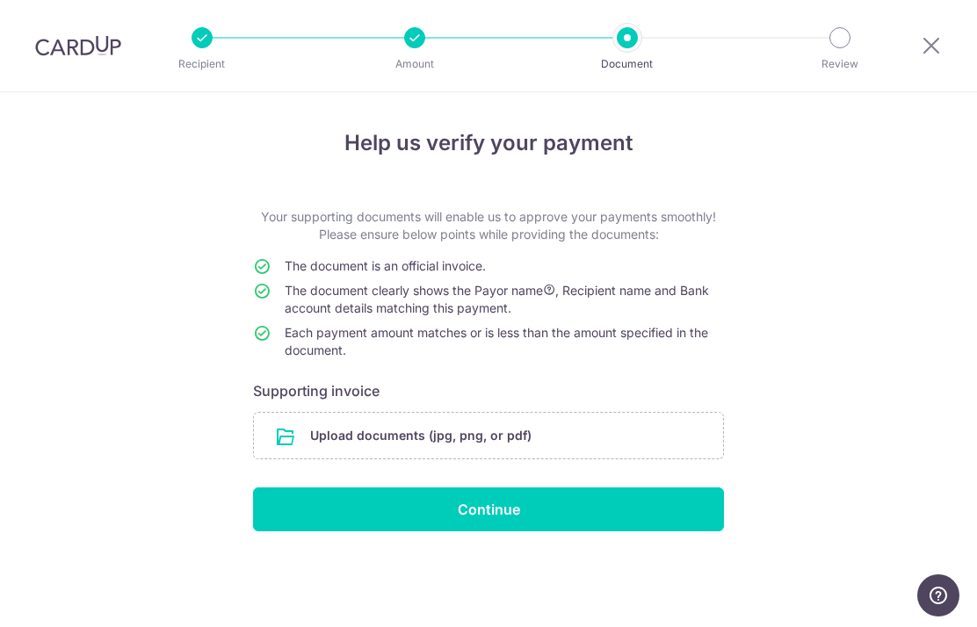
click at [496, 451] on input "file" at bounding box center [488, 436] width 469 height 46
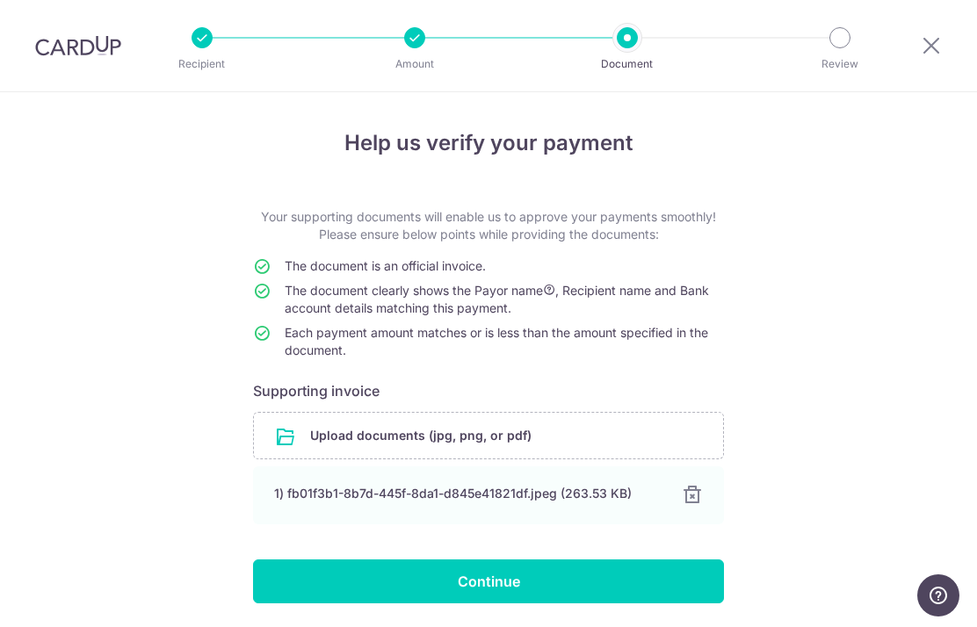
click at [498, 597] on input "Continue" at bounding box center [488, 582] width 471 height 44
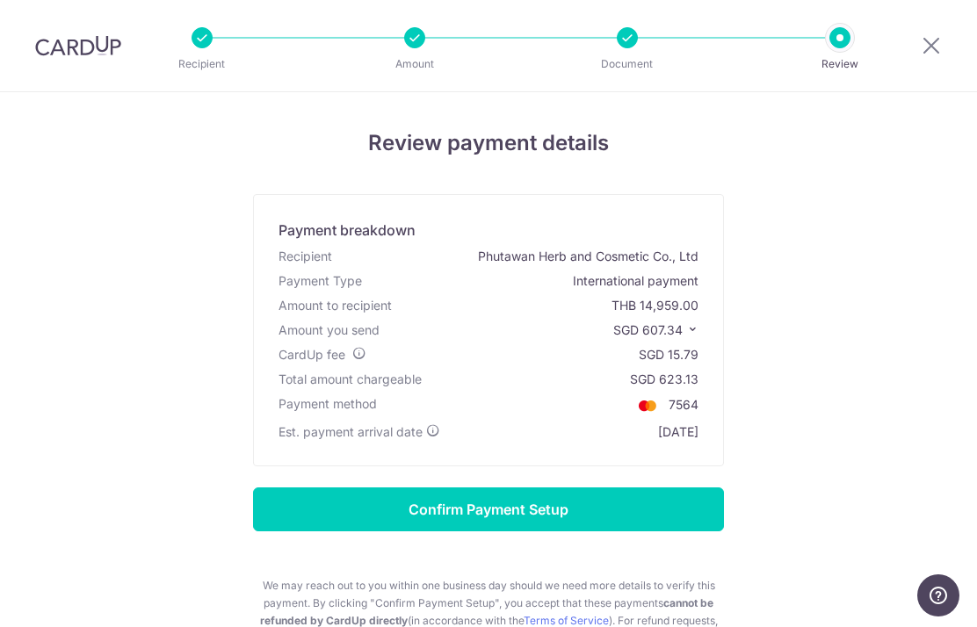
click at [492, 522] on input "Confirm Payment Setup" at bounding box center [488, 510] width 471 height 44
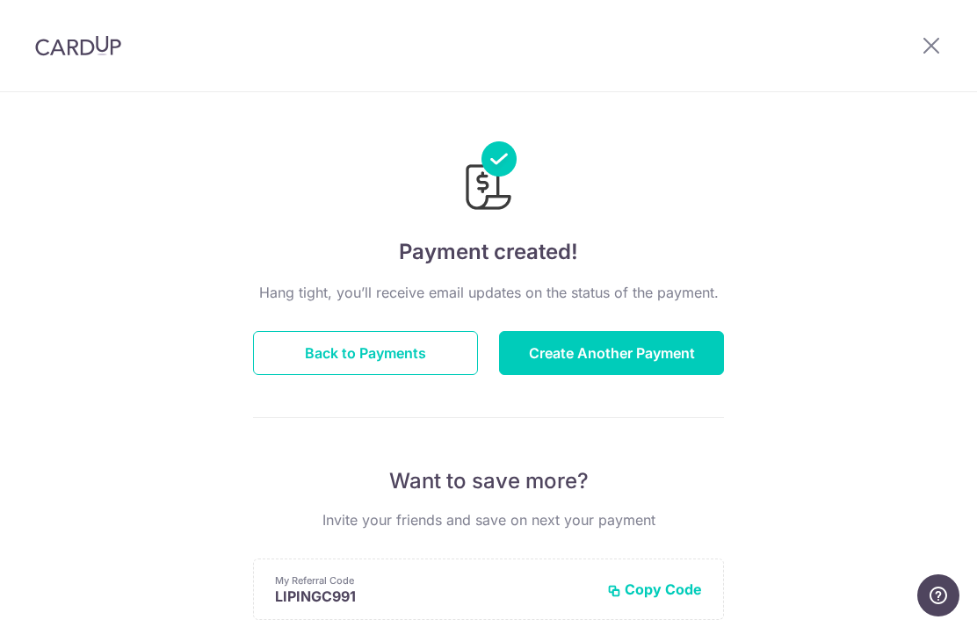
click at [294, 361] on button "Back to Payments" at bounding box center [365, 353] width 225 height 44
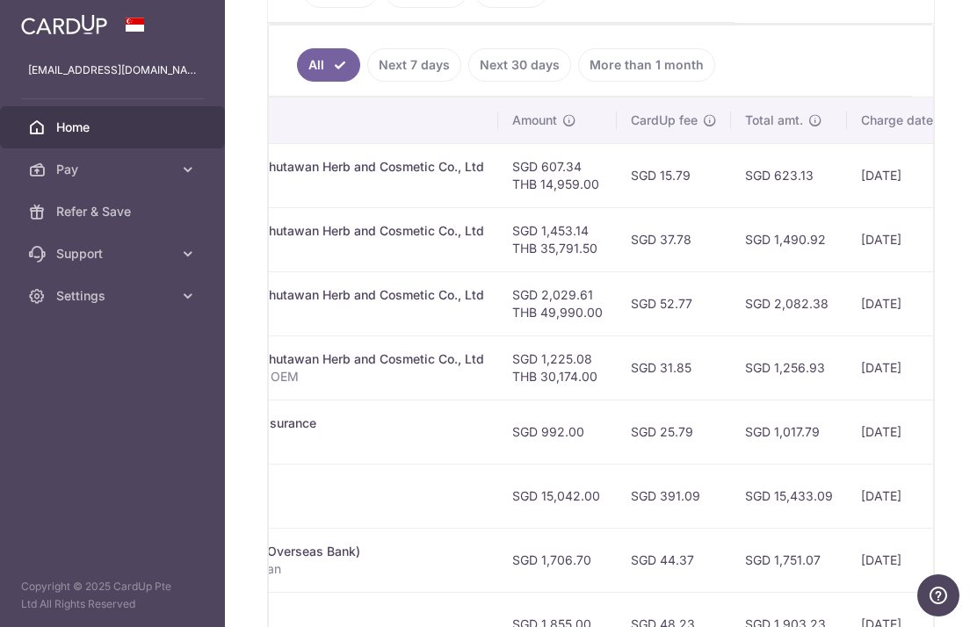
scroll to position [0, 518]
